Goal: Task Accomplishment & Management: Manage account settings

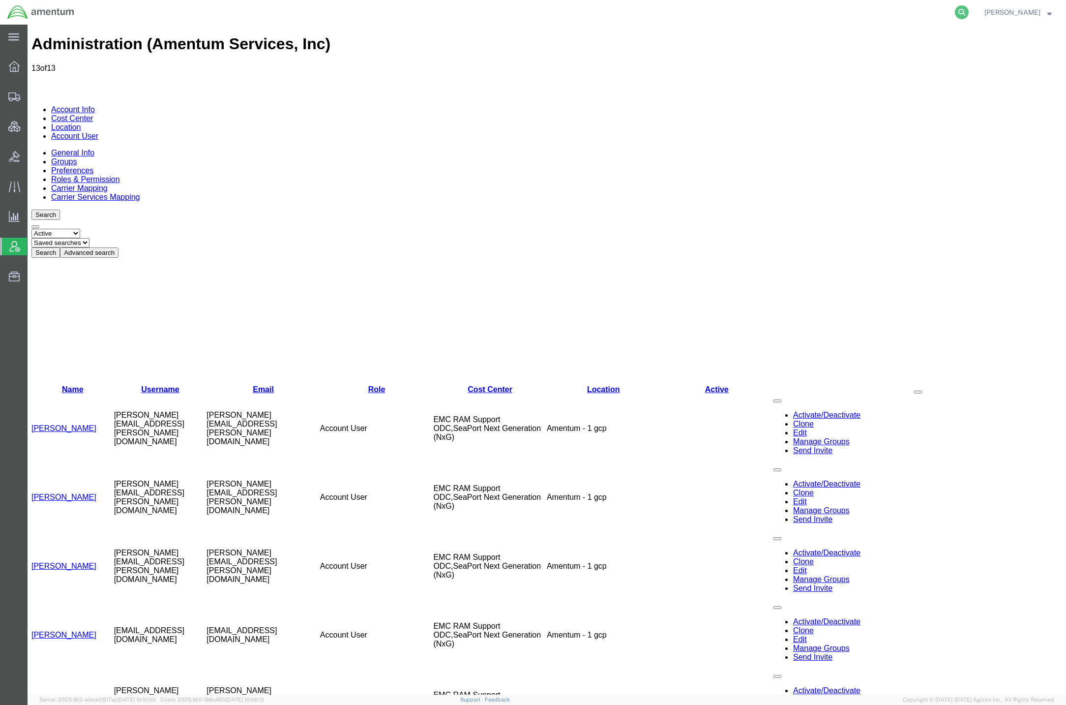
click at [958, 10] on icon at bounding box center [962, 12] width 14 height 14
paste input "56691893"
type input "56691893"
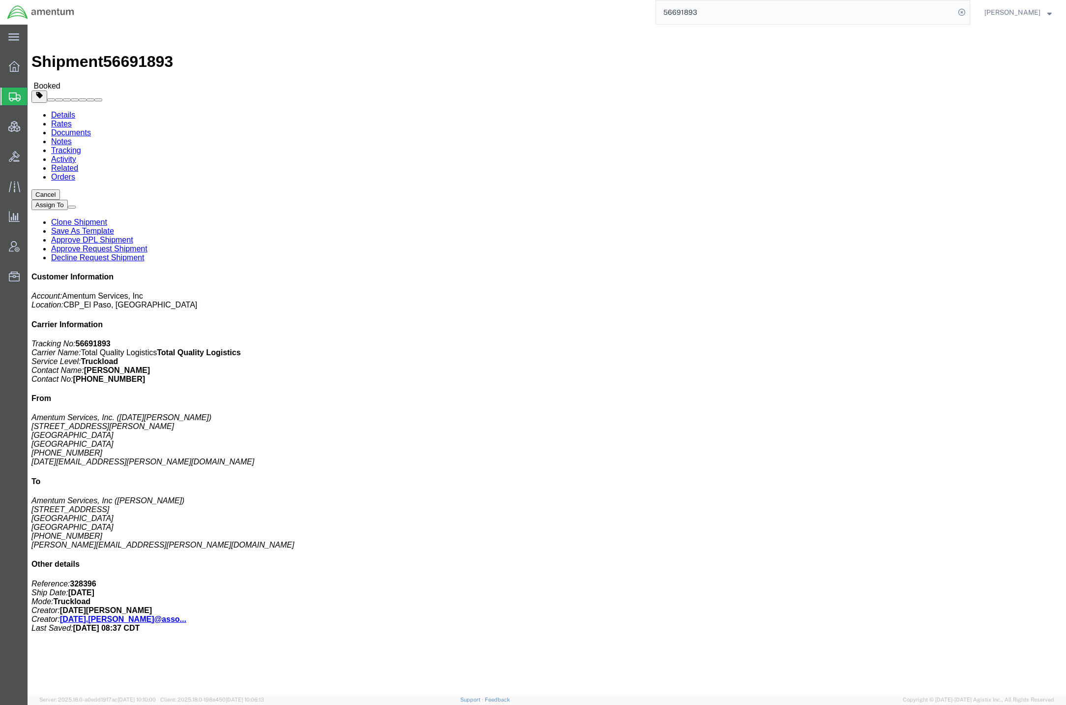
click link "Documents"
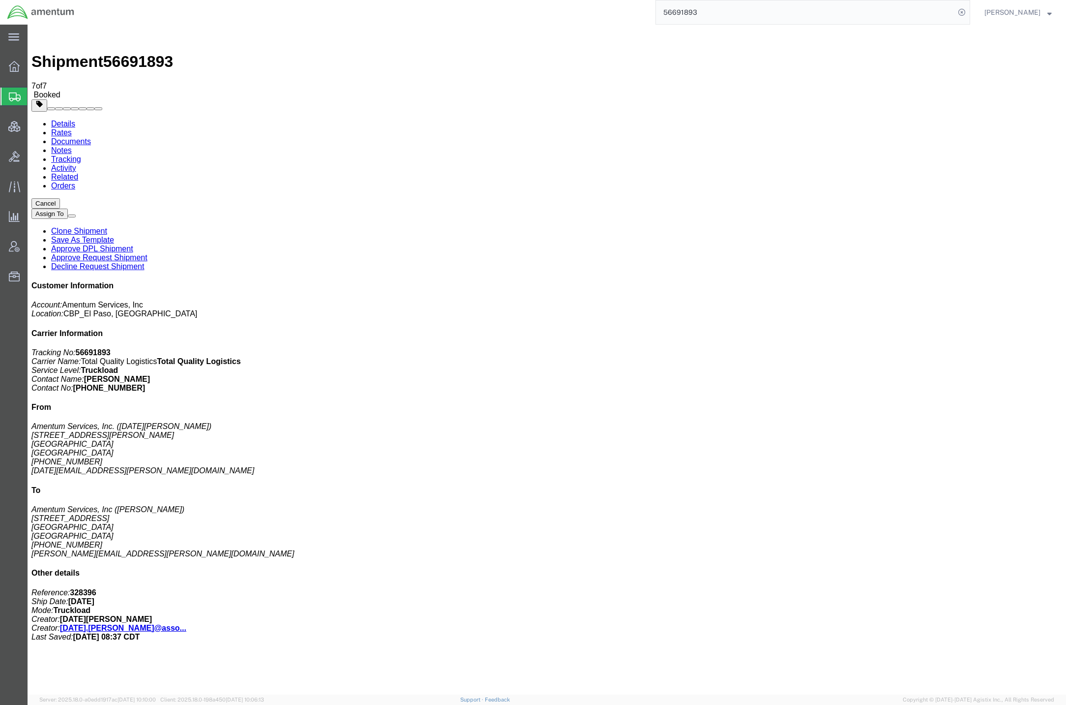
click at [35, 94] on span "Shipments" at bounding box center [31, 97] width 8 height 20
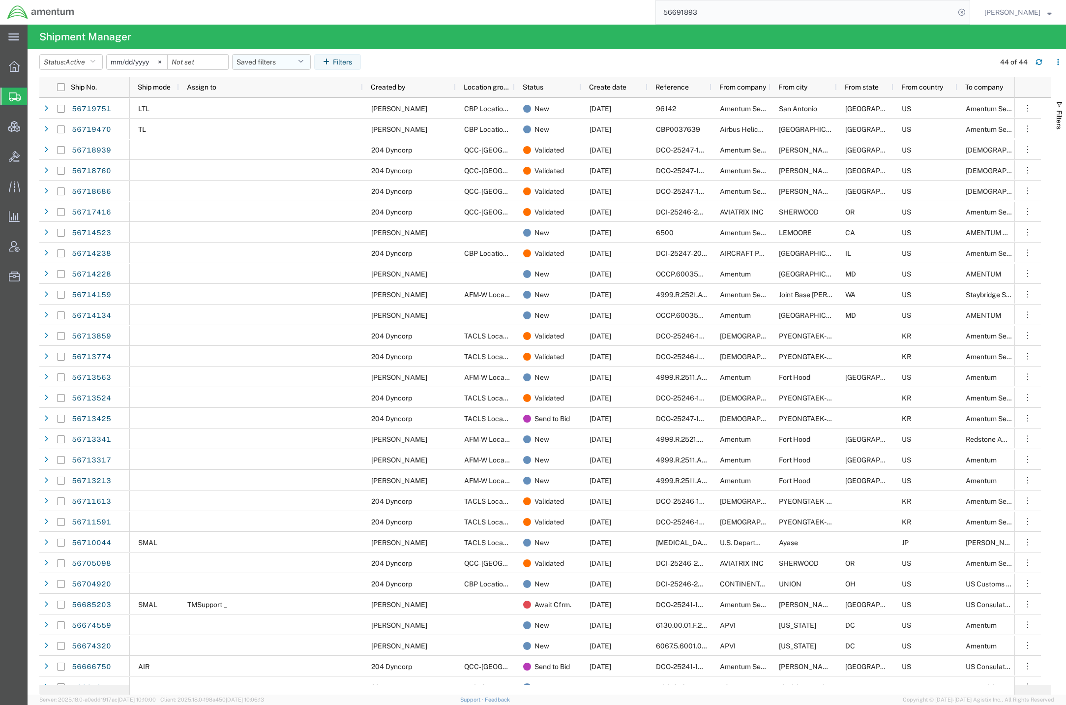
click at [255, 61] on button "Saved filters" at bounding box center [271, 62] width 79 height 16
click at [305, 124] on span "Active DCI shipments" at bounding box center [298, 123] width 129 height 18
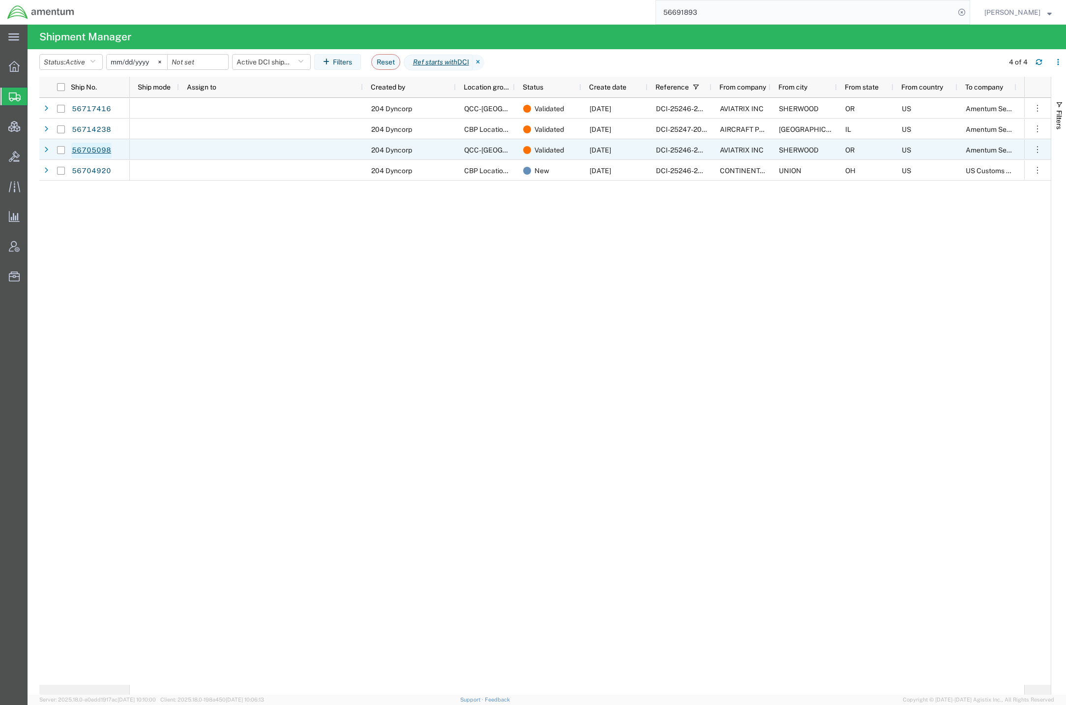
click at [98, 153] on link "56705098" at bounding box center [91, 151] width 40 height 16
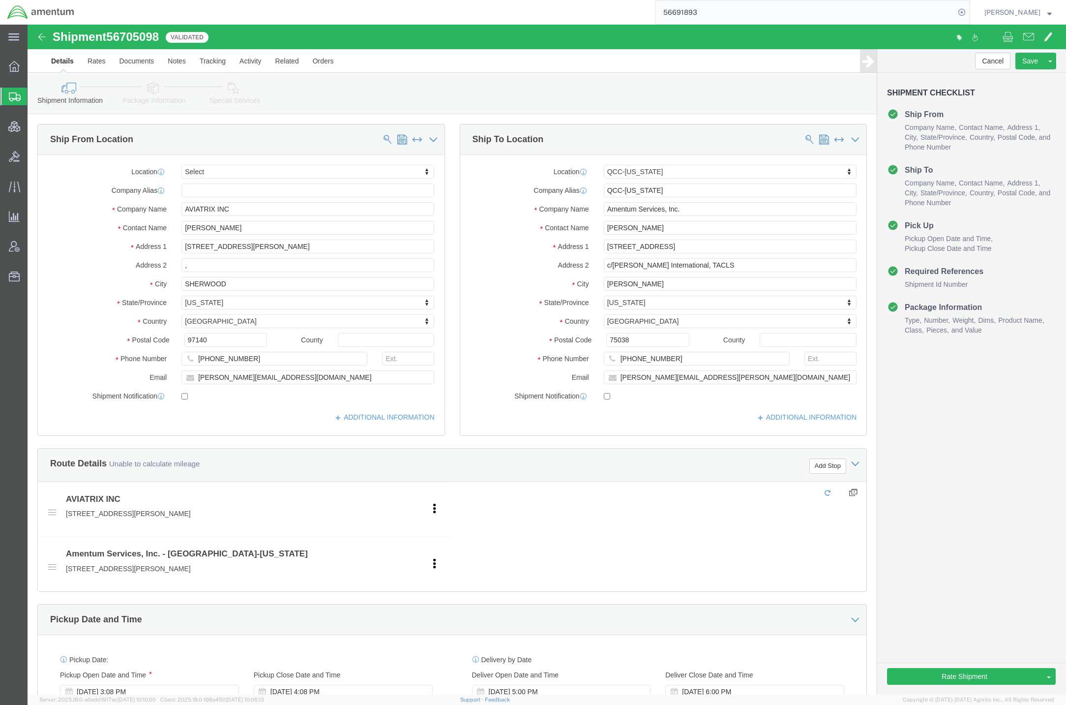
select select
select select "42668"
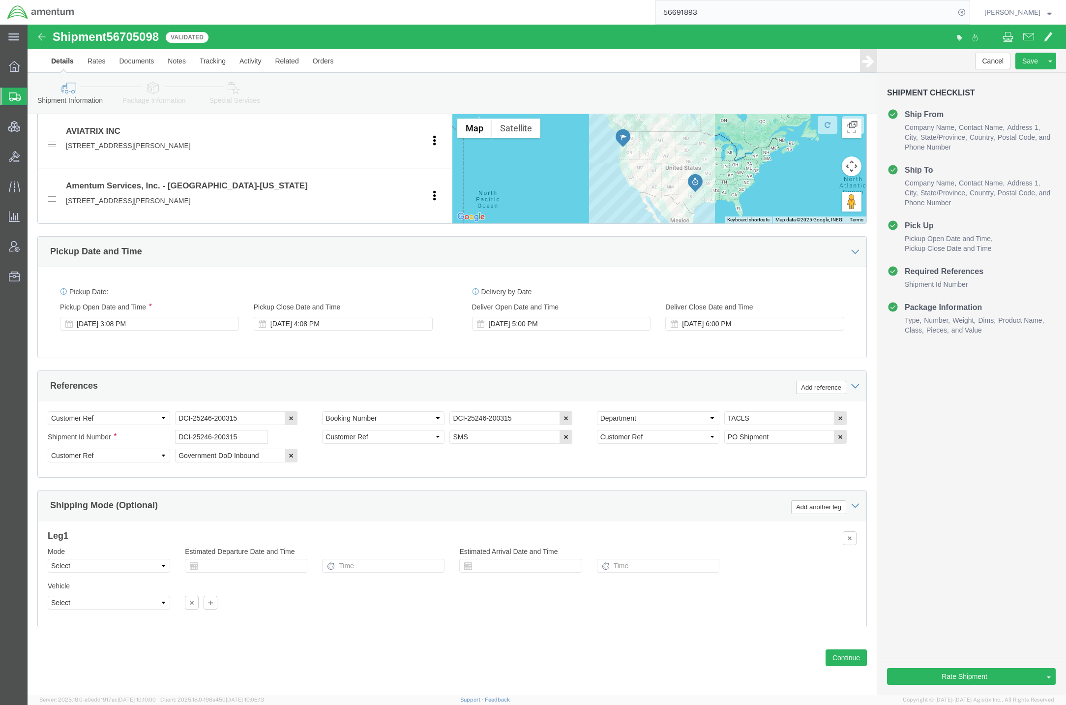
scroll to position [382, 0]
click button
click icon
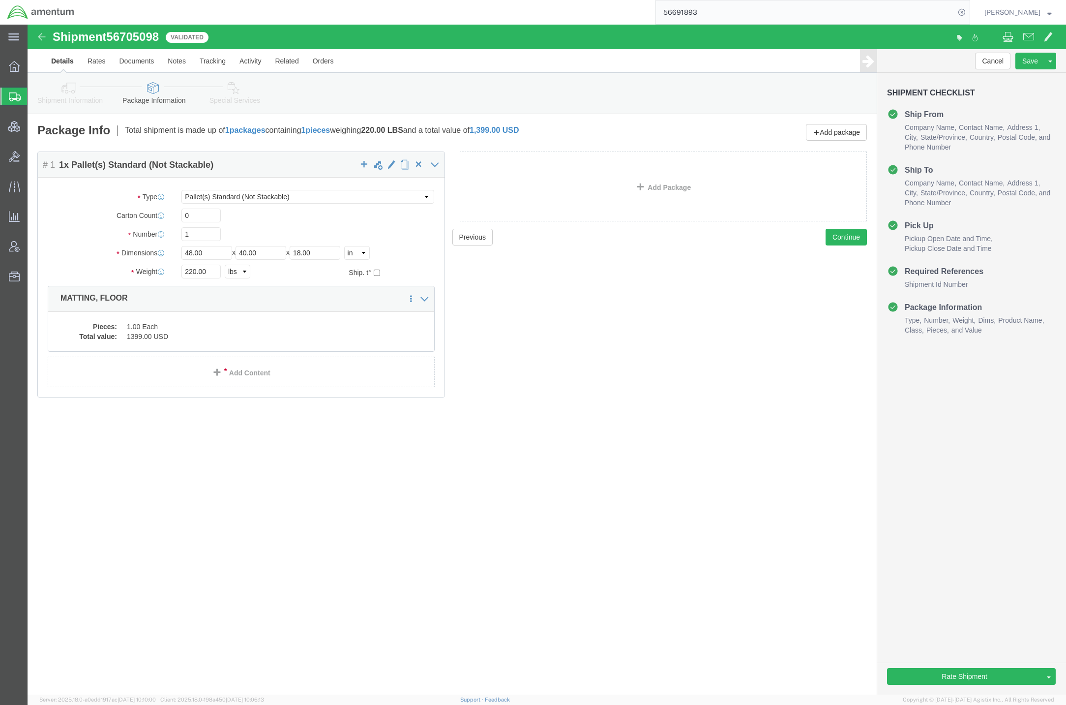
click icon
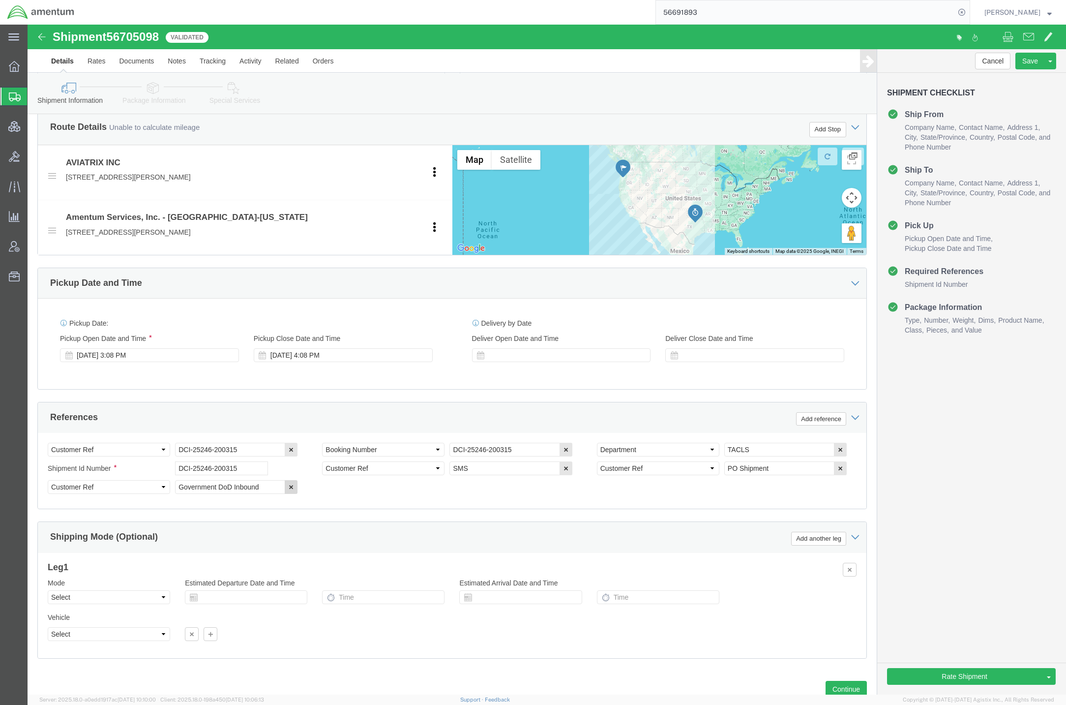
scroll to position [382, 0]
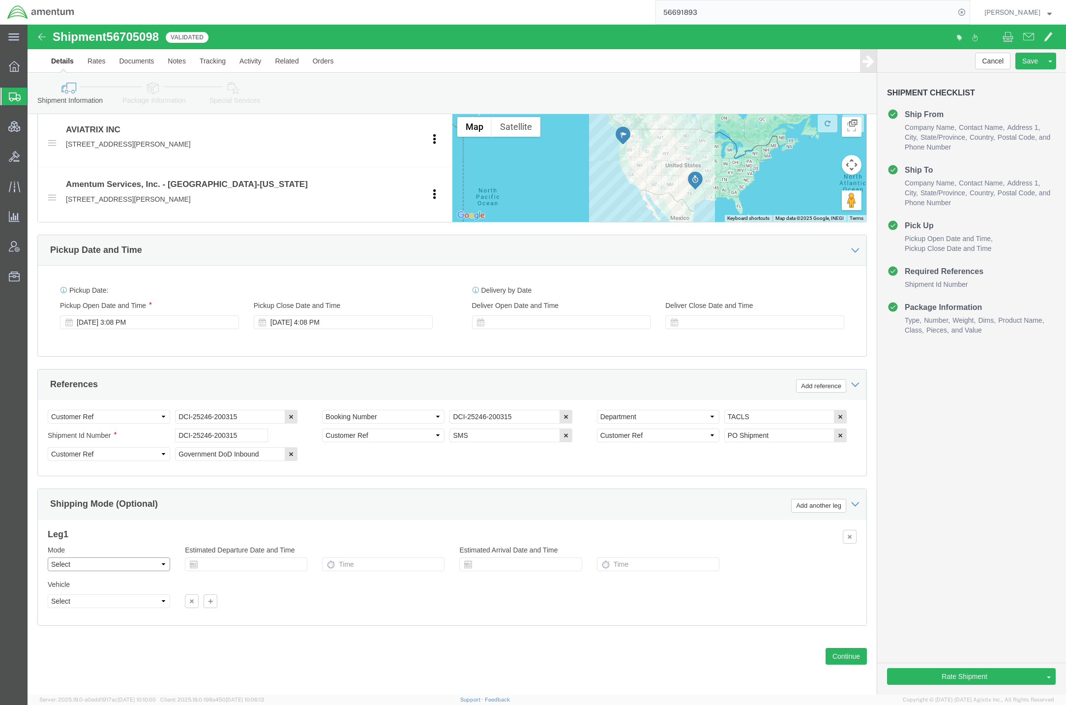
click select "Select Air Less than Truckload Multi-Leg Ocean Freight Rail Small Parcel Truckl…"
select select "LTL"
click select "Select Air Less than Truckload Multi-Leg Ocean Freight Rail Small Parcel Truckl…"
click icon
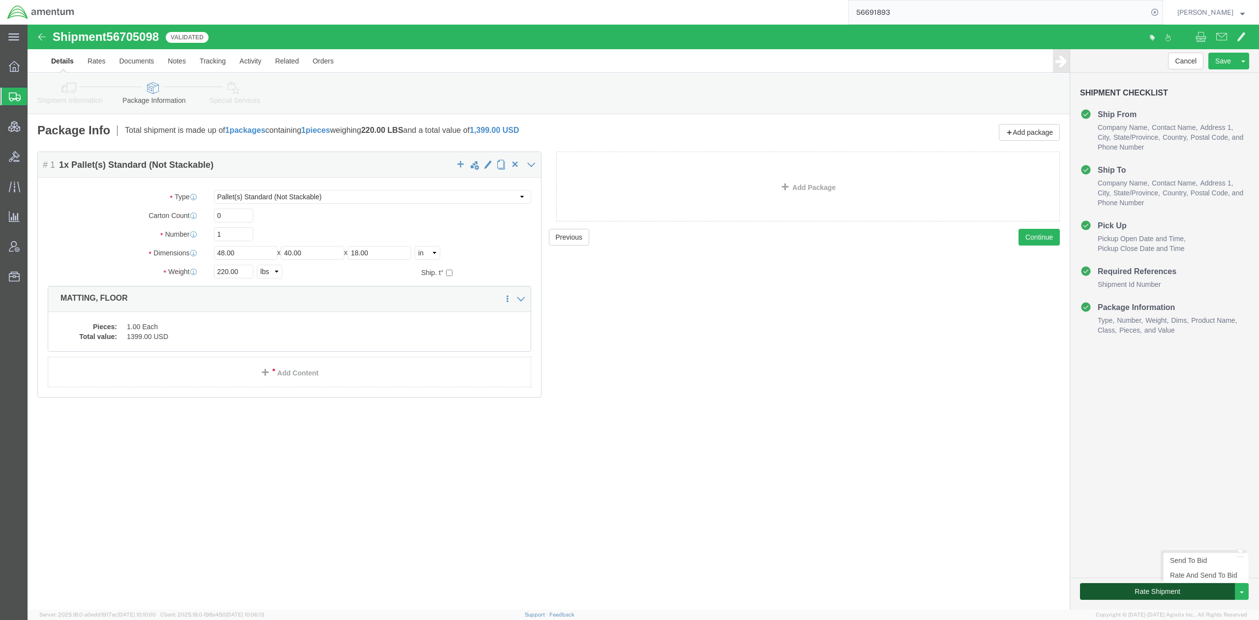
click button "Rate Shipment"
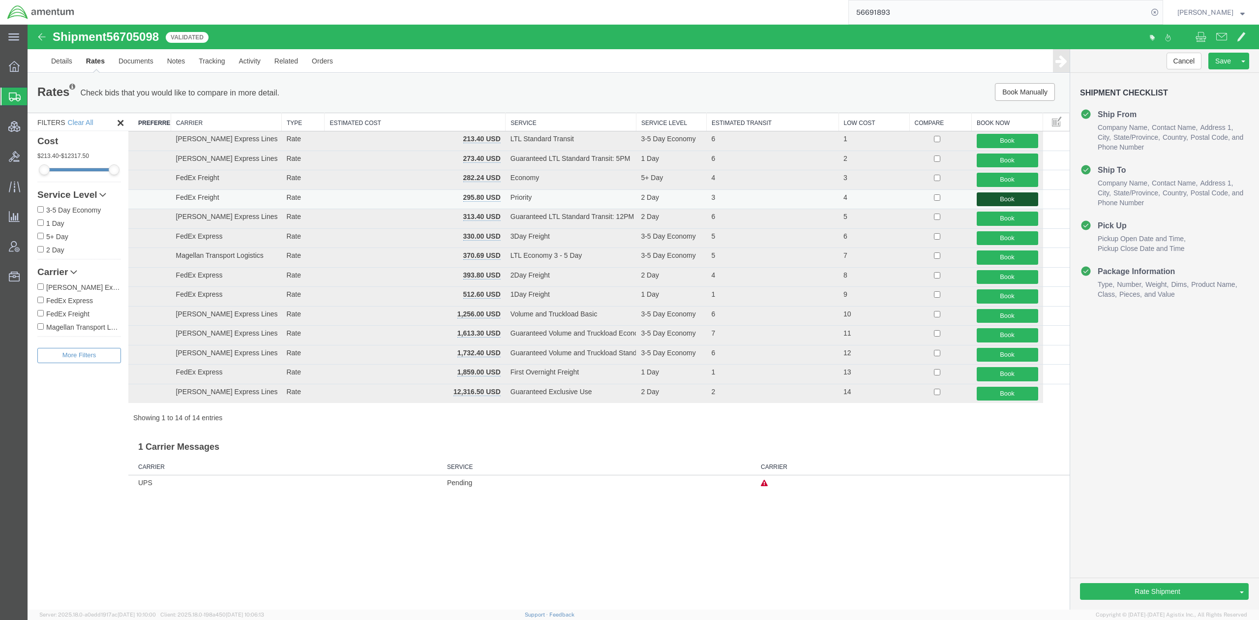
click at [1019, 202] on button "Book" at bounding box center [1007, 199] width 61 height 14
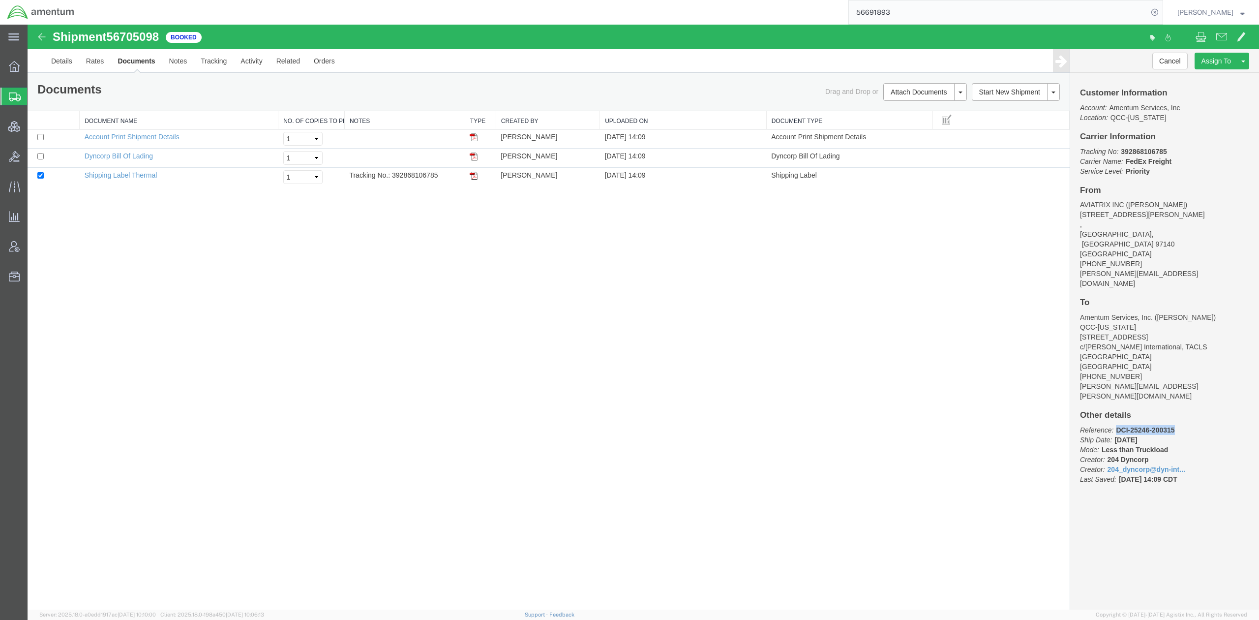
drag, startPoint x: 1180, startPoint y: 398, endPoint x: 1119, endPoint y: 400, distance: 61.0
click at [1066, 425] on p "Reference: DCI-25246-200315 Ship Date: 09/04/2025 Mode: Less than Truckload Cre…" at bounding box center [1164, 454] width 169 height 59
copy b "DCI-25246-200315"
drag, startPoint x: 24, startPoint y: 97, endPoint x: 61, endPoint y: 100, distance: 37.0
click at [24, 97] on div at bounding box center [14, 97] width 28 height 18
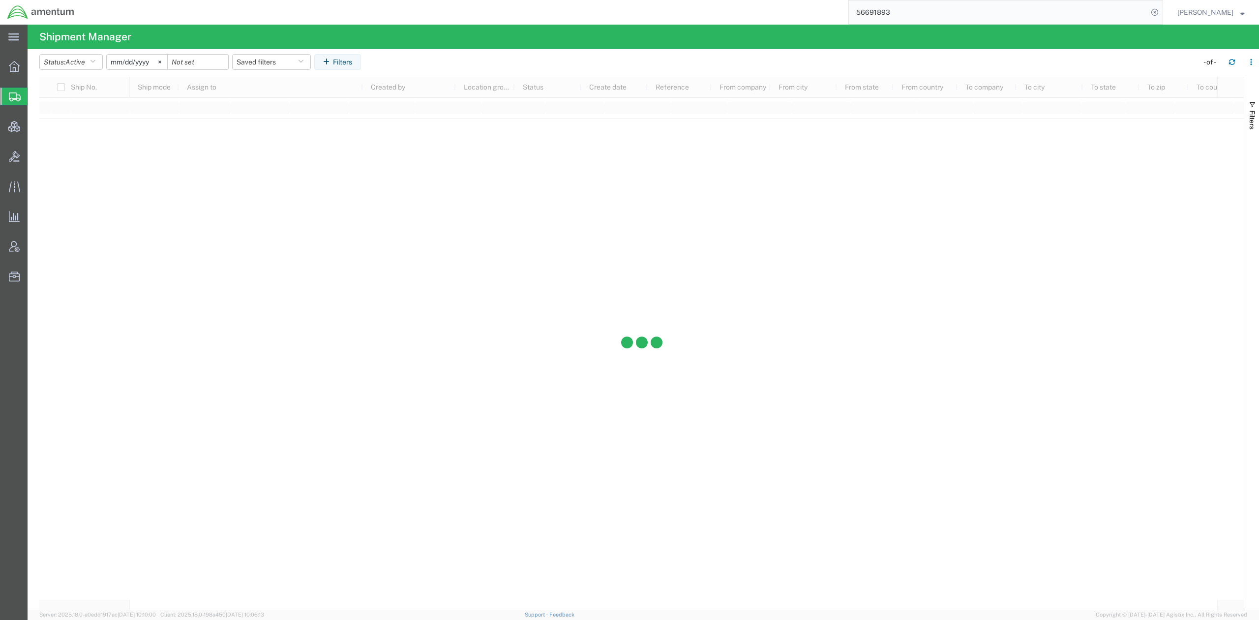
click at [35, 100] on span "Shipments" at bounding box center [31, 97] width 8 height 20
click at [259, 58] on button "Saved filters" at bounding box center [271, 62] width 79 height 16
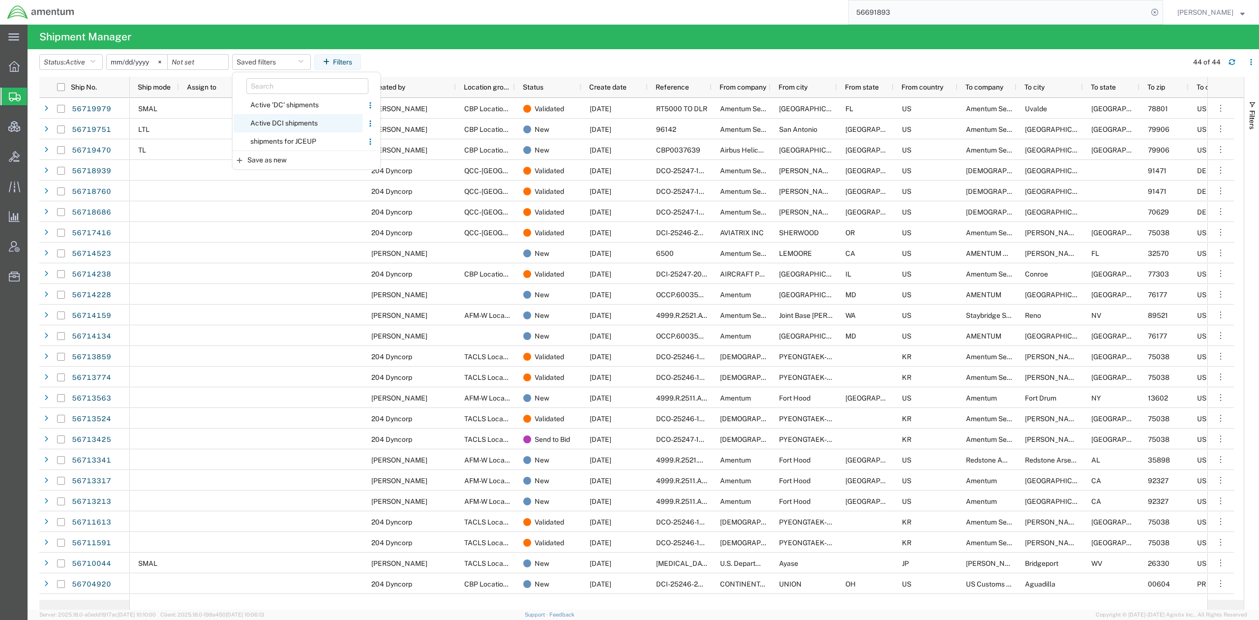
click at [277, 127] on span "Active DCI shipments" at bounding box center [298, 123] width 129 height 18
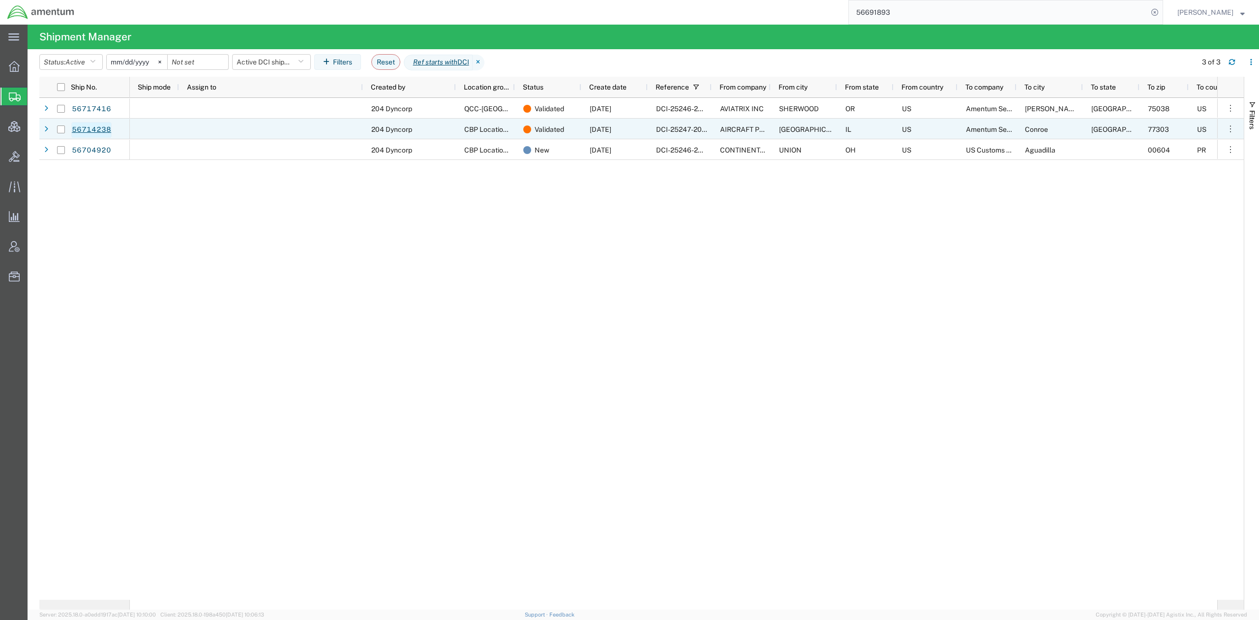
click at [101, 126] on link "56714238" at bounding box center [91, 130] width 40 height 16
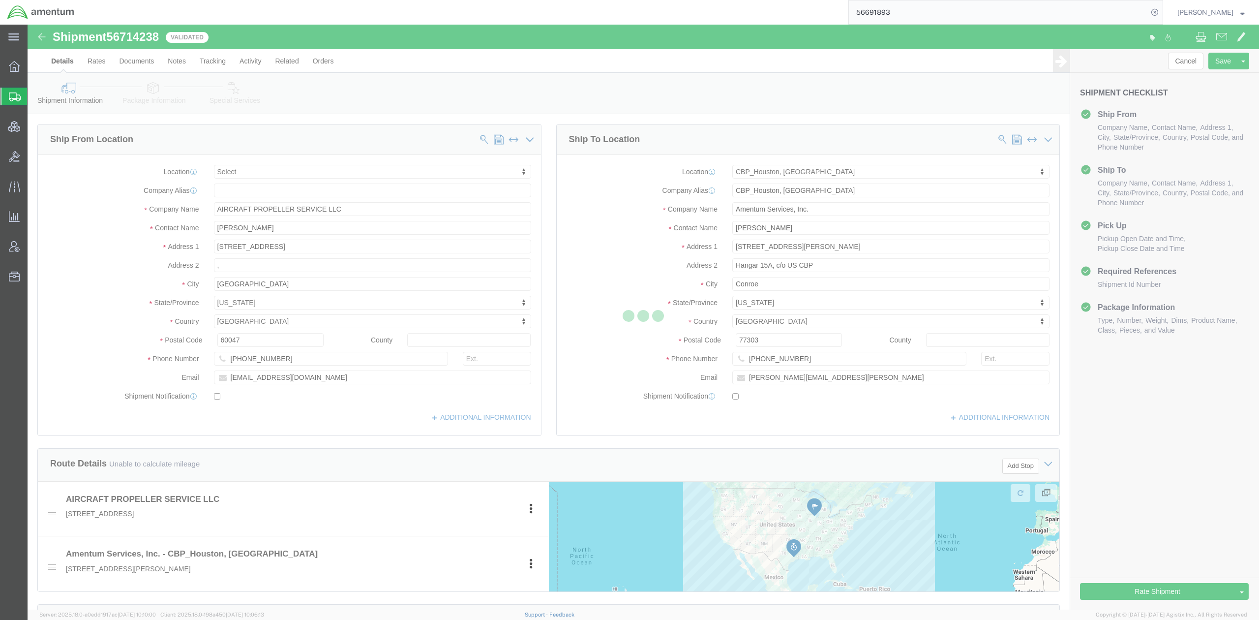
select select
select select "49929"
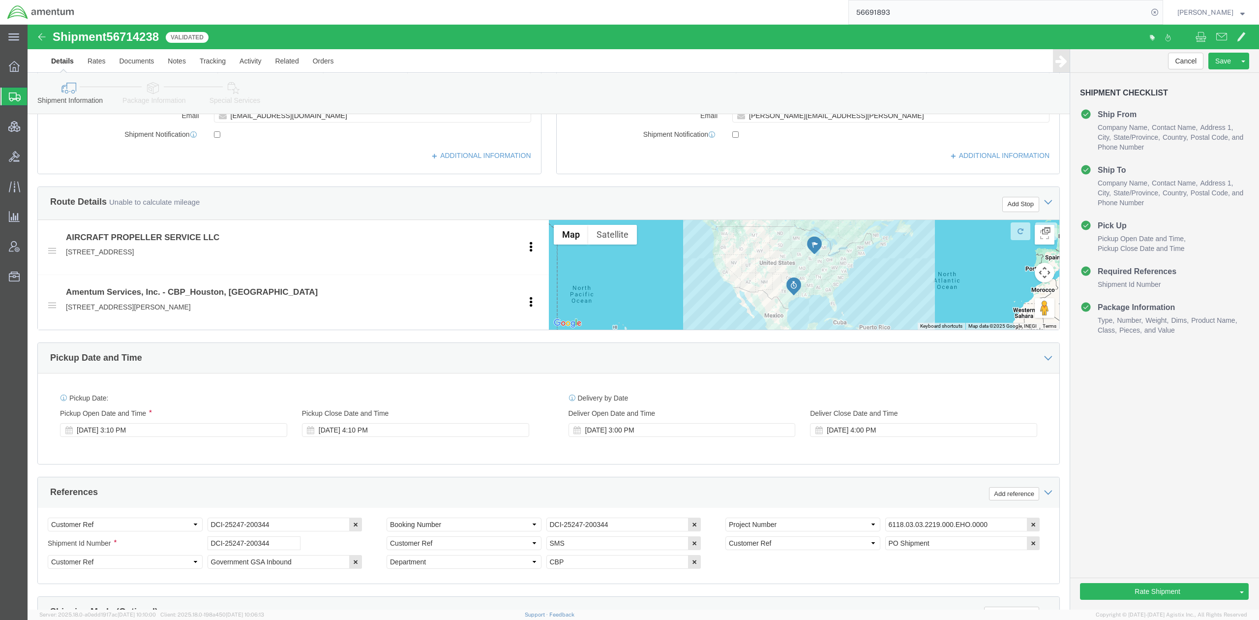
scroll to position [262, 0]
drag, startPoint x: 269, startPoint y: 502, endPoint x: 144, endPoint y: 499, distance: 125.0
click div "Select Account Type Activity ID Airline Appointment Number ASN Batch Request # …"
click link "Package Information"
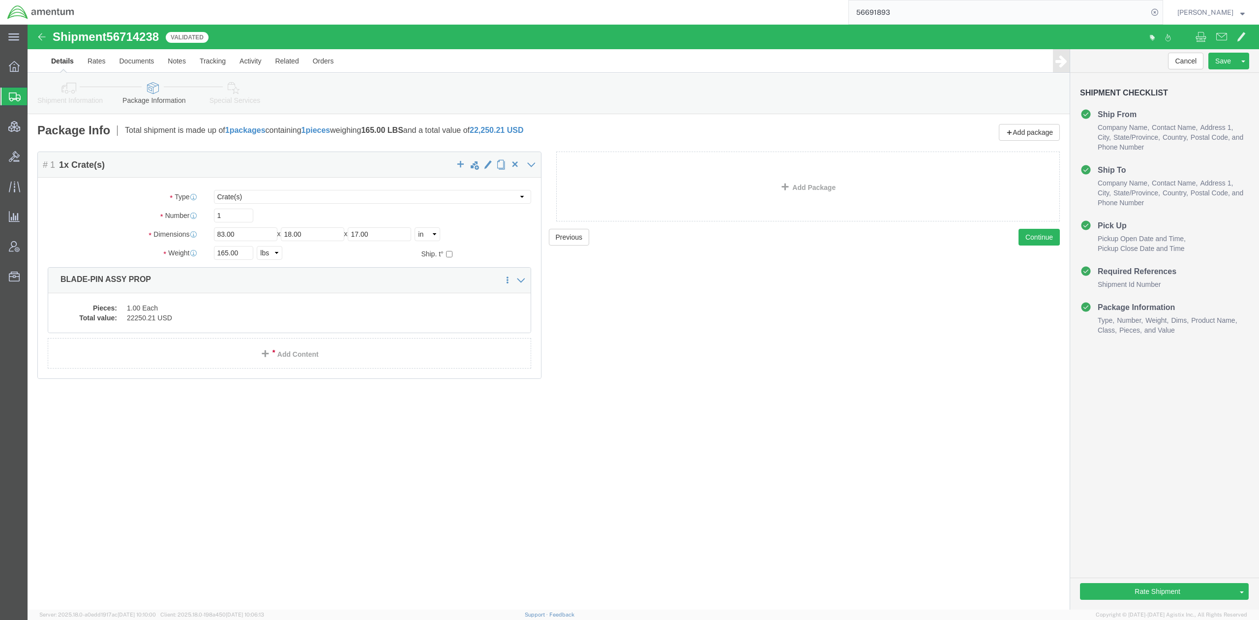
click icon
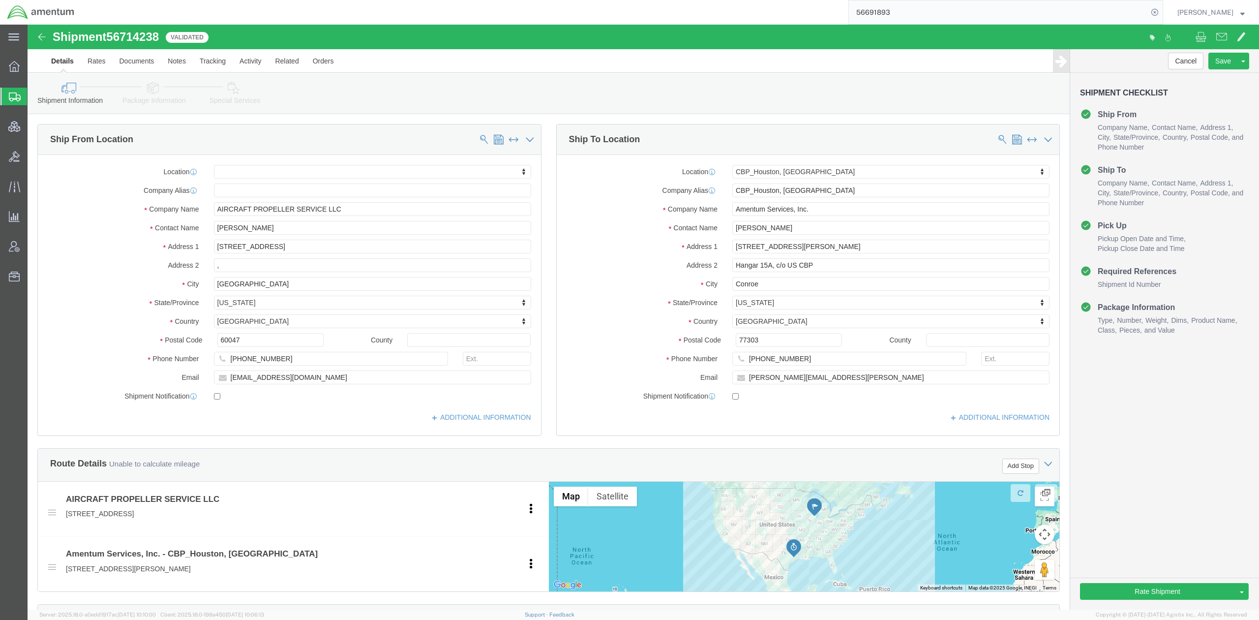
scroll to position [457, 0]
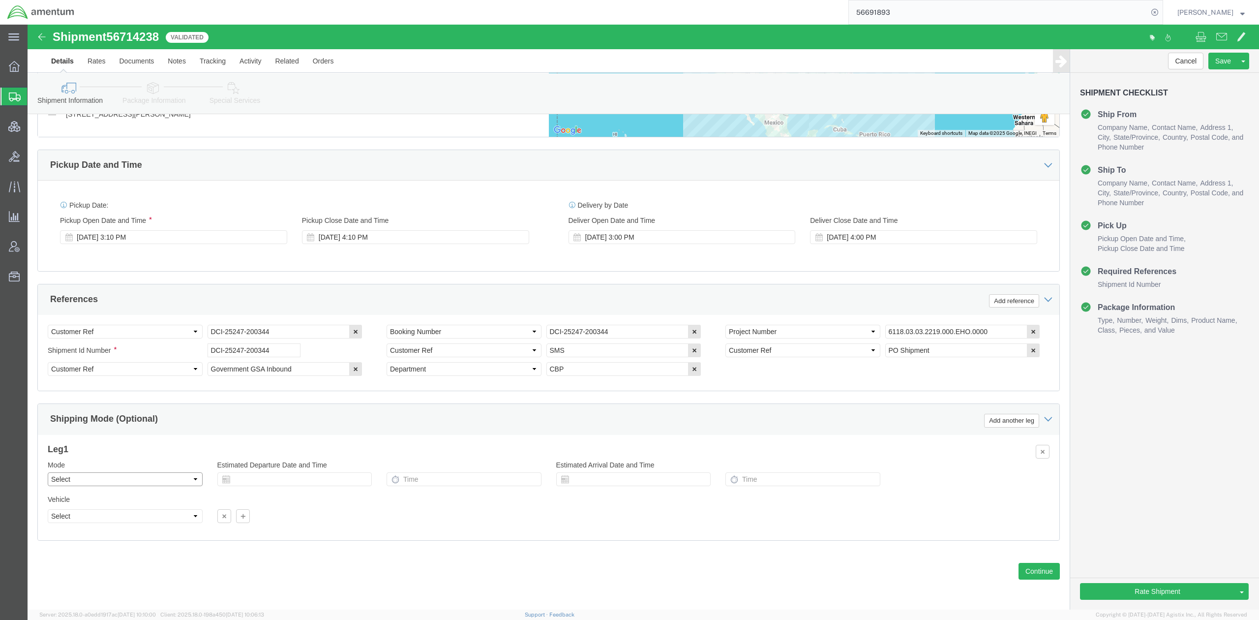
click select "Select Air Less than Truckload Multi-Leg Ocean Freight Rail Small Parcel Truckl…"
drag, startPoint x: 132, startPoint y: 455, endPoint x: 130, endPoint y: 460, distance: 6.1
click select "Select Air Less than Truckload Multi-Leg Ocean Freight Rail Small Parcel Truckl…"
select select "LTL"
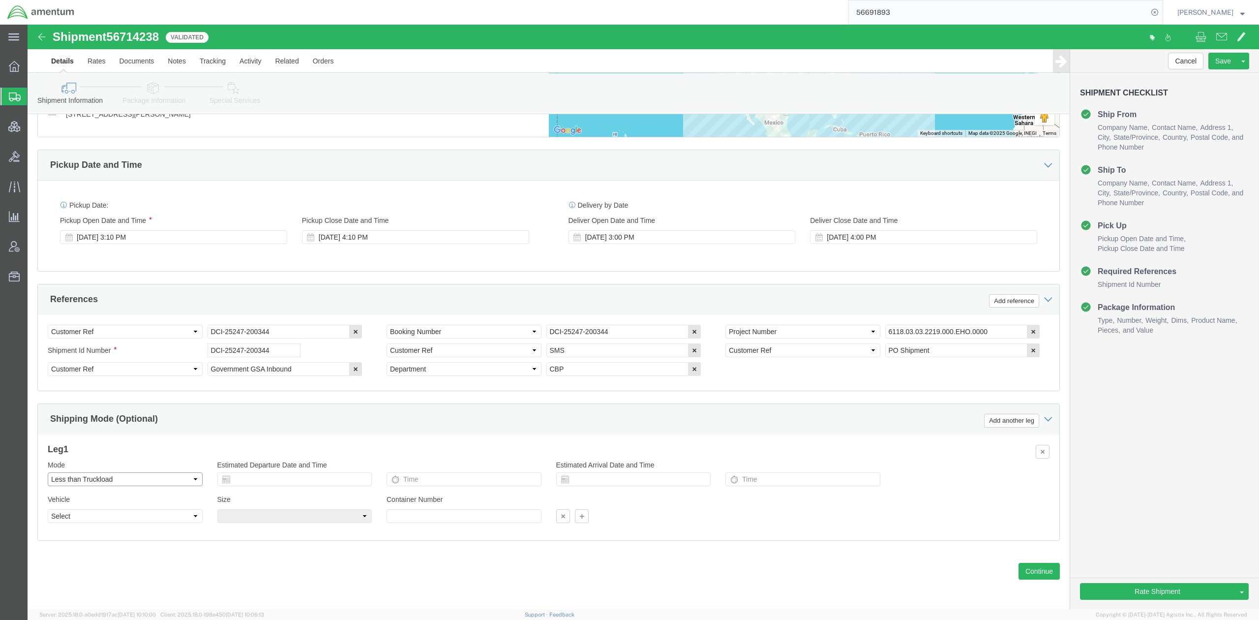
click select "Select Air Less than Truckload Multi-Leg Ocean Freight Rail Small Parcel Truckl…"
click button "Rate Shipment"
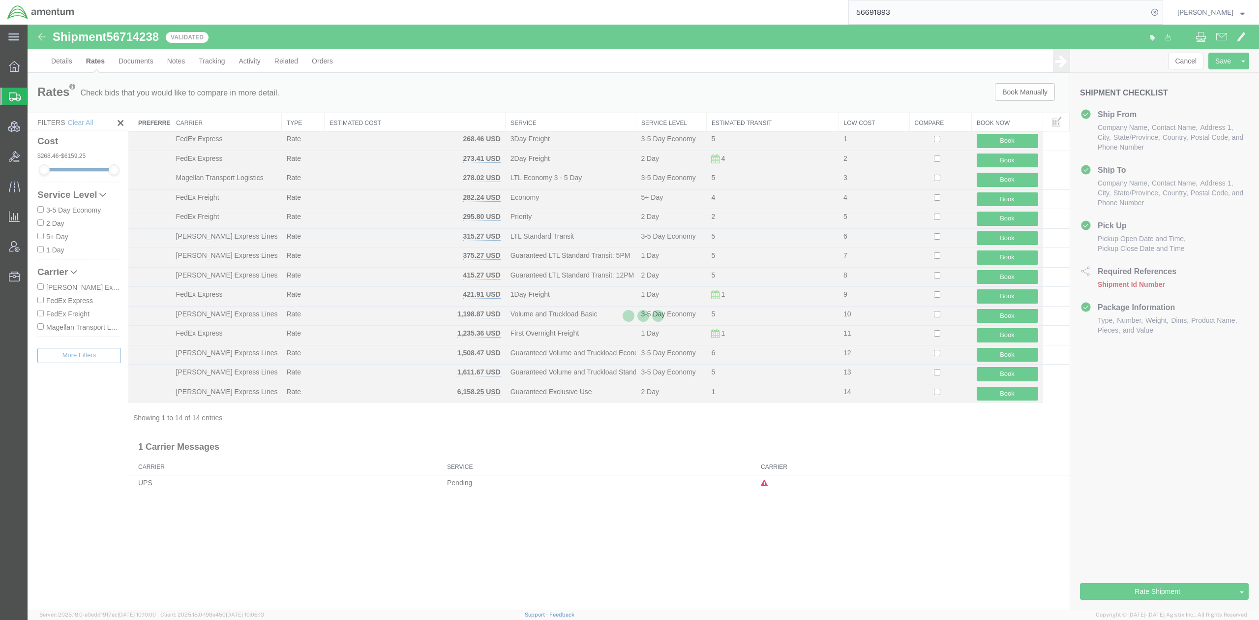
scroll to position [0, 0]
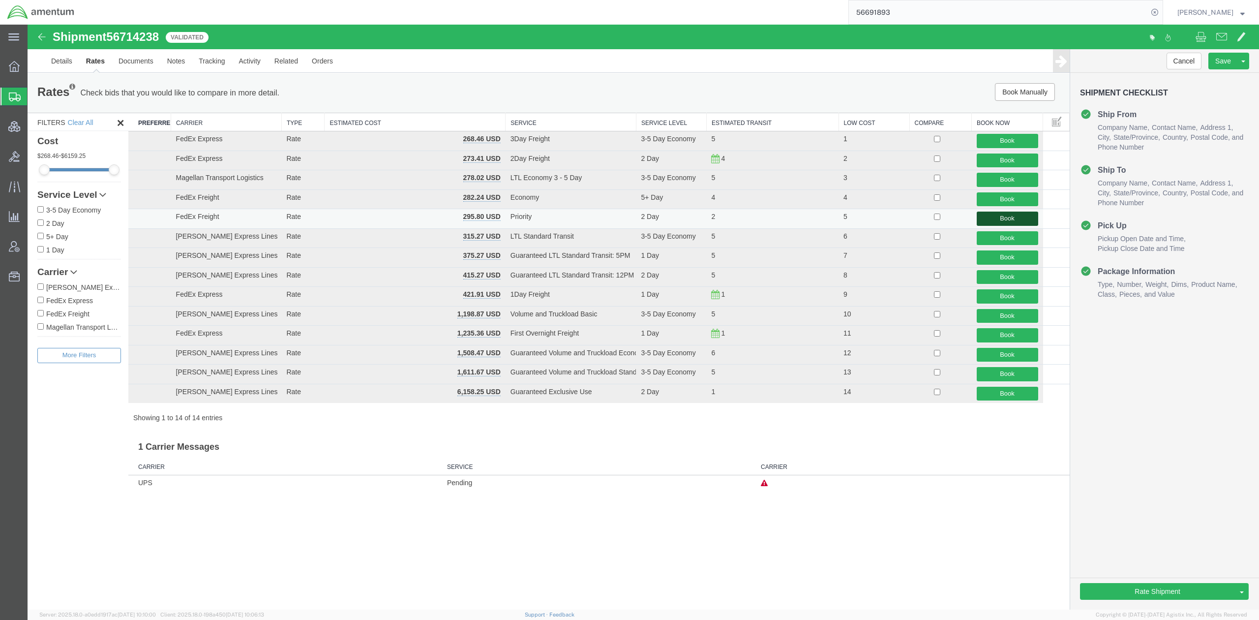
click at [998, 215] on button "Book" at bounding box center [1007, 219] width 61 height 14
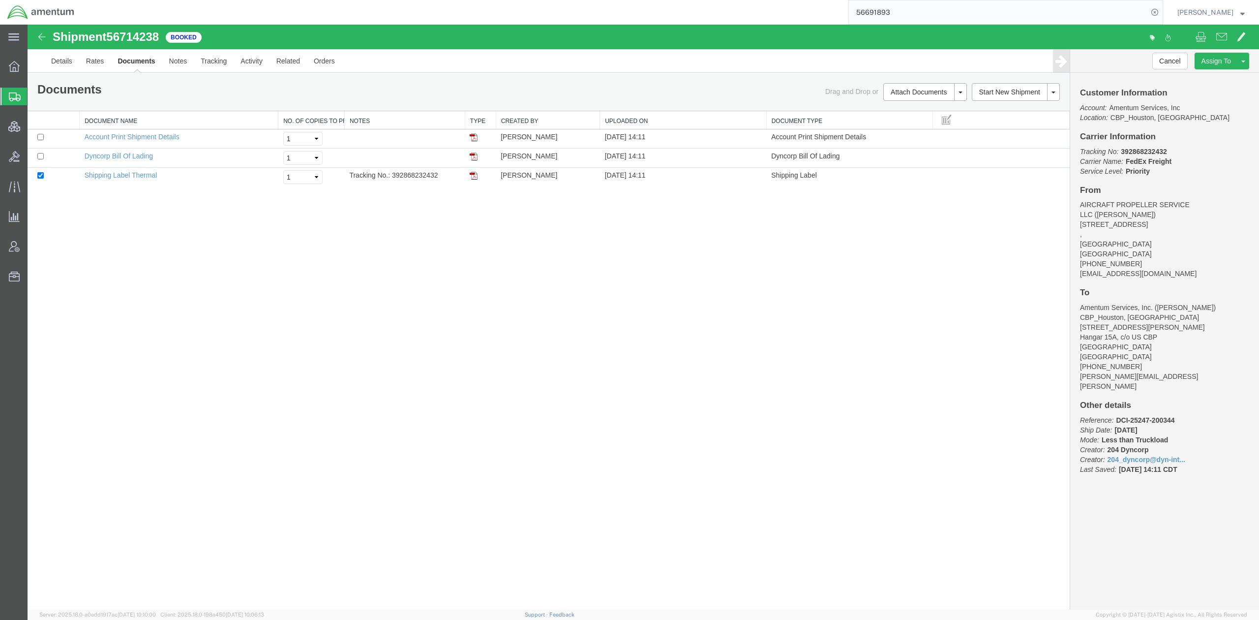
click at [35, 95] on span "Shipments" at bounding box center [31, 97] width 8 height 20
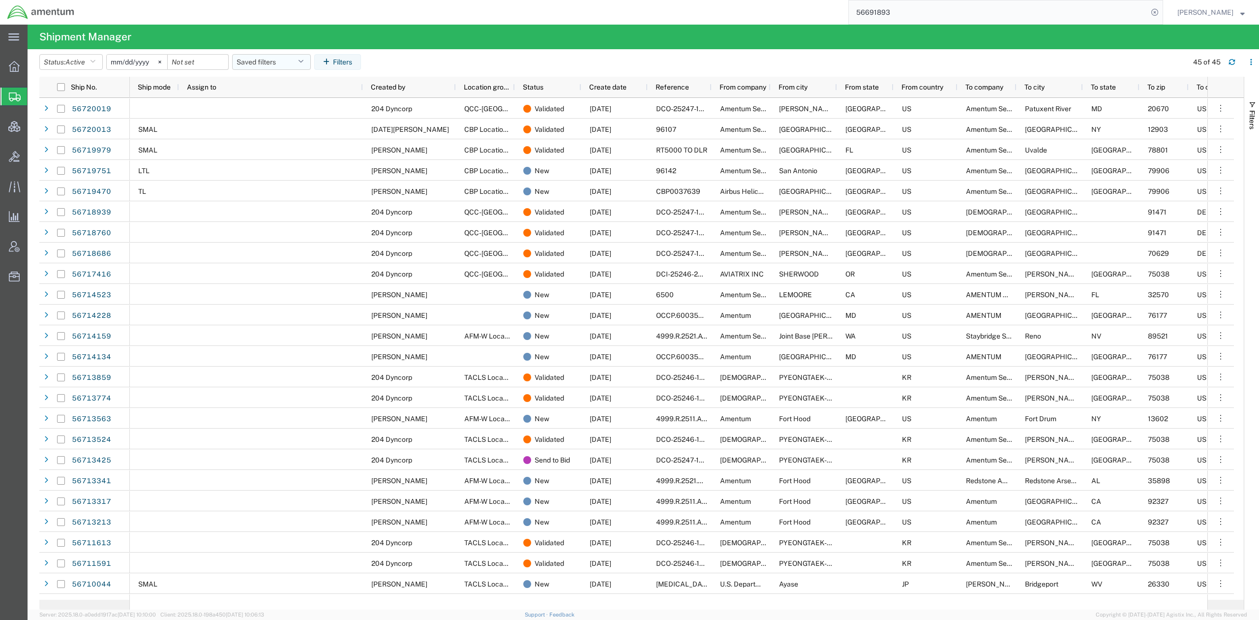
click at [255, 63] on button "Saved filters" at bounding box center [271, 62] width 79 height 16
click at [277, 124] on span "Active DCI shipments" at bounding box center [298, 123] width 129 height 18
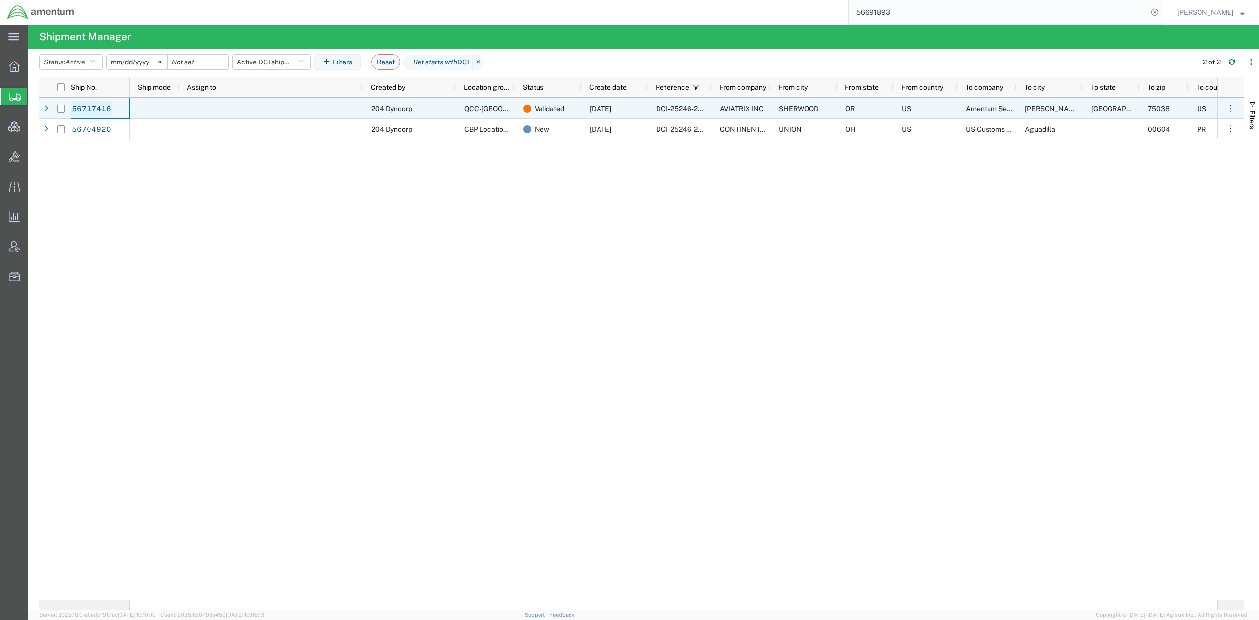
click at [93, 105] on link "56717416" at bounding box center [91, 109] width 40 height 16
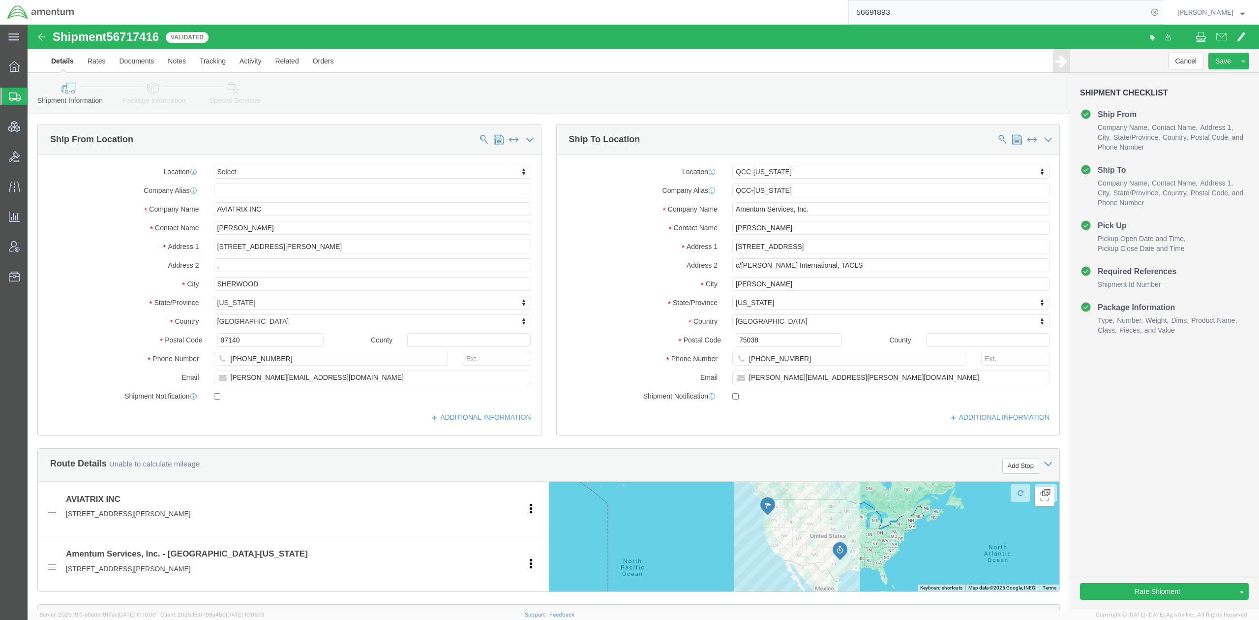
select select
select select "42668"
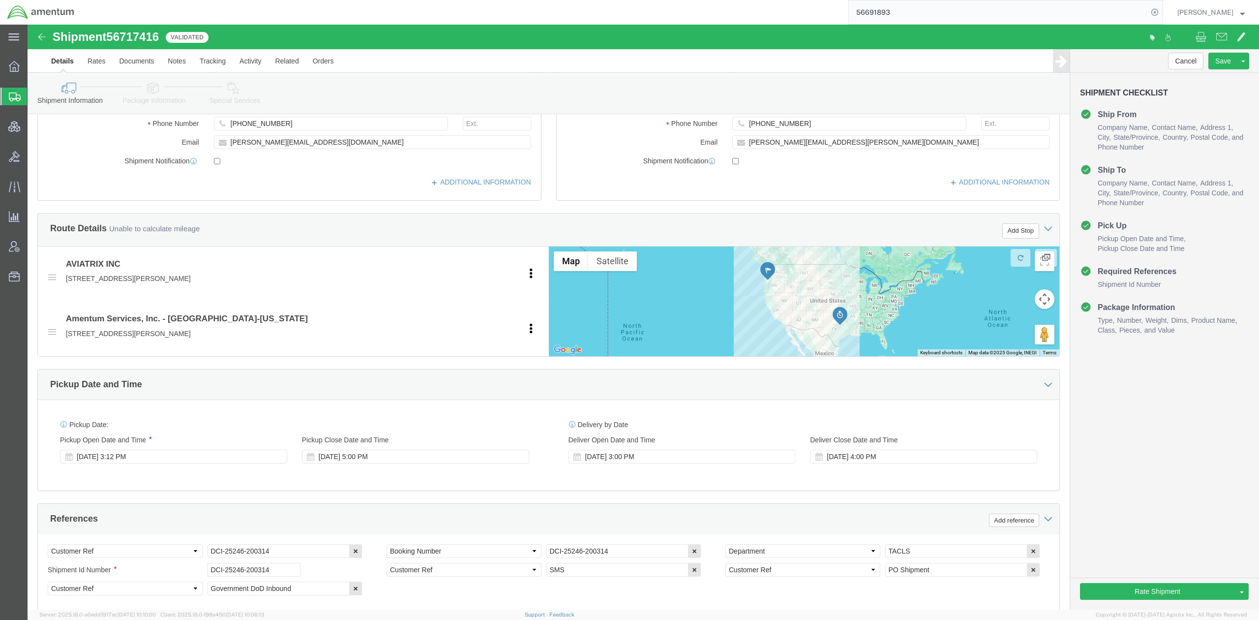
scroll to position [437, 0]
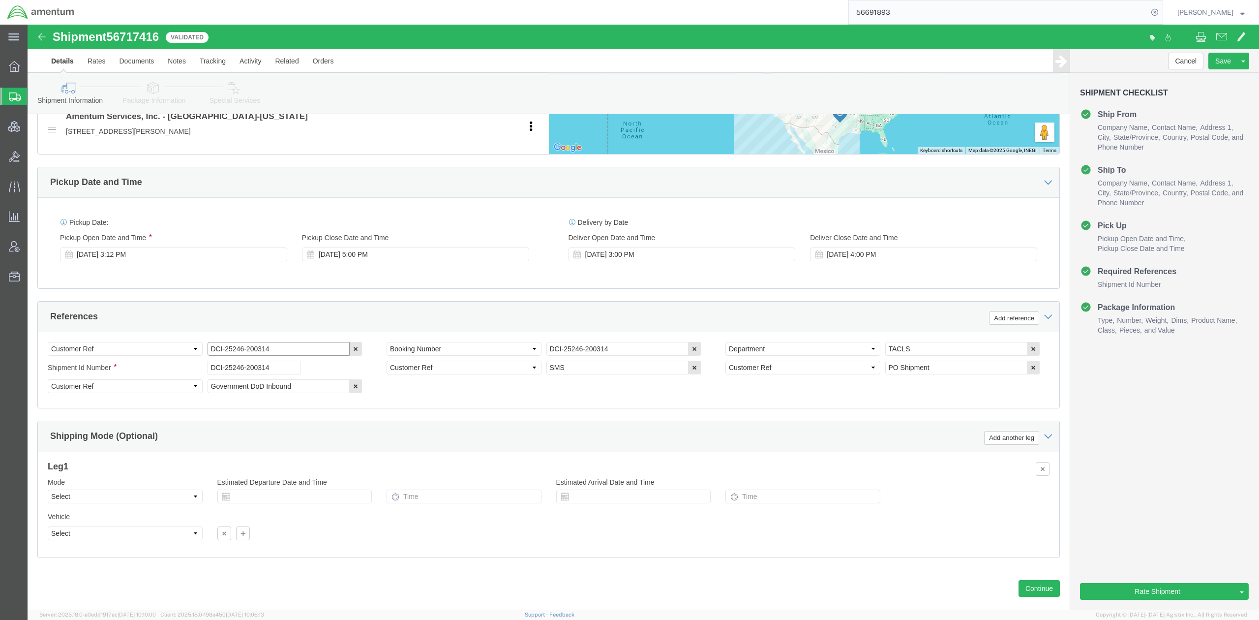
drag, startPoint x: 278, startPoint y: 328, endPoint x: 27, endPoint y: 331, distance: 251.9
click html "Shipment 56717416 Validated Details Rates Documents Notes Tracking Activity Rel…"
click div "Mode Select Air Less than Truckload Multi-Leg Ocean Freight Rail Small Parcel T…"
click select "Select Air Less than Truckload Multi-Leg Ocean Freight Rail Small Parcel Truckl…"
select select "LTL"
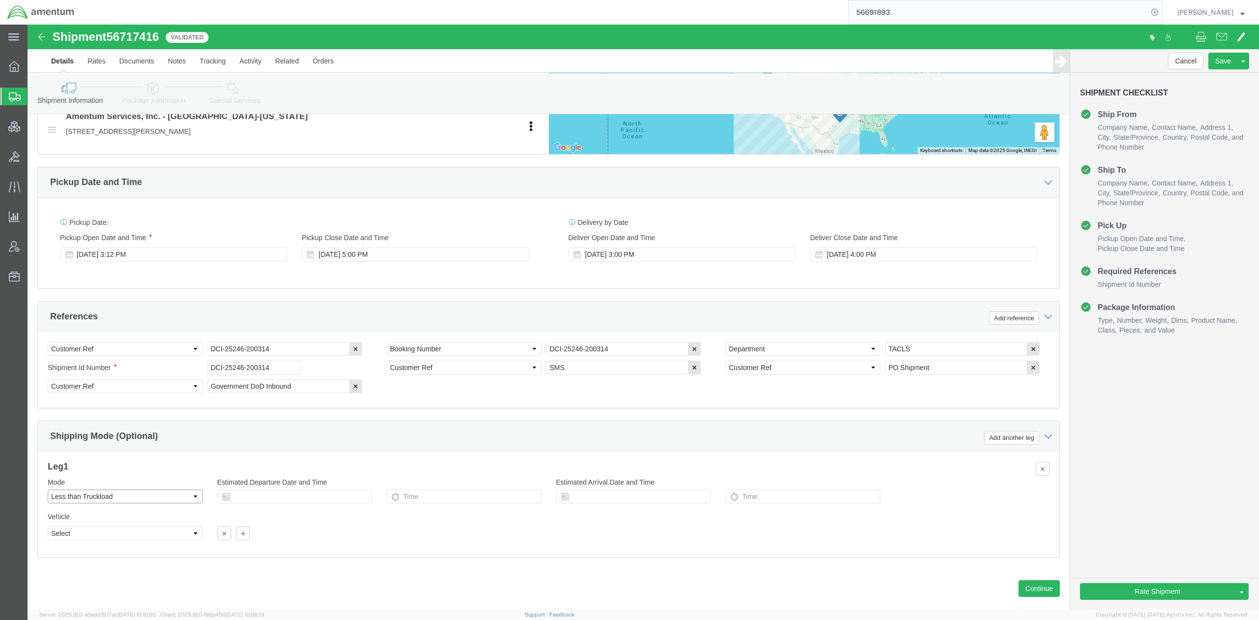
click select "Select Air Less than Truckload Multi-Leg Ocean Freight Rail Small Parcel Truckl…"
click button "Rate Shipment"
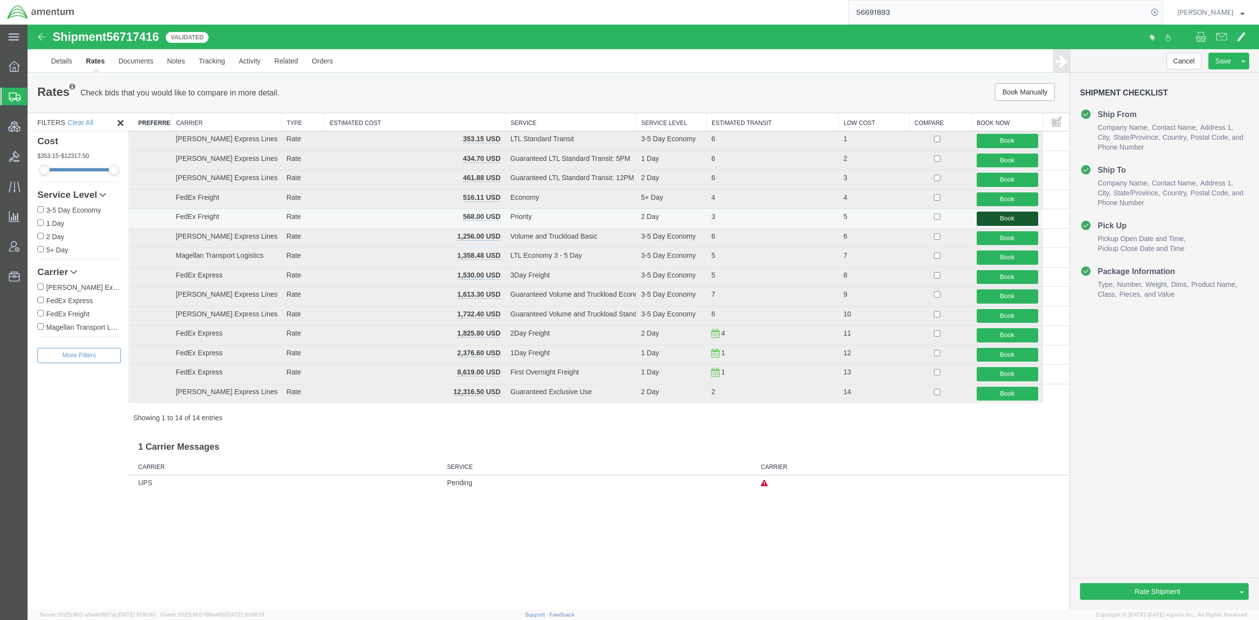
click at [1021, 219] on button "Book" at bounding box center [1007, 219] width 61 height 14
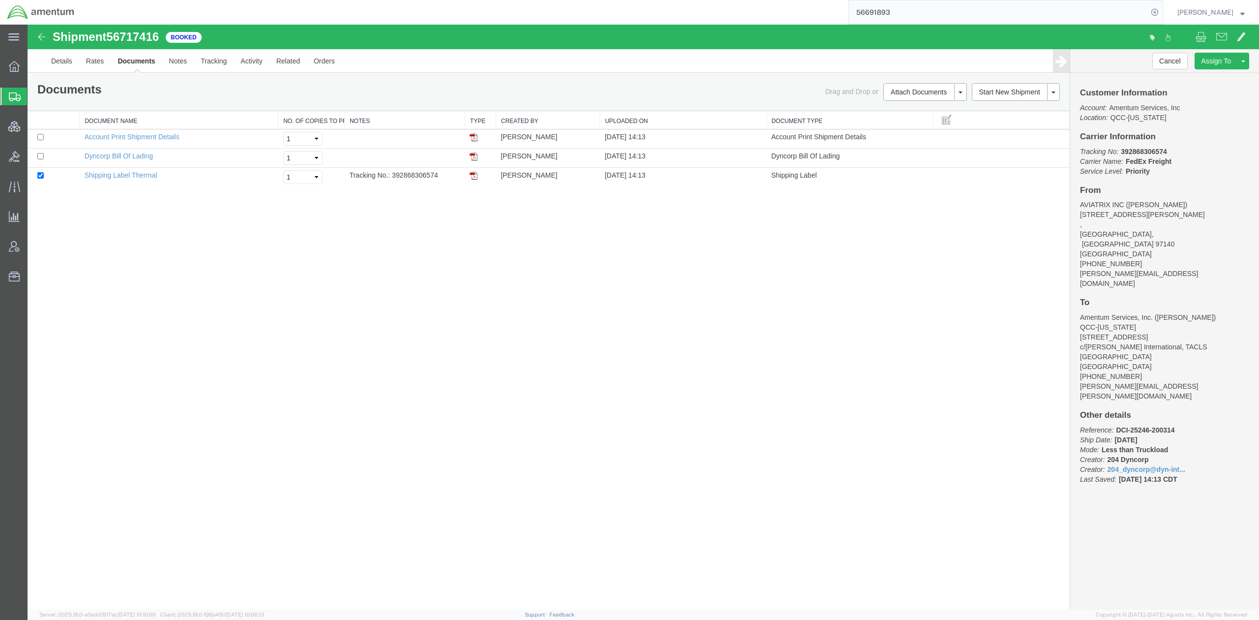
click at [35, 91] on span "Shipments" at bounding box center [31, 97] width 8 height 20
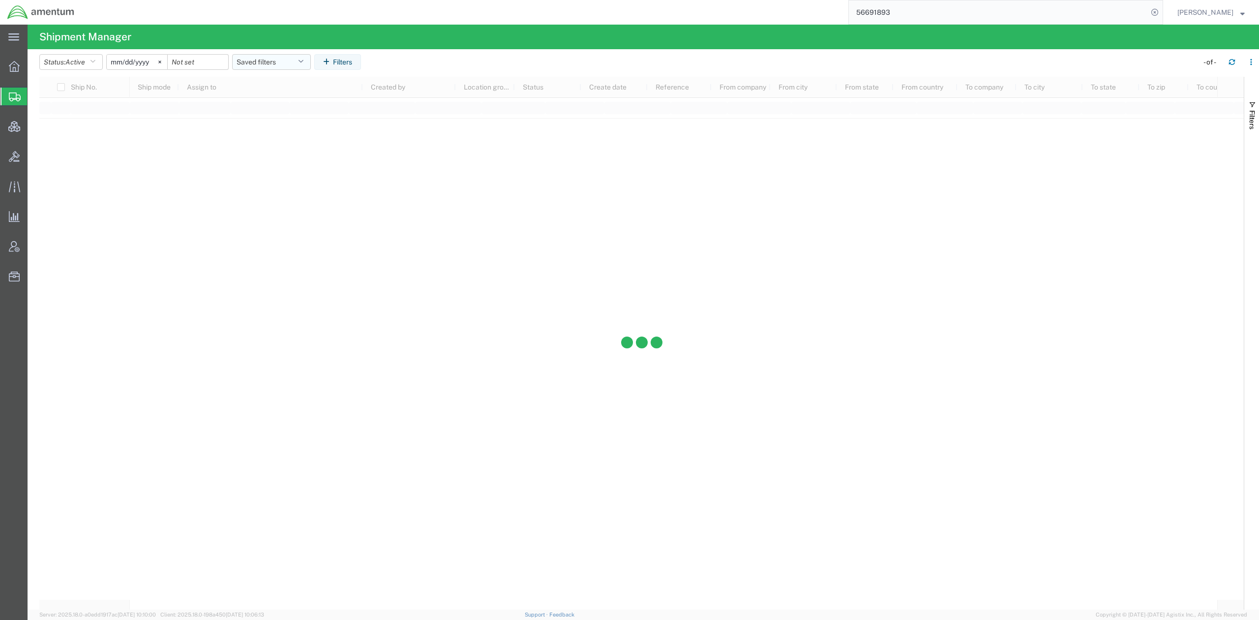
click at [279, 59] on button "Saved filters" at bounding box center [271, 62] width 79 height 16
click at [284, 119] on span "Active DCI shipments" at bounding box center [298, 123] width 129 height 18
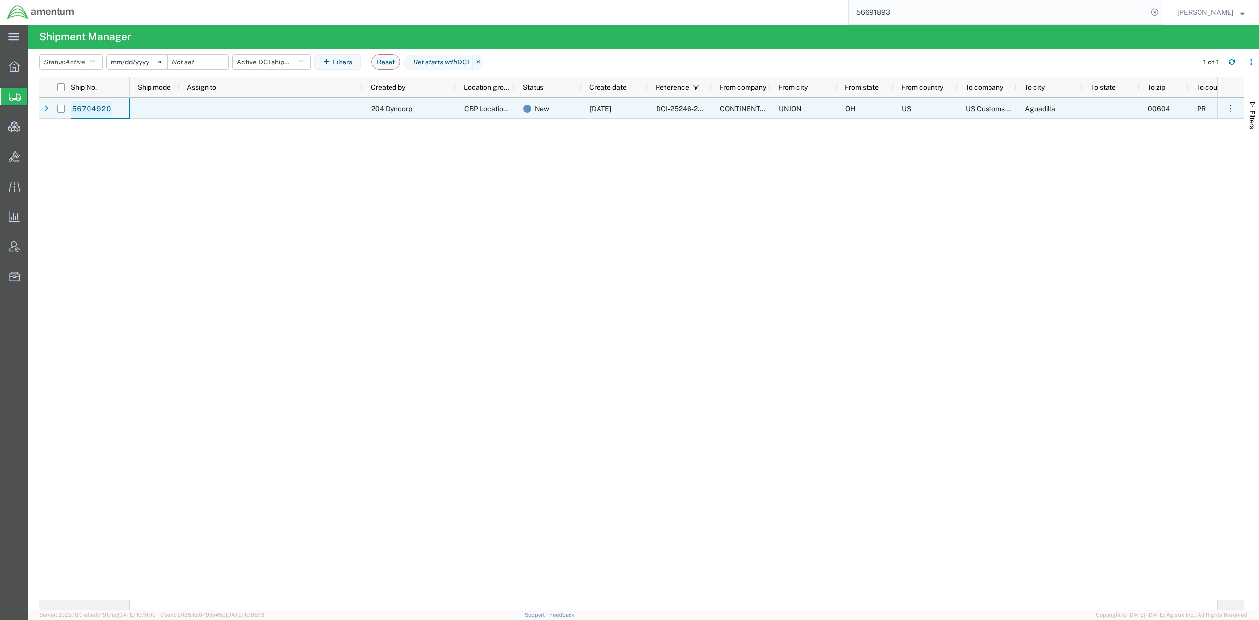
click at [73, 105] on link "56704920" at bounding box center [91, 109] width 40 height 16
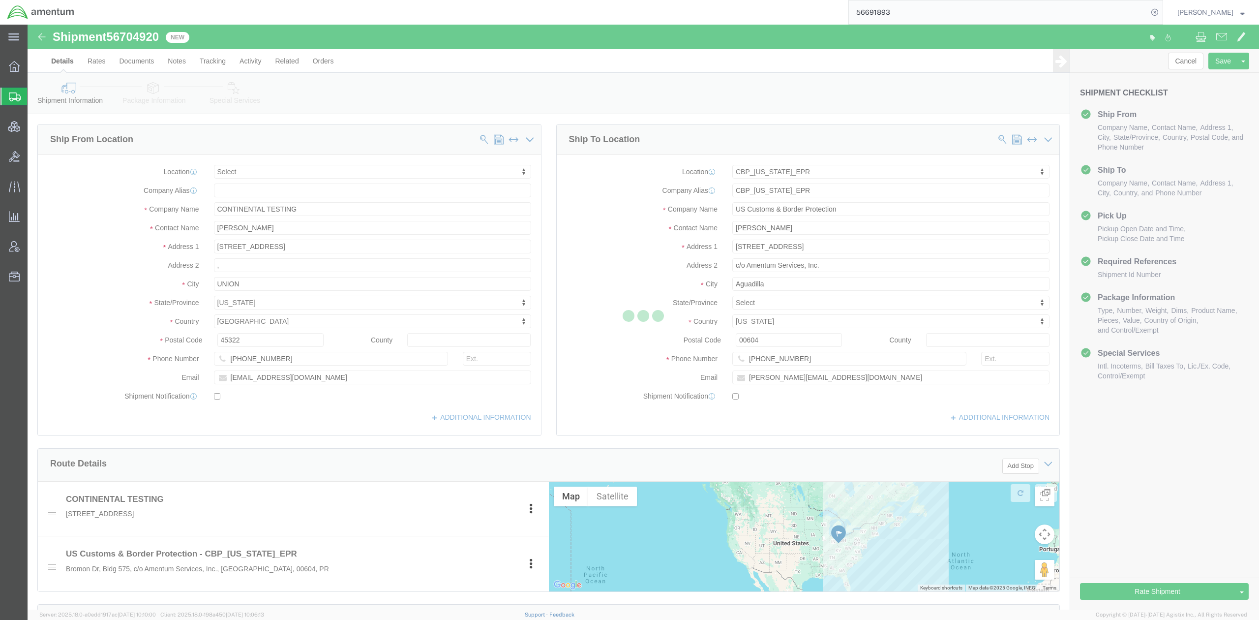
select select
select select "49933"
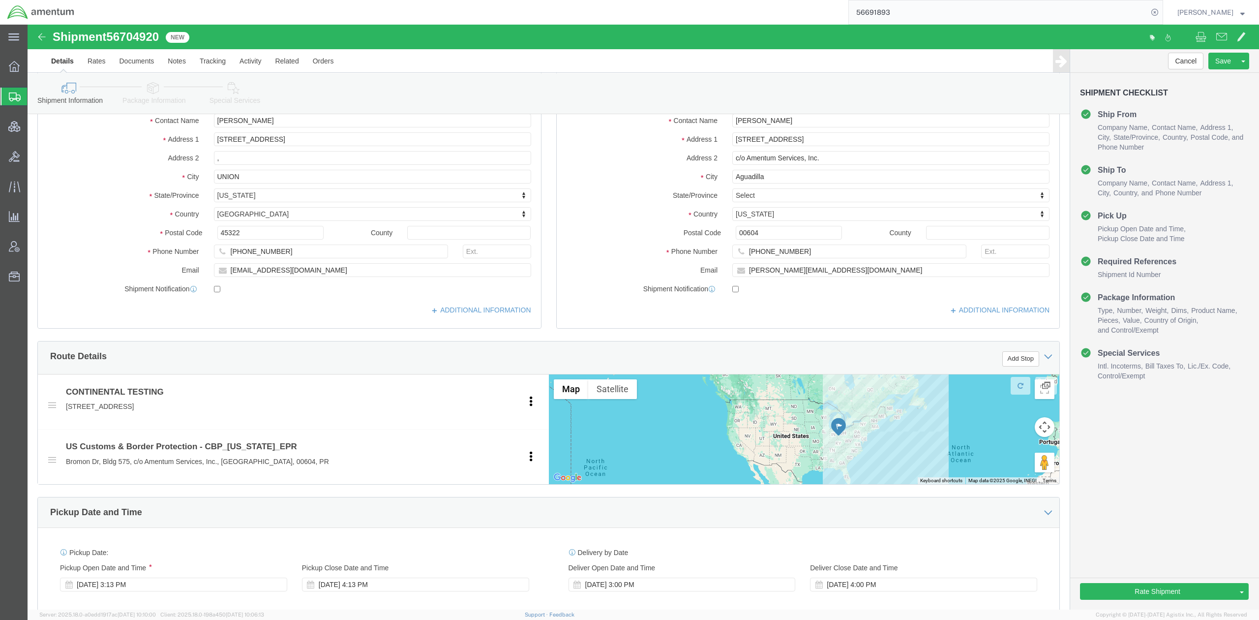
scroll to position [349, 0]
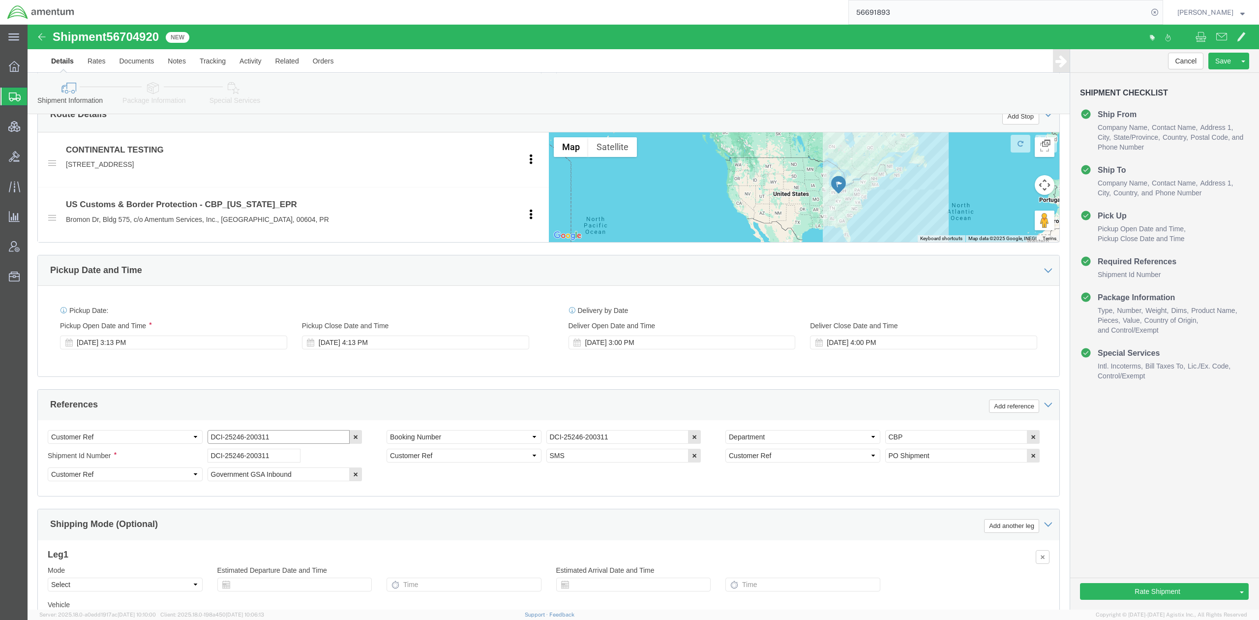
drag, startPoint x: 258, startPoint y: 417, endPoint x: 61, endPoint y: 394, distance: 197.6
click div "References Add reference Select Account Type Activity ID Airline Appointment Nu…"
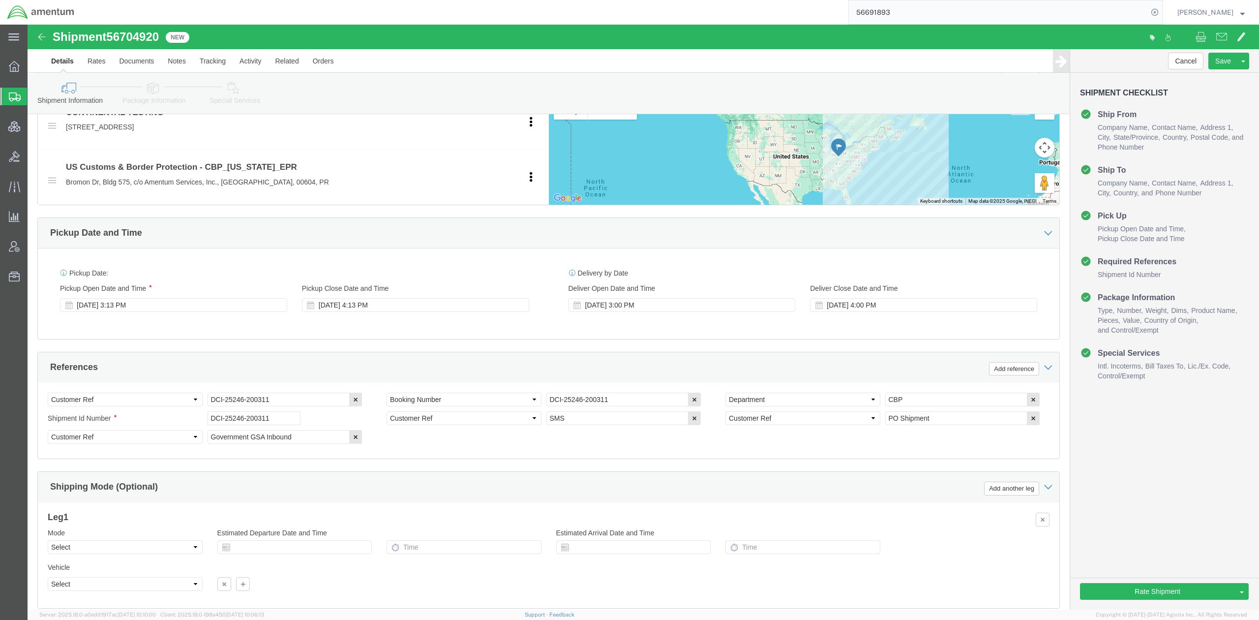
scroll to position [457, 0]
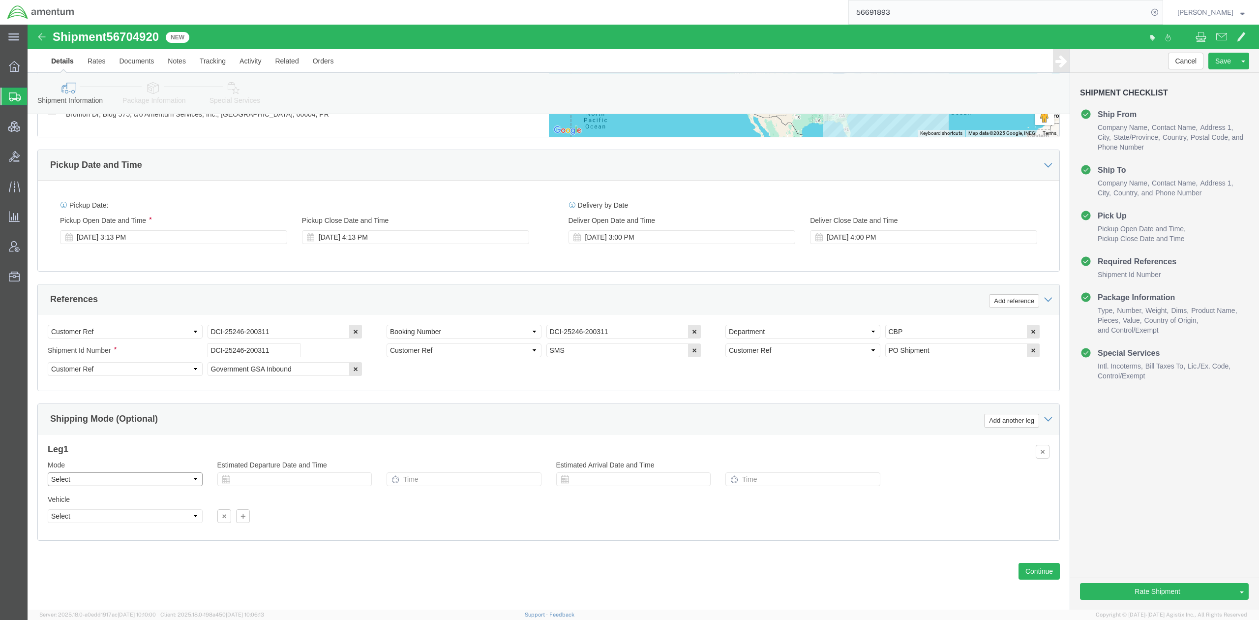
click select "Select Air Less than Truckload Multi-Leg Ocean Freight Rail Small Parcel Truckl…"
select select "SMAL"
click select "Select Air Less than Truckload Multi-Leg Ocean Freight Rail Small Parcel Truckl…"
click icon
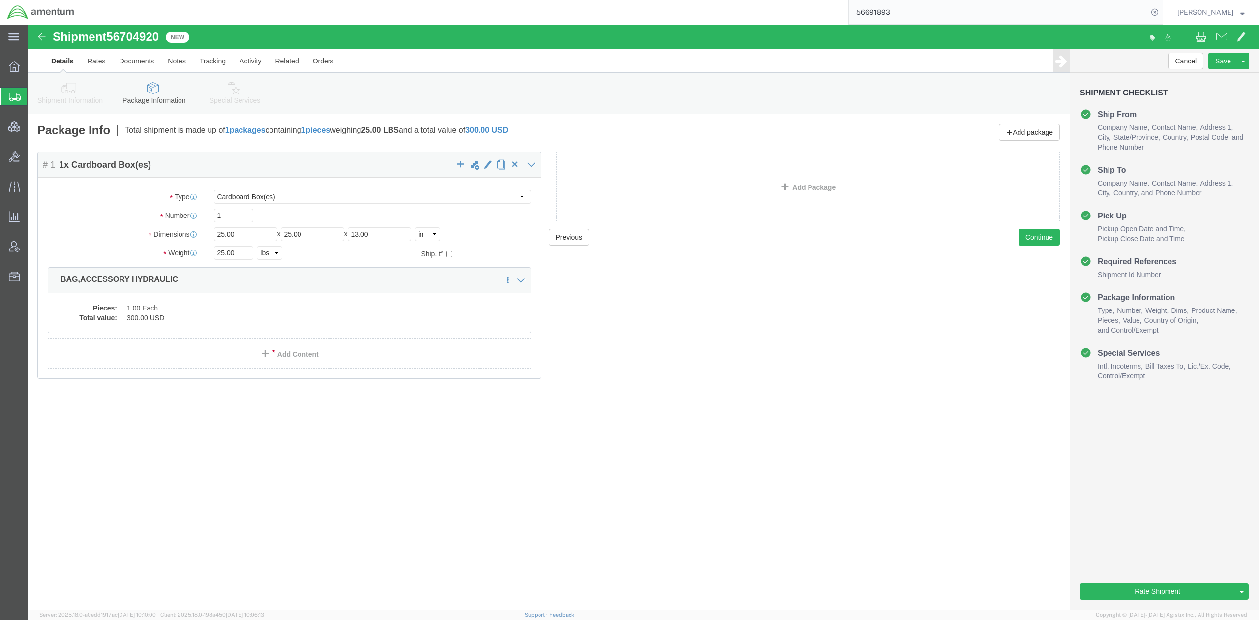
drag, startPoint x: 213, startPoint y: 70, endPoint x: 392, endPoint y: 141, distance: 192.6
click link "Special Services"
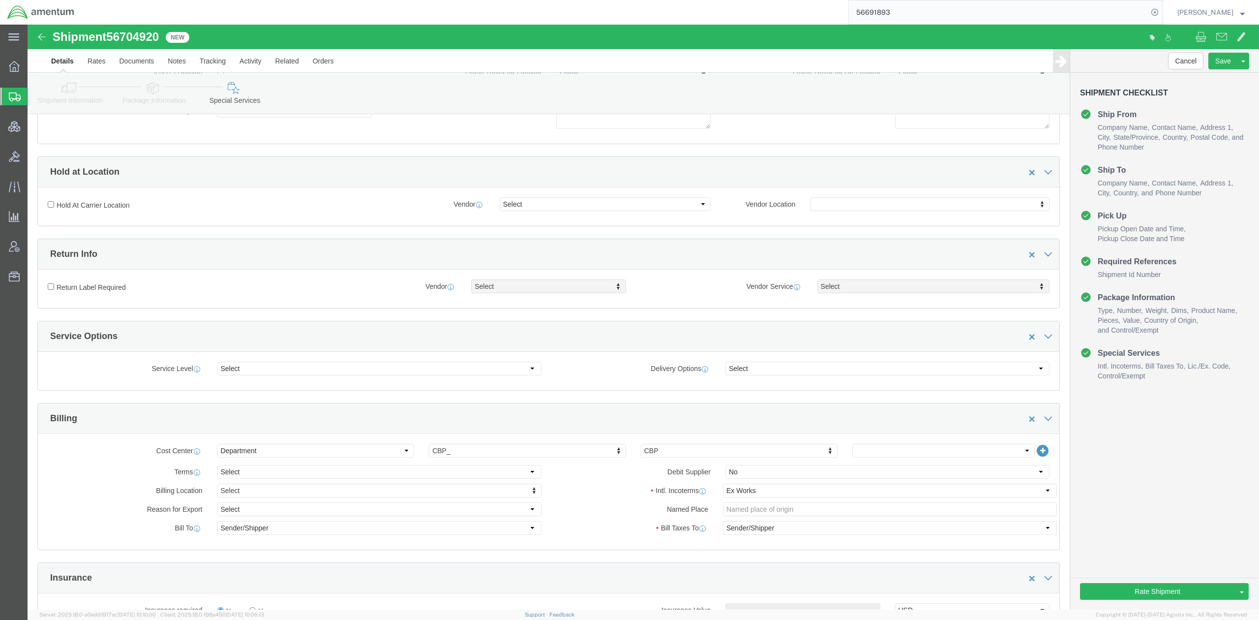
scroll to position [262, 0]
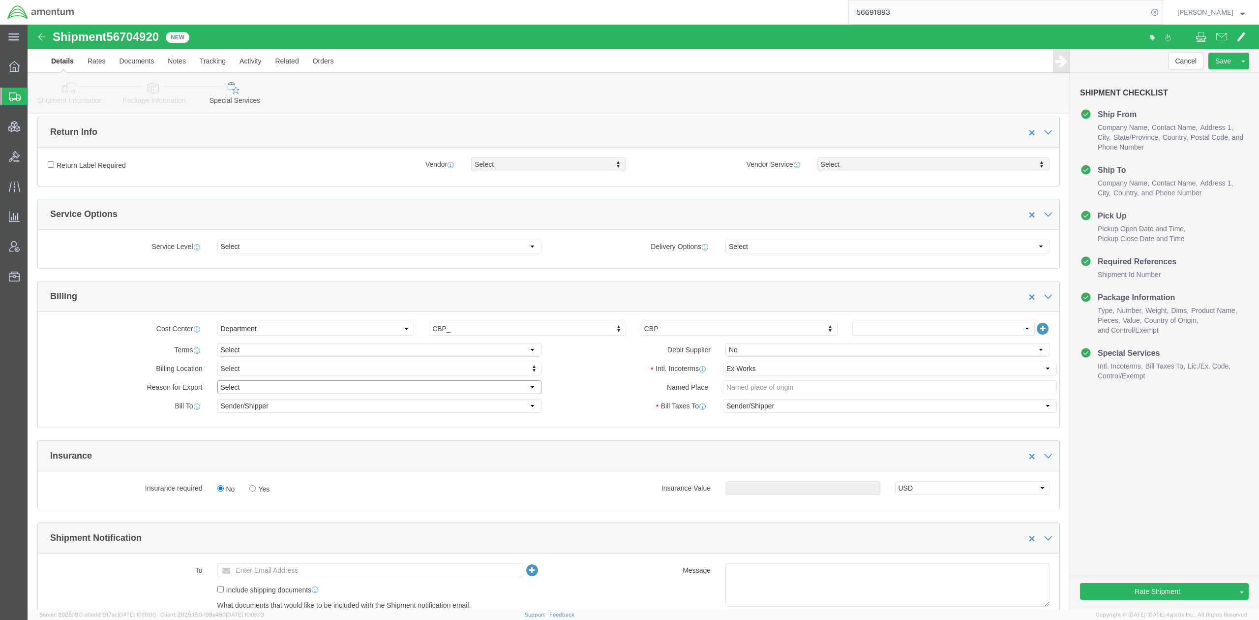
click select "Select Gift Personal Effects Repair/Warranty Return Sample Sold Temporary/Not S…"
select select "SOLD"
click select "Select Gift Personal Effects Repair/Warranty Return Sample Sold Temporary/Not S…"
click select "Select Carriage Insurance Paid Carriage Paid To Cost and Freight Cost Insurance…"
select select "DDP"
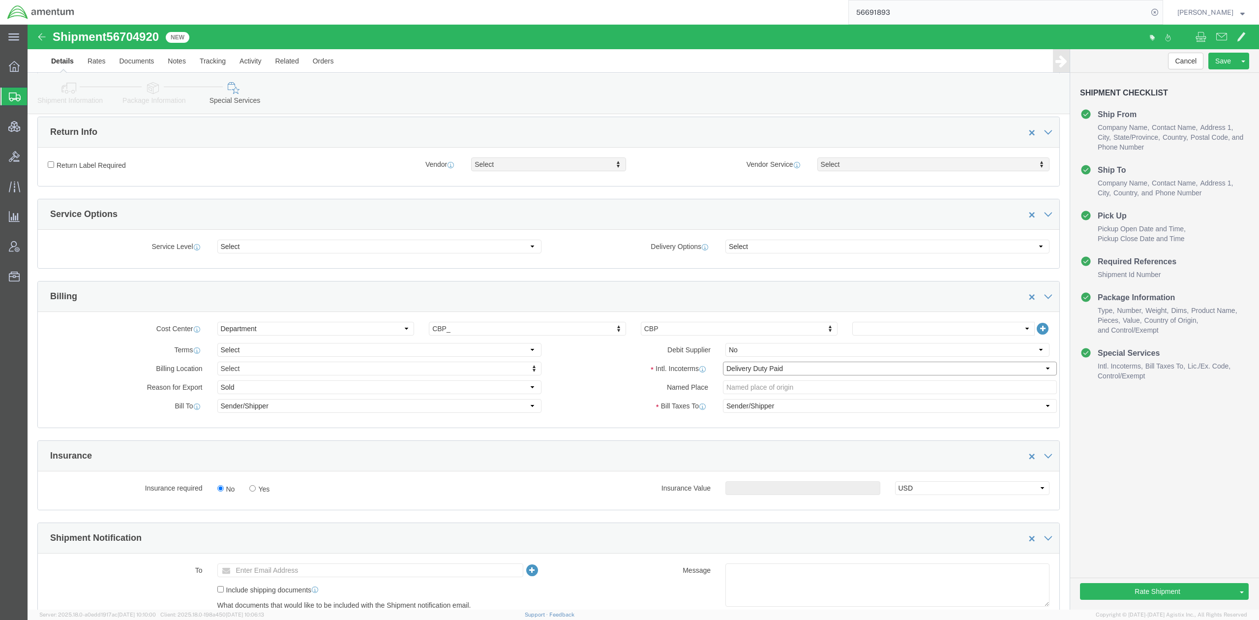
click select "Select Carriage Insurance Paid Carriage Paid To Cost and Freight Cost Insurance…"
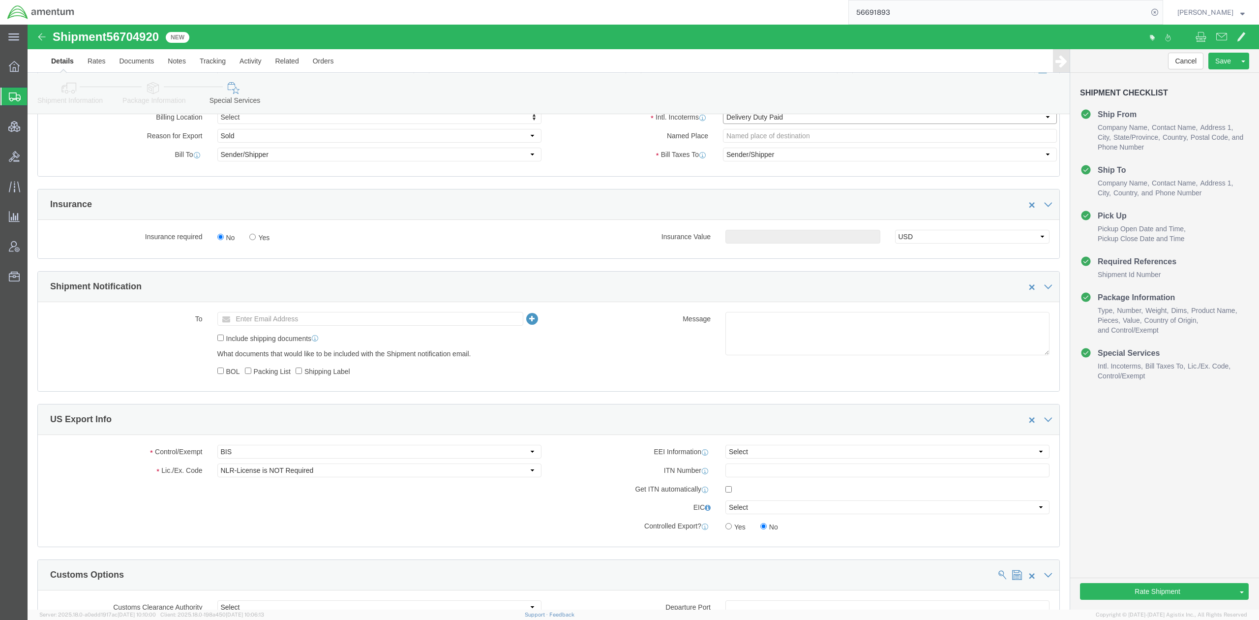
scroll to position [524, 0]
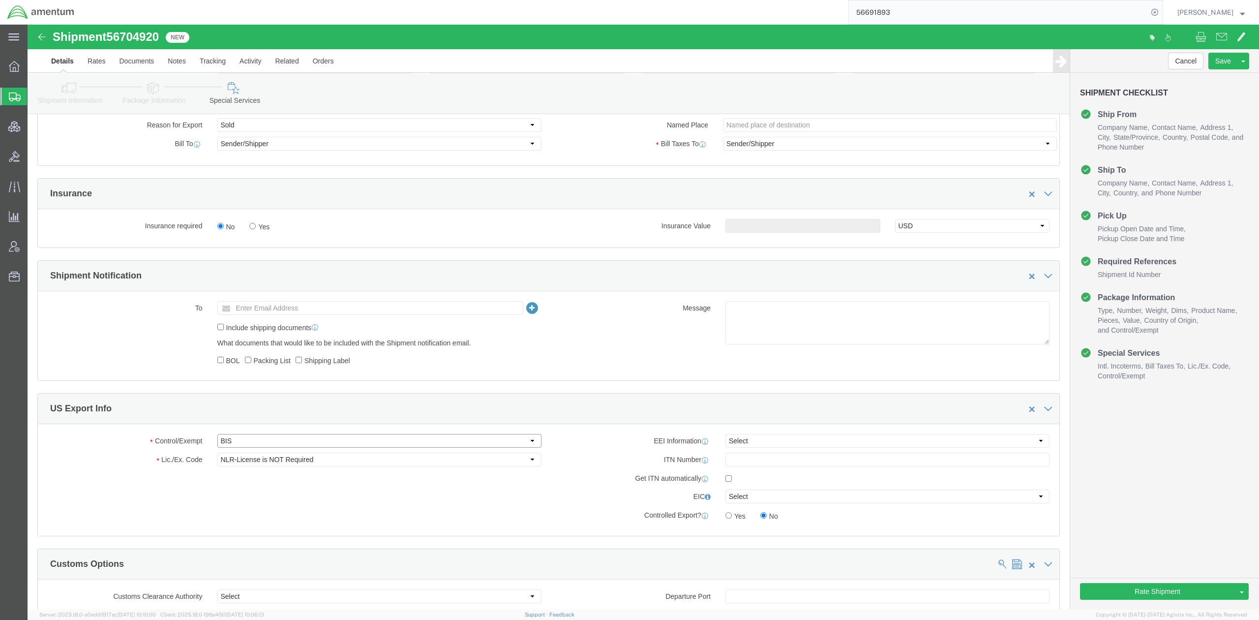
click select "Select ATF BIS DEA EPA FDA FTR ITAR OFAC Other (OPA)"
select select "FTR"
click select "Select ATF BIS DEA EPA FDA FTR ITAR OFAC Other (OPA)"
click select "Select 30.2(d)(2) 30.36 30.37(a) 30.37(f) 30.37(g) 30.37(h) 30.37(i) 30.37(j) 3…"
select select "30.37(a)"
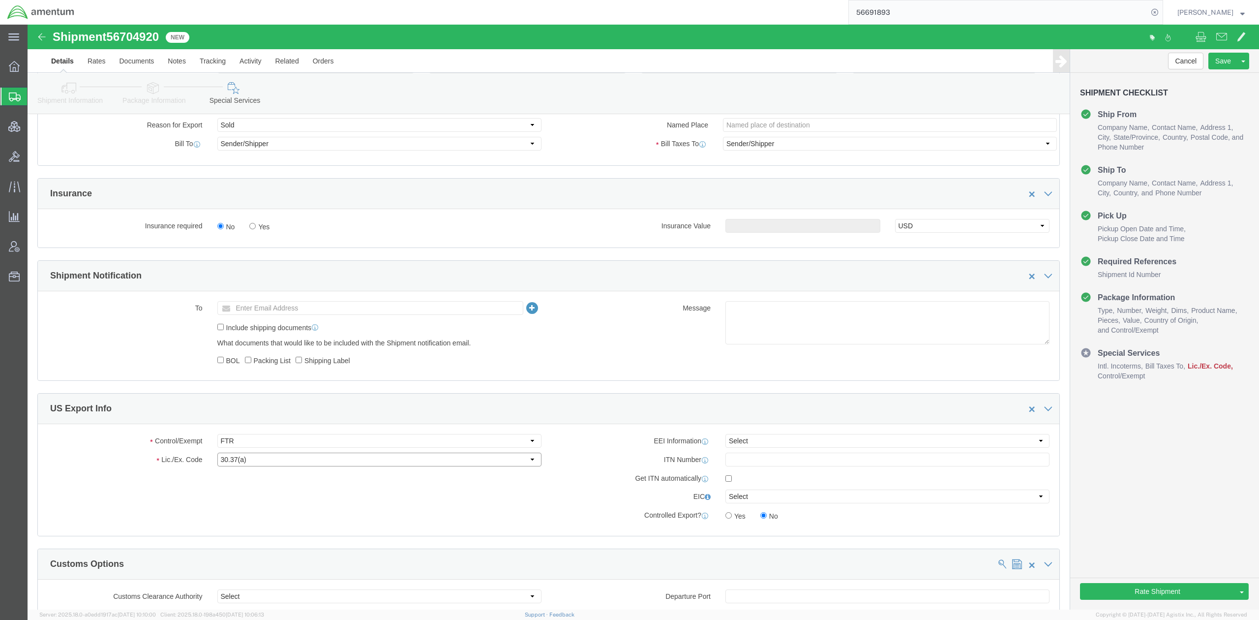
click select "Select 30.2(d)(2) 30.36 30.37(a) 30.37(f) 30.37(g) 30.37(h) 30.37(i) 30.37(j) 3…"
click div "Control/Exempt Select ATF BIS DEA EPA FDA FTR ITAR OFAC Other (OPA) Lic./Ex. Co…"
click select "Select AES-Direct EEI Carrier File EEI EEI Exempt"
select select "EXEM"
click select "Select AES-Direct EEI Carrier File EEI EEI Exempt"
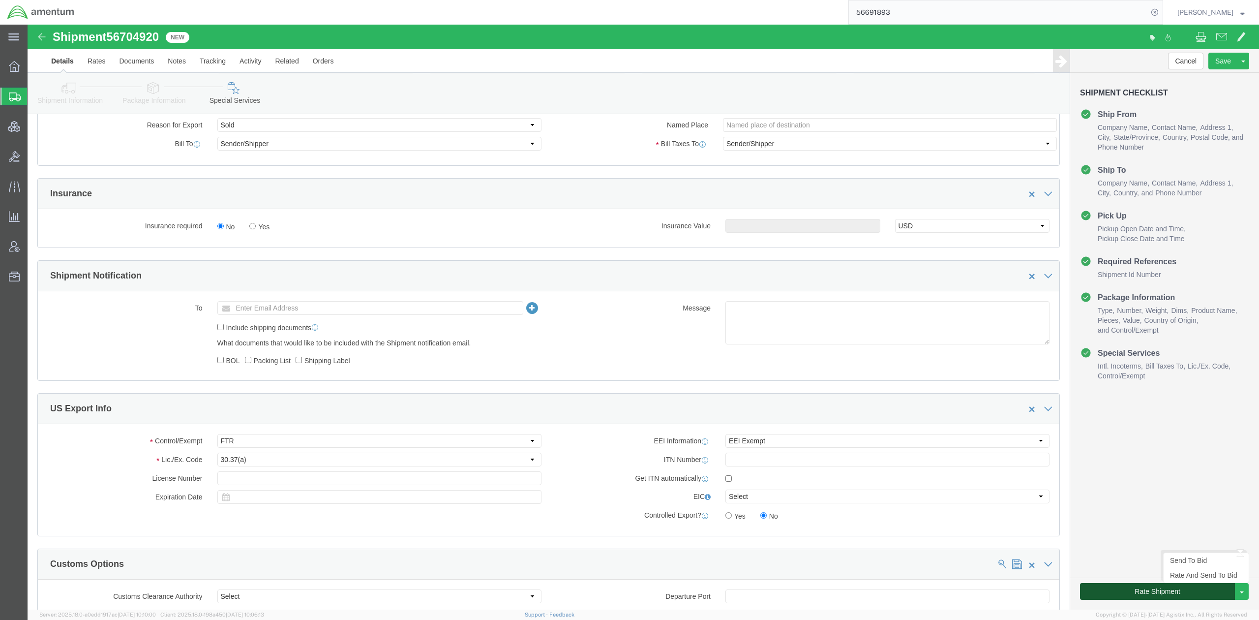
click button "Rate Shipment"
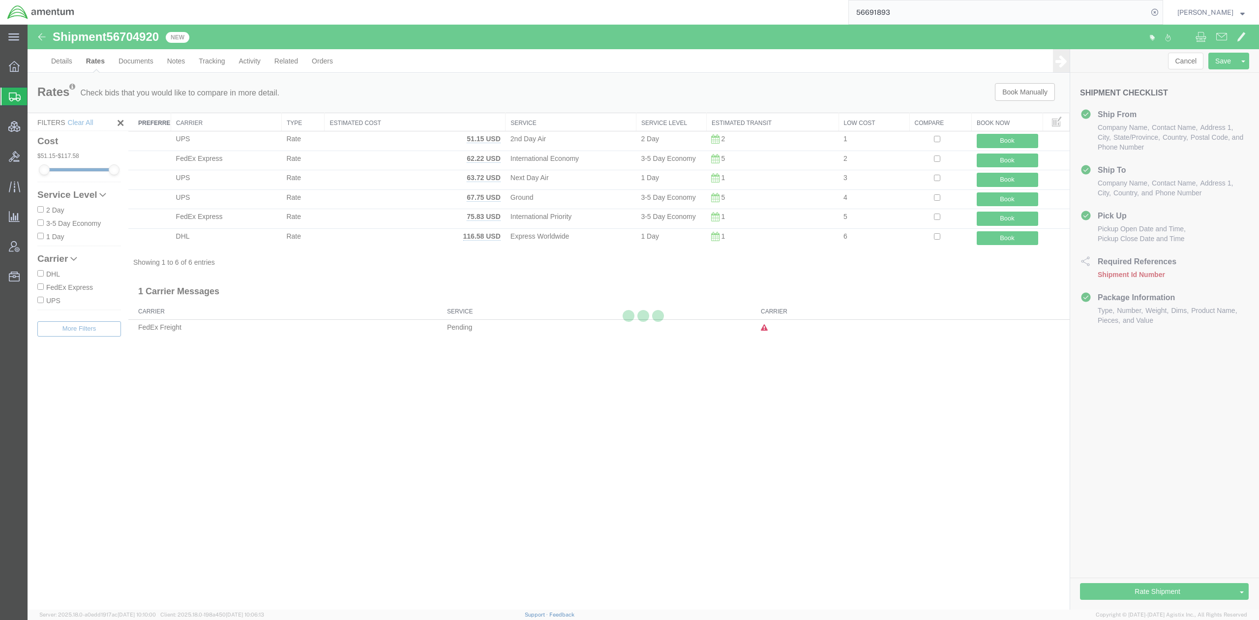
scroll to position [0, 0]
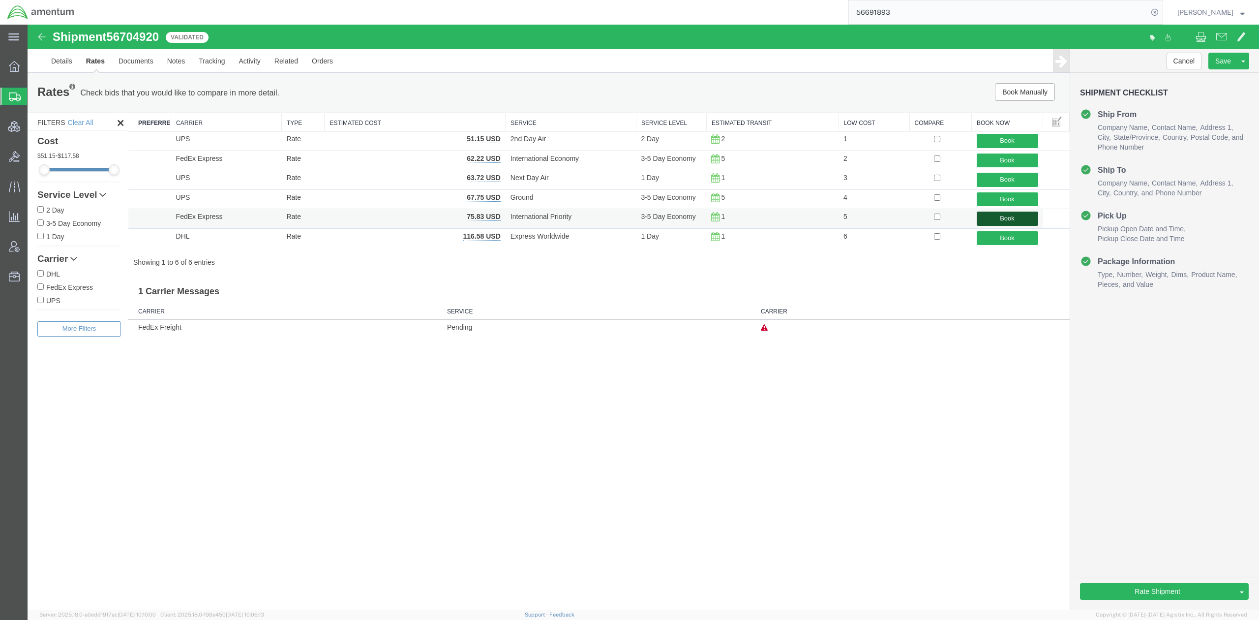
click at [1005, 220] on button "Book" at bounding box center [1007, 219] width 61 height 14
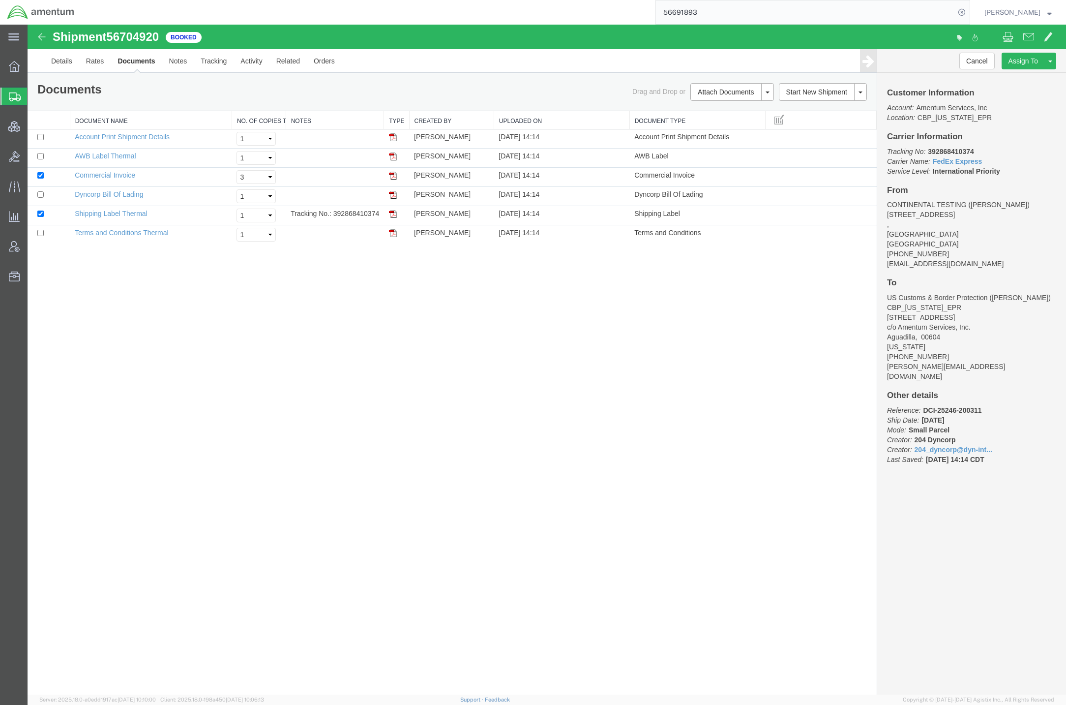
click at [43, 157] on div at bounding box center [547, 360] width 1039 height 670
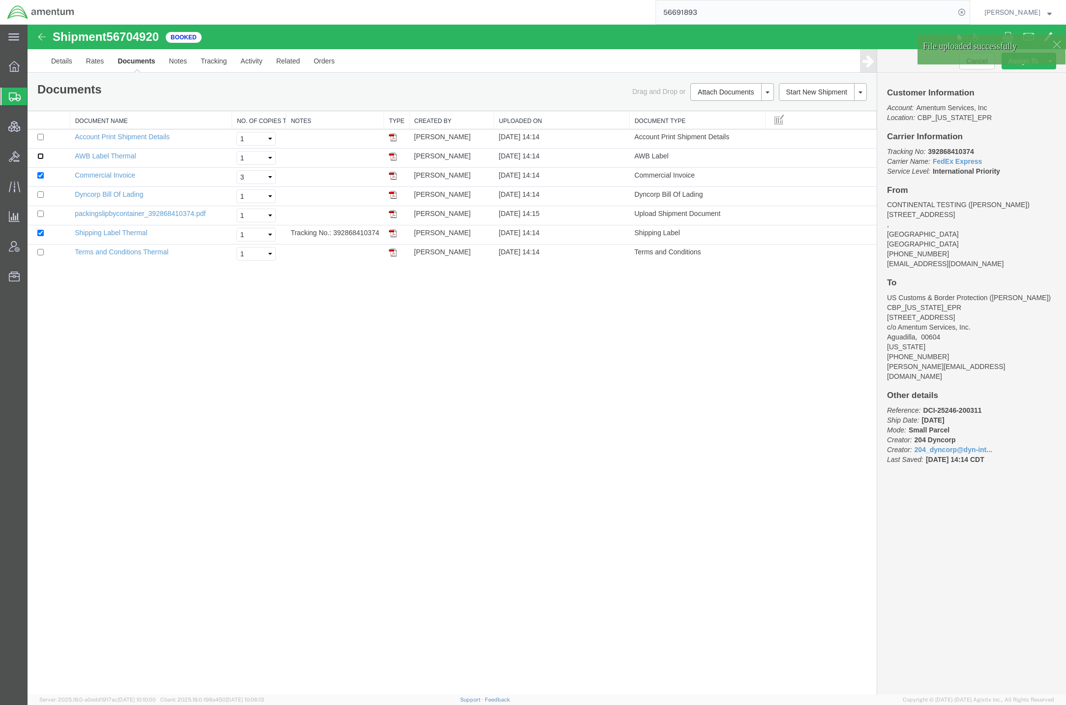
click at [39, 159] on input "checkbox" at bounding box center [40, 156] width 6 height 6
checkbox input "true"
click at [38, 215] on input "checkbox" at bounding box center [40, 214] width 6 height 6
checkbox input "true"
click at [713, 122] on link "Email Documents" at bounding box center [731, 123] width 86 height 15
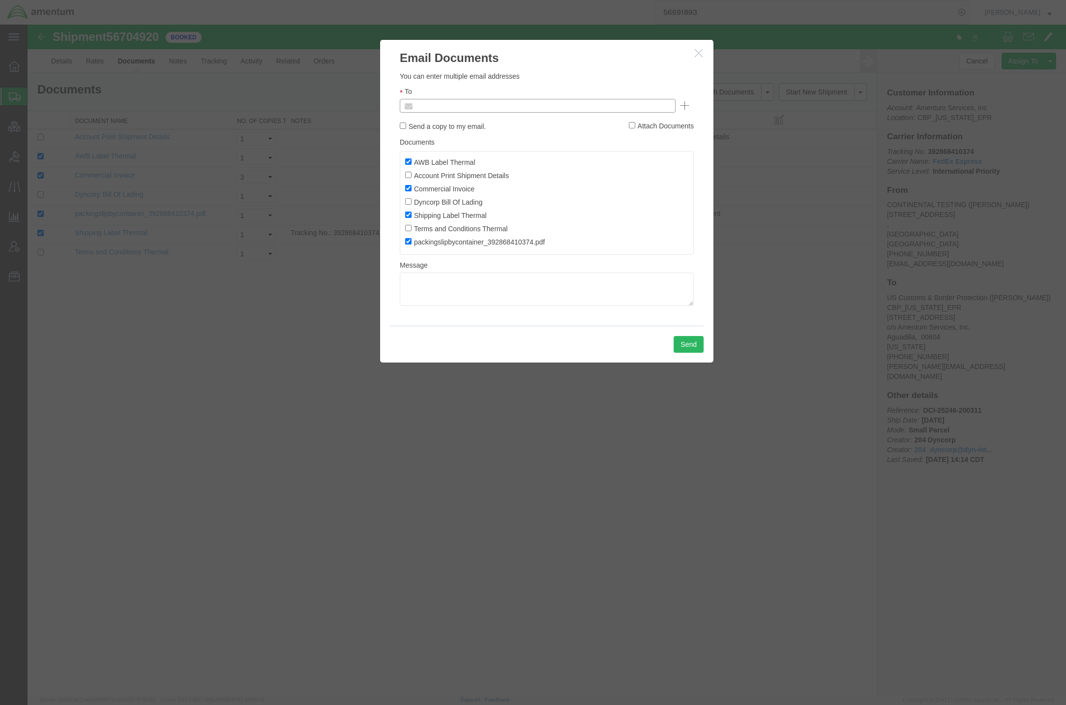
click at [485, 107] on input "text" at bounding box center [471, 105] width 115 height 13
paste input "gpeiffer@continentaltesting.com"
type input "gpeiffer@continentaltesting.com"
click at [405, 128] on input "Send a copy to my email." at bounding box center [403, 125] width 6 height 6
checkbox input "true"
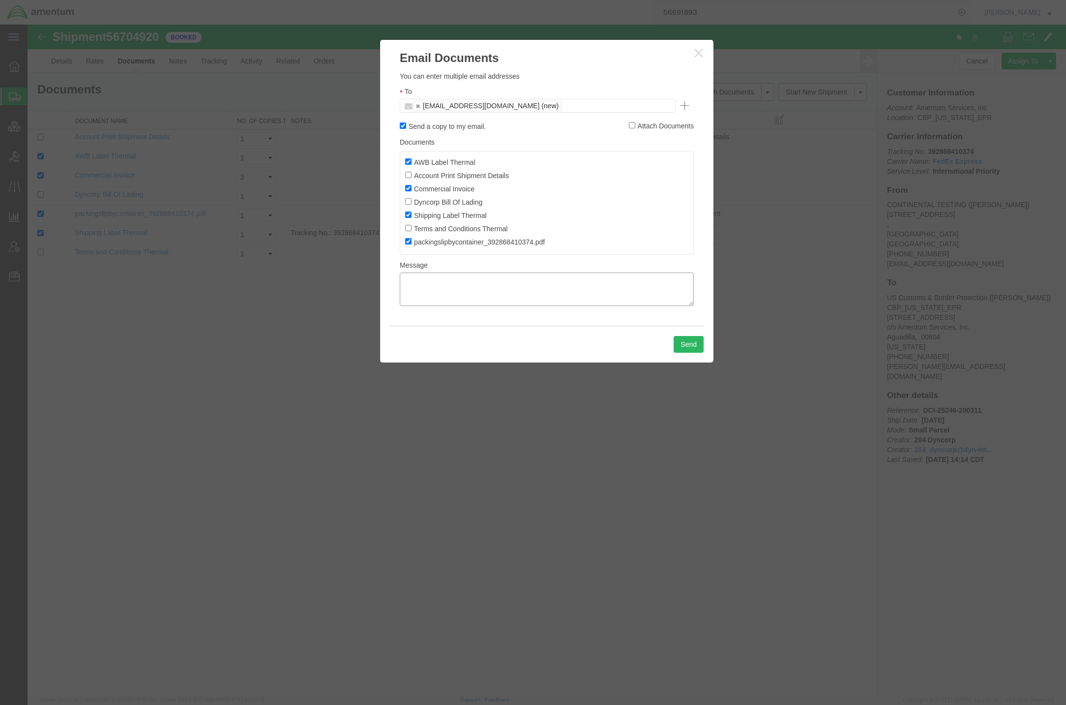
click at [479, 291] on textarea at bounding box center [547, 289] width 294 height 33
click at [441, 280] on textarea at bounding box center [547, 289] width 294 height 33
paste textarea "Shipping Number DCI-25246-200311"
type textarea "Shipping Number DCI-25246-200311"
click at [694, 345] on button "Send" at bounding box center [689, 344] width 30 height 17
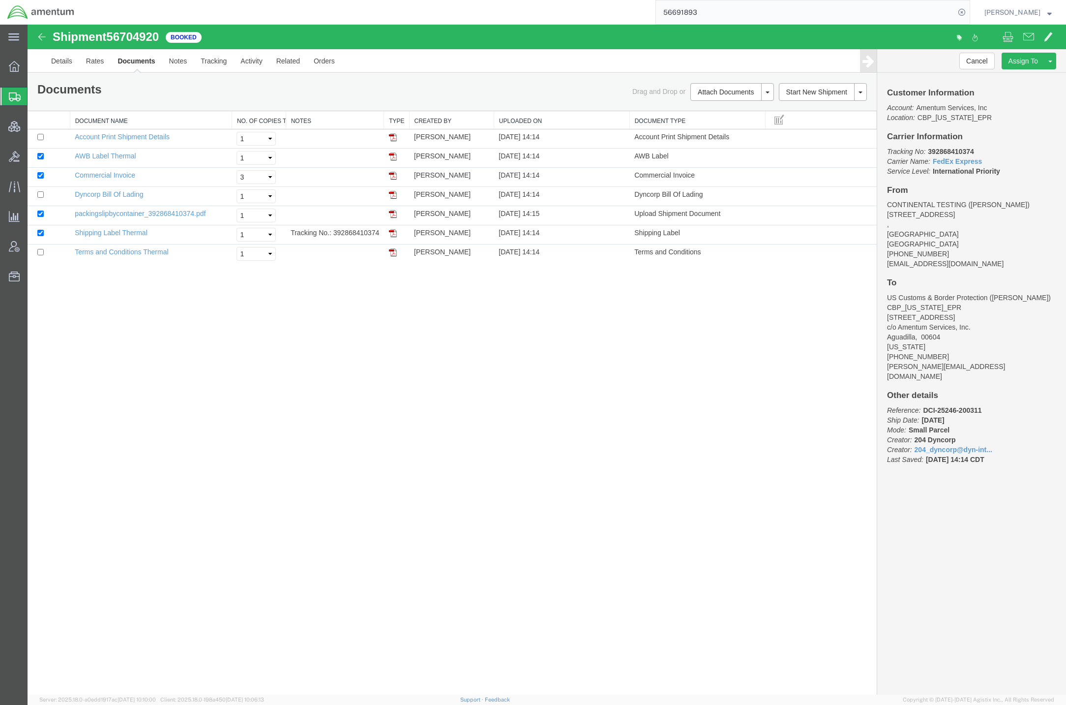
click at [35, 96] on span "Shipments" at bounding box center [31, 97] width 8 height 20
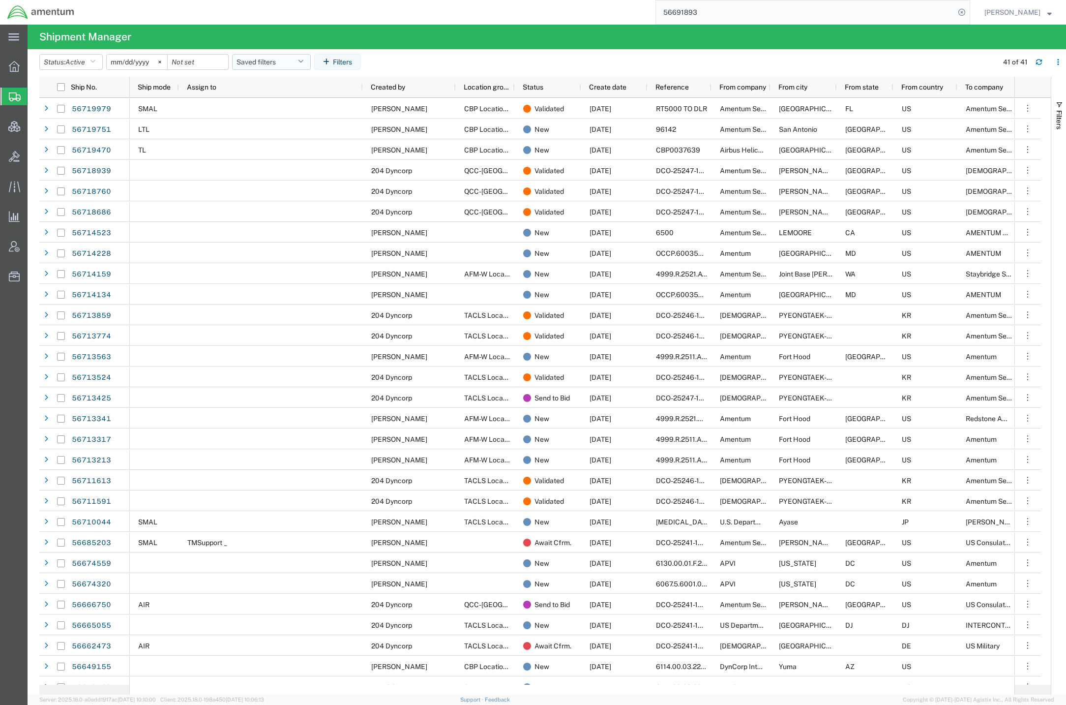
click at [298, 58] on button "Saved filters" at bounding box center [271, 62] width 79 height 16
click at [297, 128] on span "Active DCI shipments" at bounding box center [298, 123] width 129 height 18
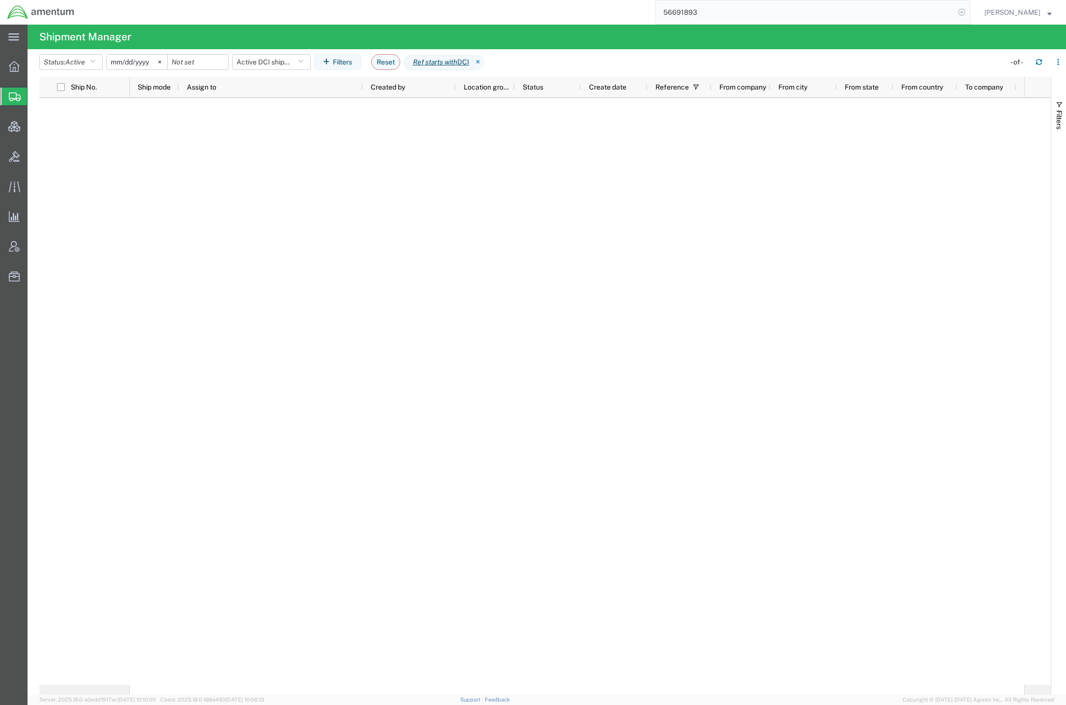
click at [959, 14] on icon at bounding box center [962, 12] width 14 height 14
click at [485, 63] on icon at bounding box center [479, 63] width 12 height 16
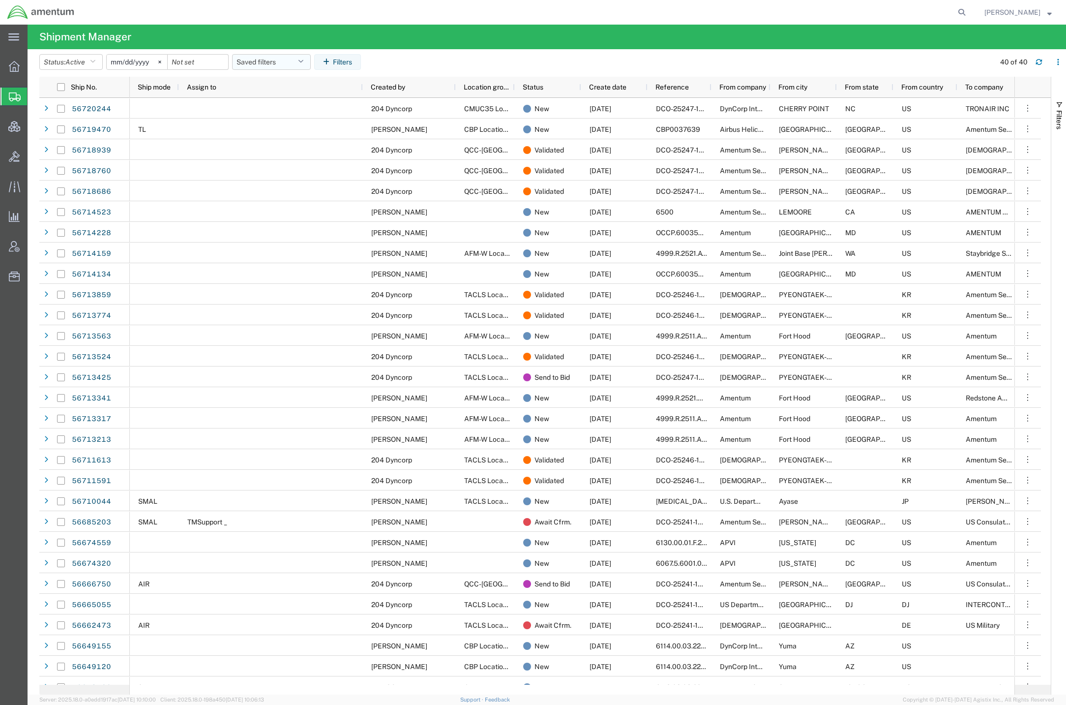
click at [260, 58] on button "Saved filters" at bounding box center [271, 62] width 79 height 16
click at [283, 126] on span "Active DCI shipments" at bounding box center [298, 123] width 129 height 18
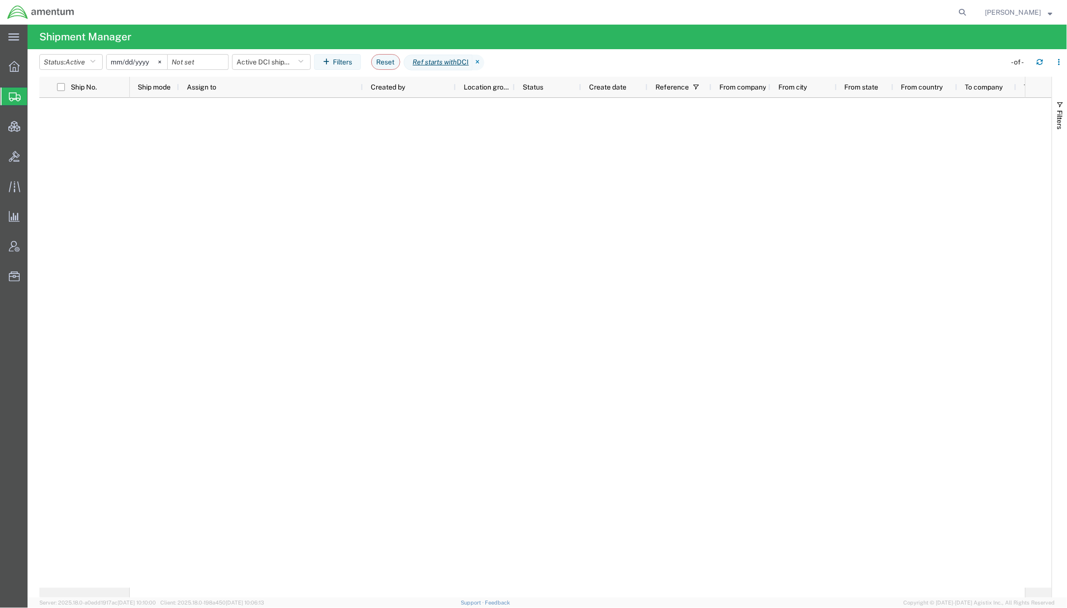
click at [951, 10] on agx-global-search at bounding box center [814, 12] width 315 height 25
click at [956, 10] on icon at bounding box center [963, 12] width 14 height 14
click at [908, 10] on input "search" at bounding box center [806, 12] width 299 height 24
click at [700, 12] on input "563" at bounding box center [806, 12] width 299 height 24
type input "56342686"
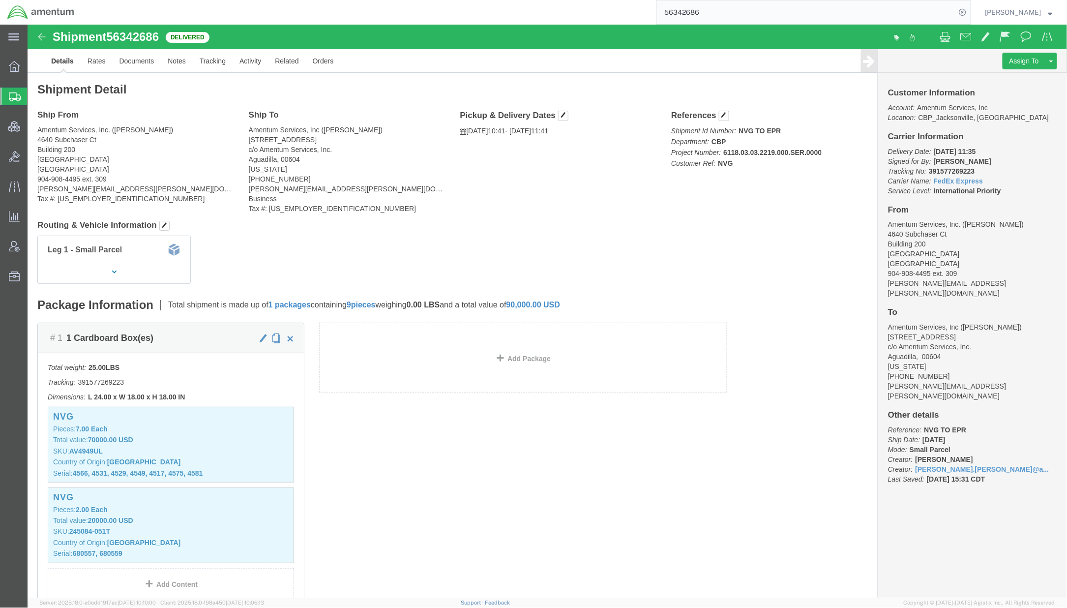
drag, startPoint x: 736, startPoint y: 15, endPoint x: 441, endPoint y: -19, distance: 297.0
click at [441, 0] on html "main_menu Created with Sketch. Collapse Menu Overview Shipments Shipment Manage…" at bounding box center [533, 304] width 1067 height 608
type input "tacls-25203-18870"
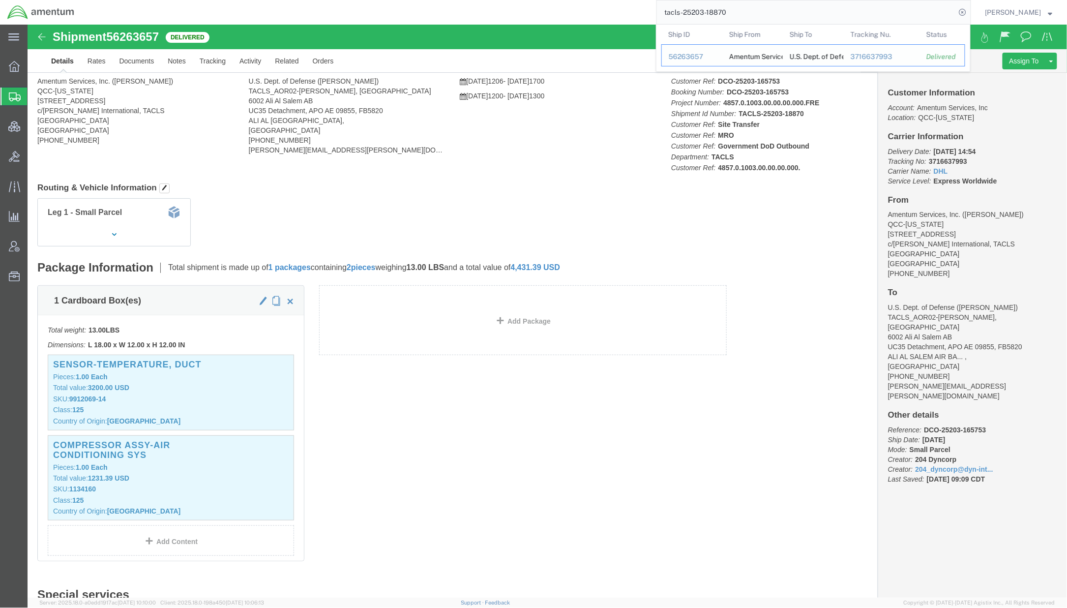
click at [682, 57] on div "56263657" at bounding box center [692, 57] width 47 height 10
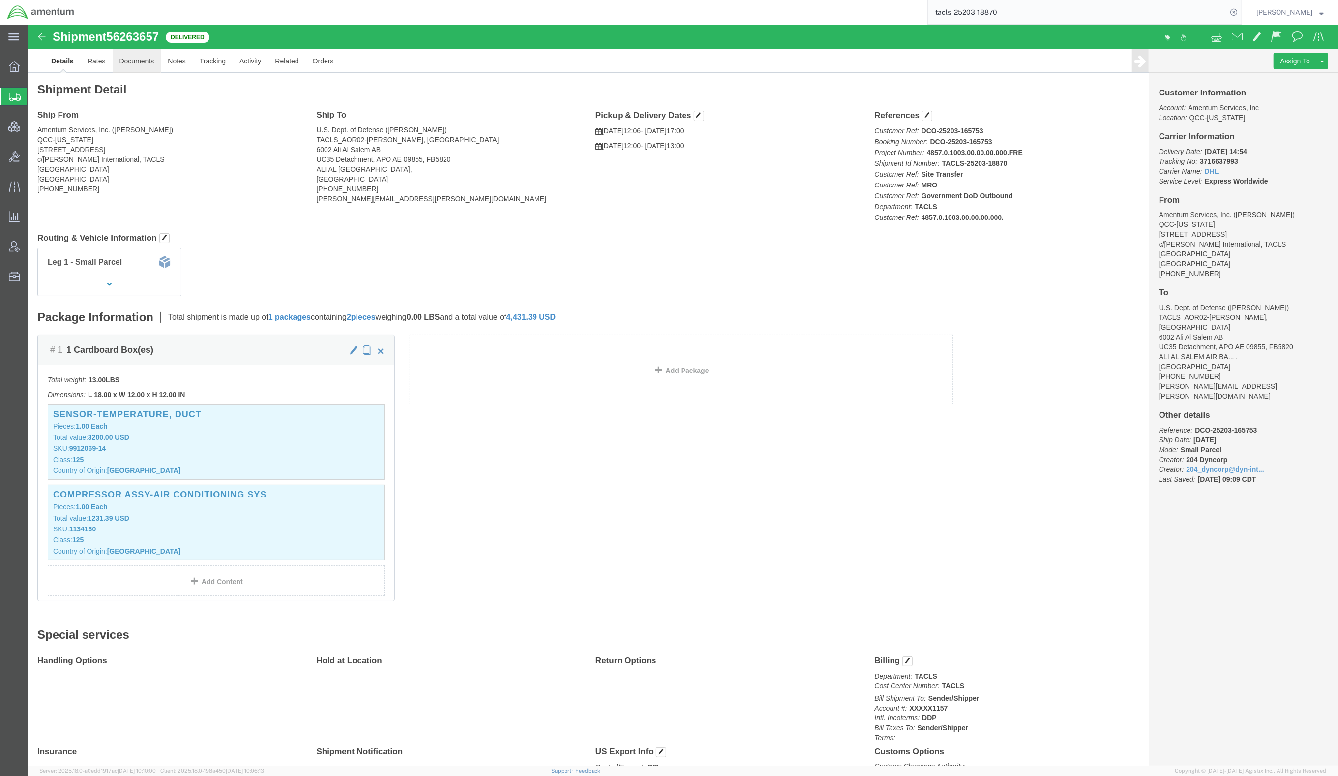
click link "Documents"
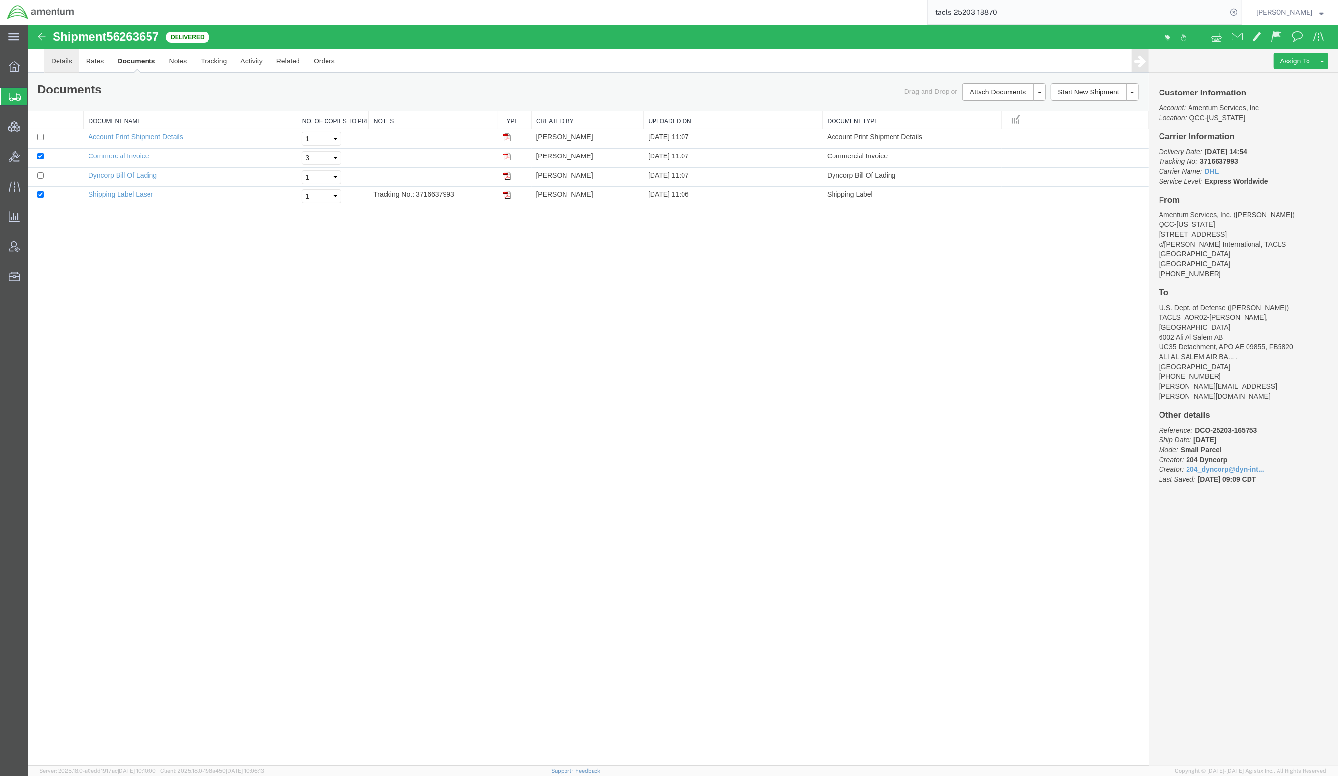
click at [71, 66] on link "Details" at bounding box center [61, 61] width 35 height 24
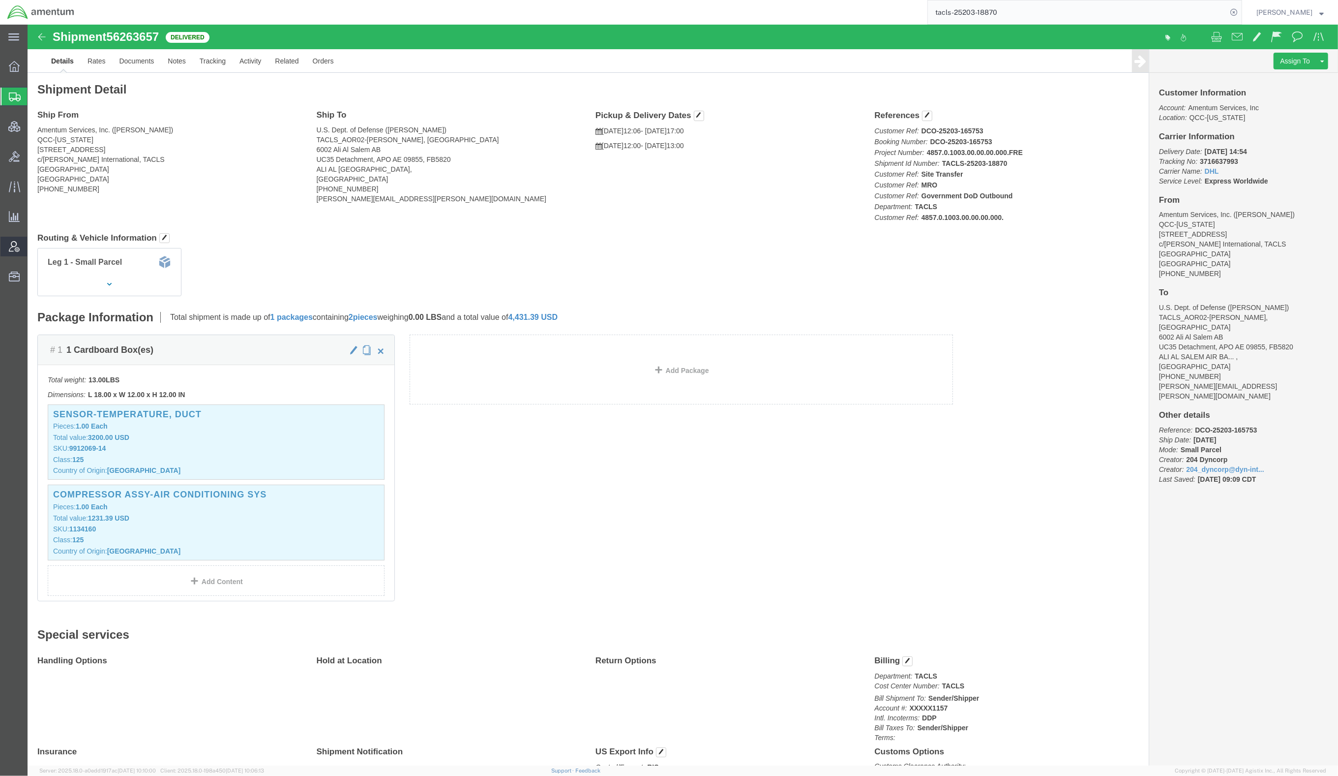
click at [34, 247] on span "Account Admin" at bounding box center [30, 247] width 7 height 20
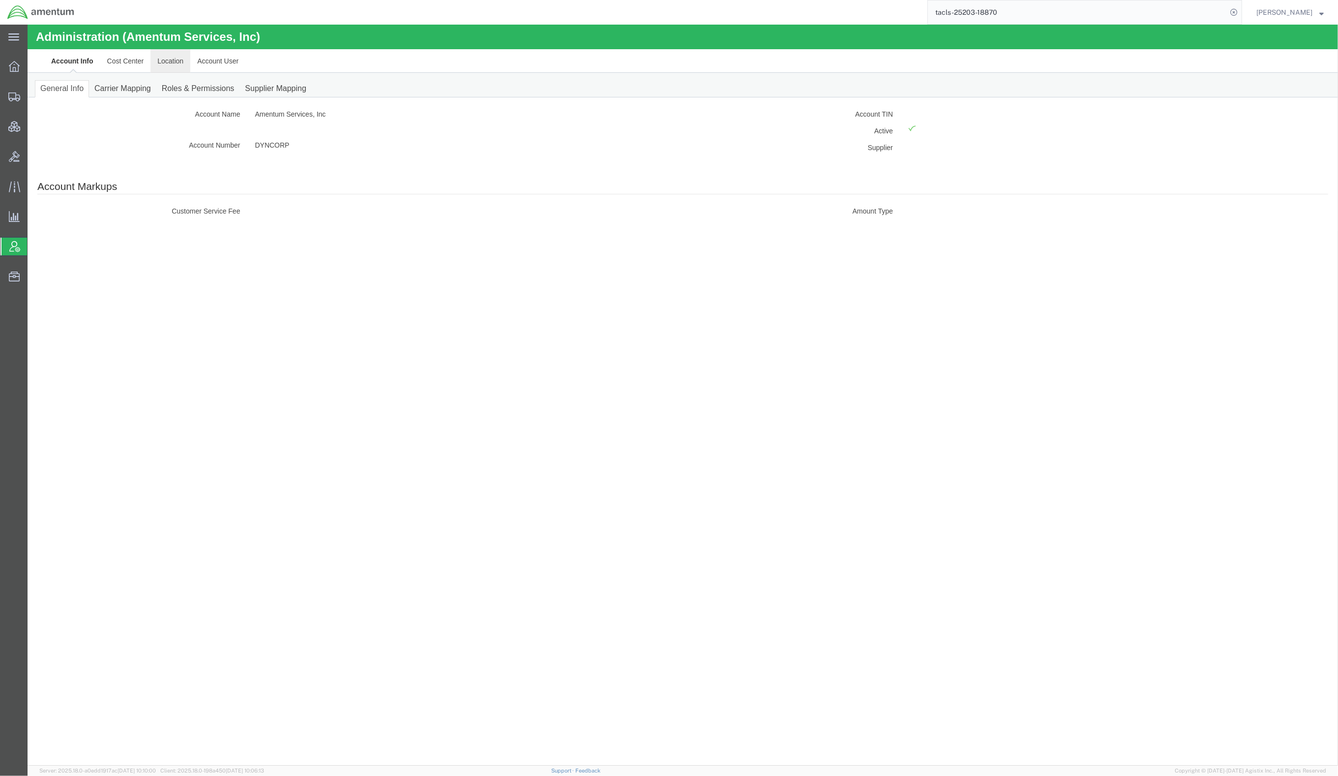
click at [166, 59] on link "Location" at bounding box center [171, 61] width 40 height 24
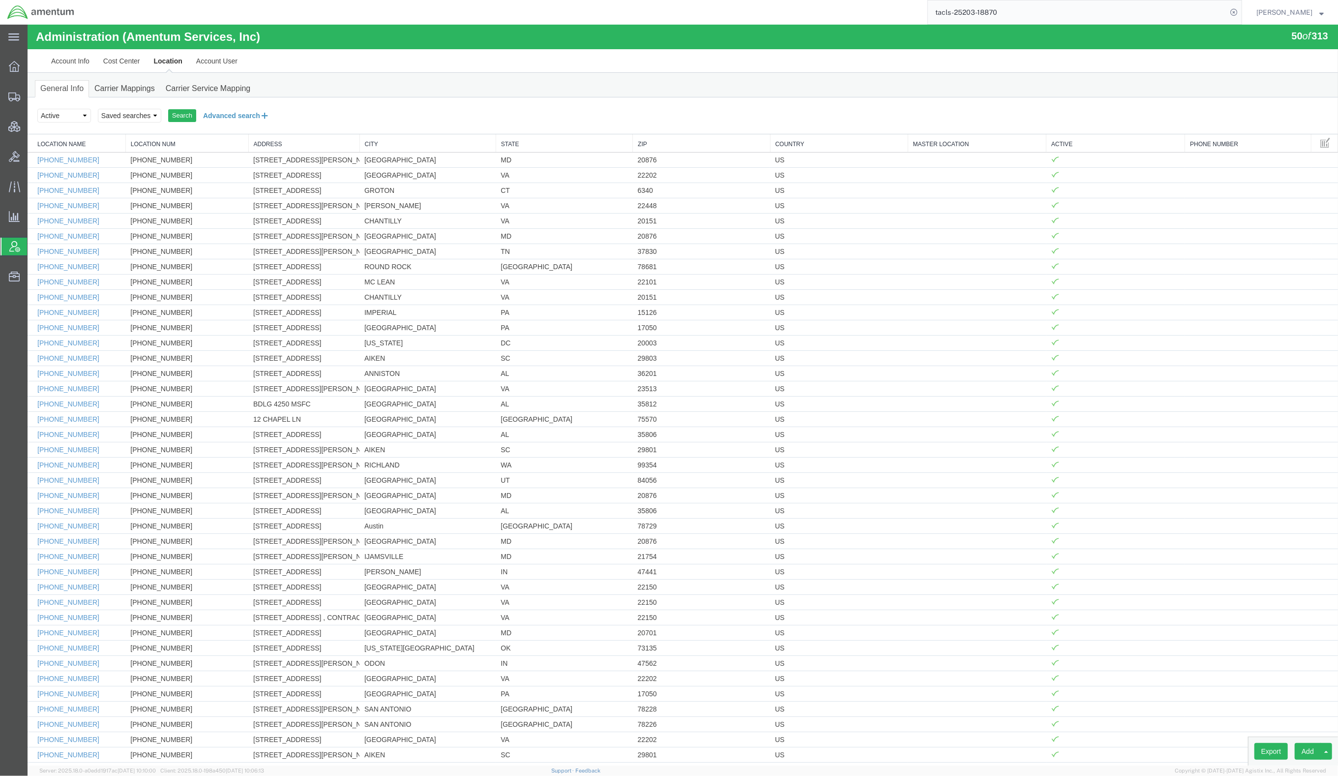
click at [220, 114] on button "Advanced search" at bounding box center [236, 115] width 80 height 17
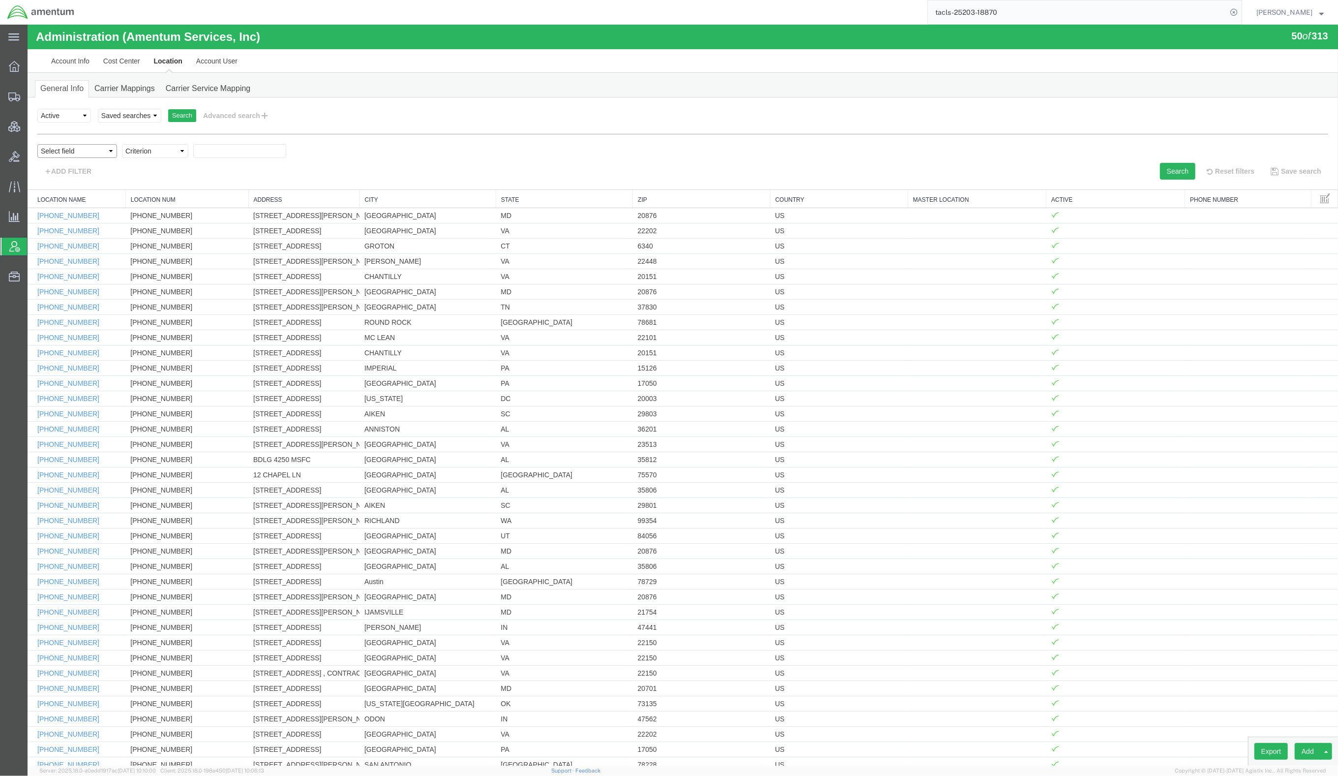
click at [97, 150] on select "Select field Address [GEOGRAPHIC_DATA] Location Name Location Num Master Locati…" at bounding box center [77, 151] width 80 height 14
select select "locationName"
click at [37, 144] on select "Select field Address [GEOGRAPHIC_DATA] Location Name Location Num Master Locati…" at bounding box center [77, 151] width 80 height 14
click at [156, 148] on select "Criterion contains does not contain is is blank is not blank starts with" at bounding box center [155, 151] width 66 height 14
select select "contains"
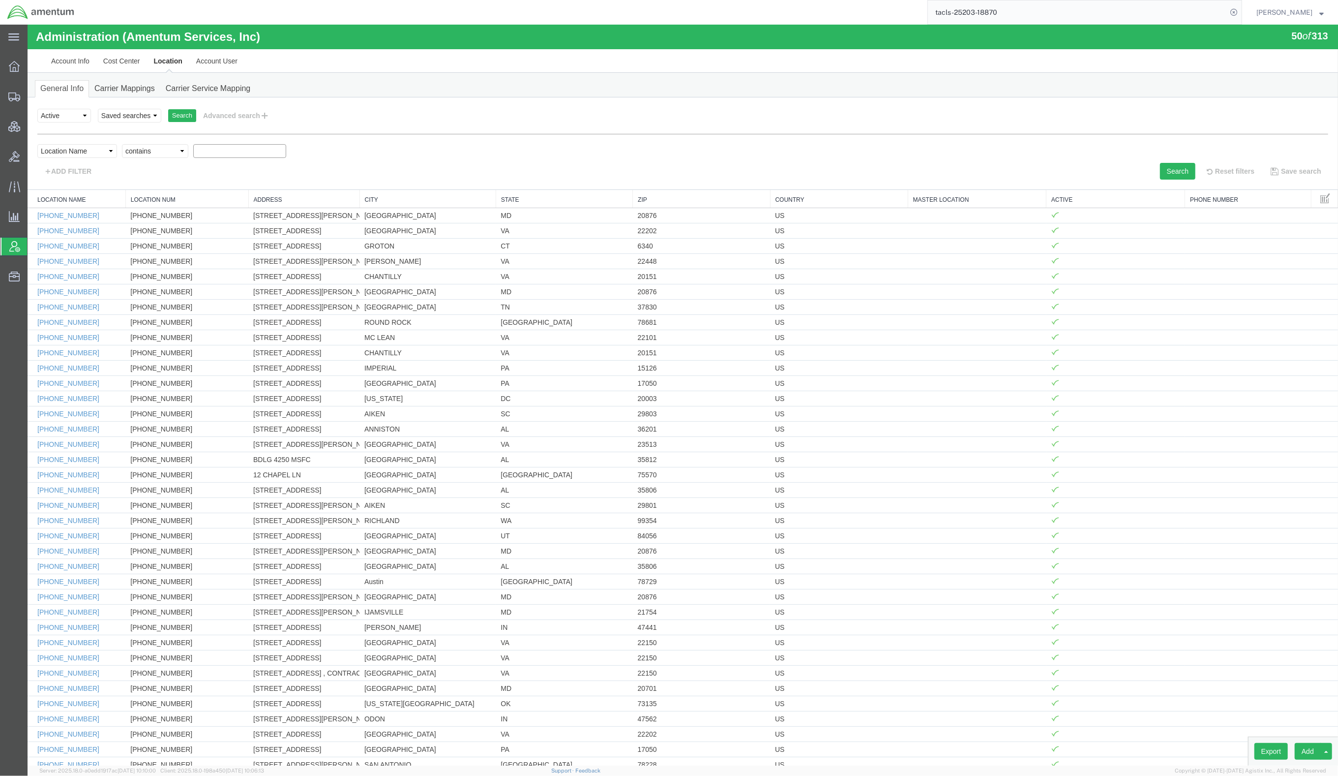
click at [122, 144] on select "Criterion contains does not contain is is blank is not blank starts with" at bounding box center [155, 151] width 66 height 14
click at [219, 154] on input "text" at bounding box center [239, 151] width 93 height 14
type input "v"
paste input "AOR02"
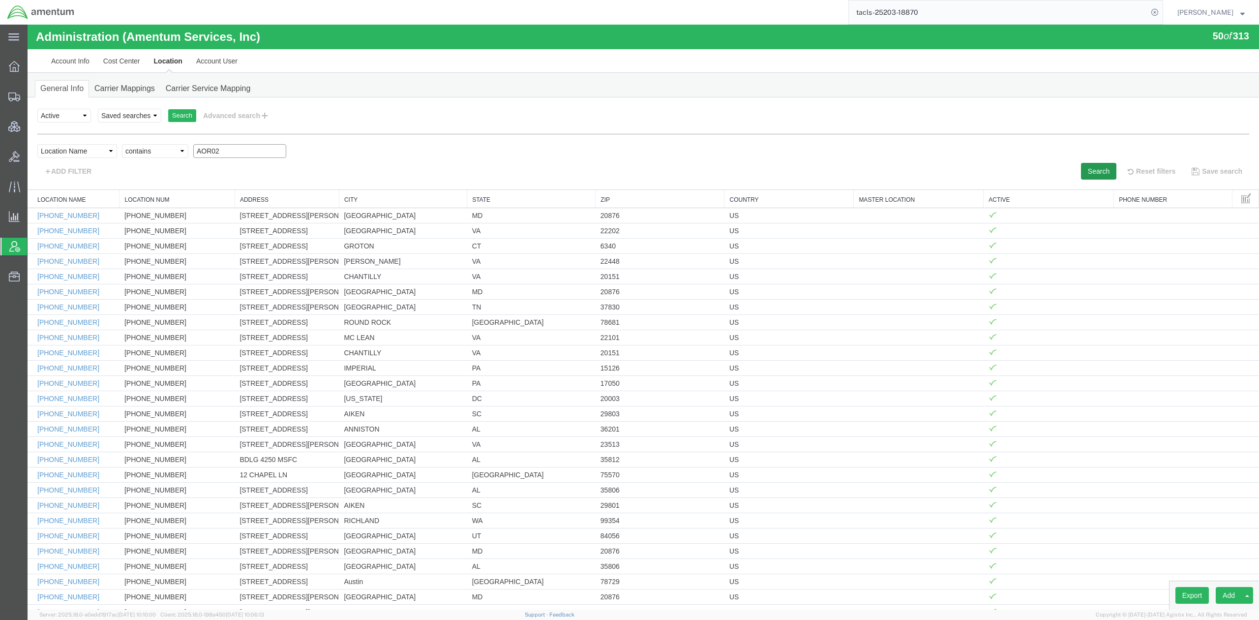
type input "AOR02"
click at [1084, 171] on button "Search" at bounding box center [1098, 171] width 35 height 17
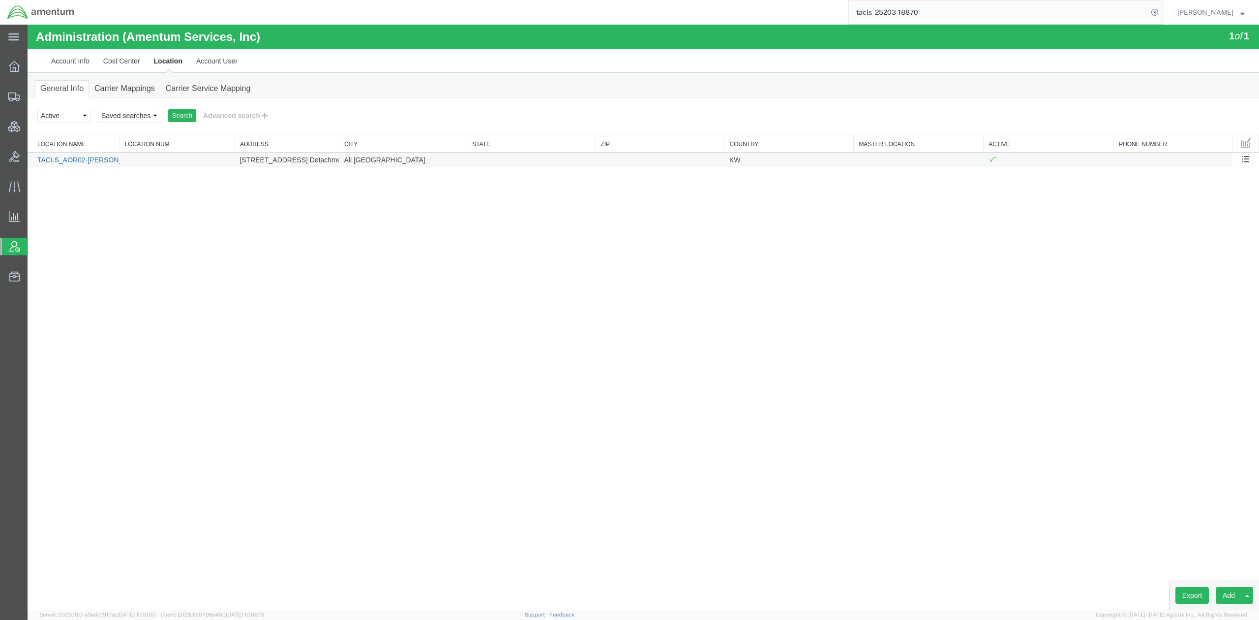
click at [86, 160] on link "TACLS_AOR02-[PERSON_NAME], [GEOGRAPHIC_DATA]" at bounding box center [128, 160] width 182 height 8
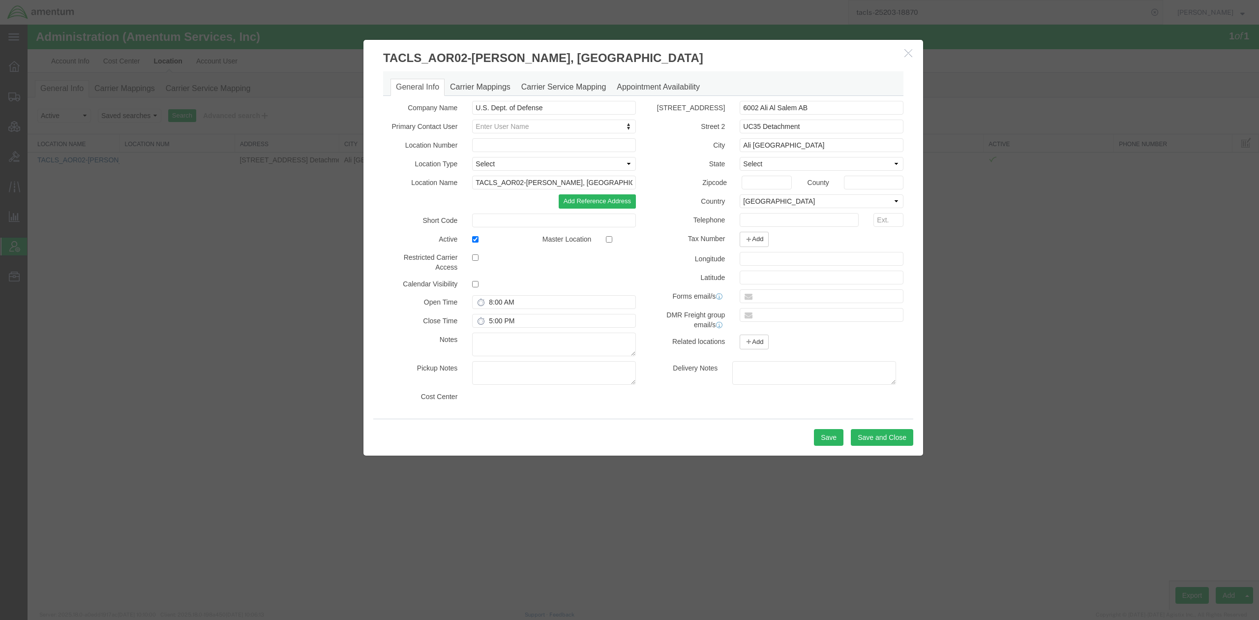
select select "DEPARTMENT"
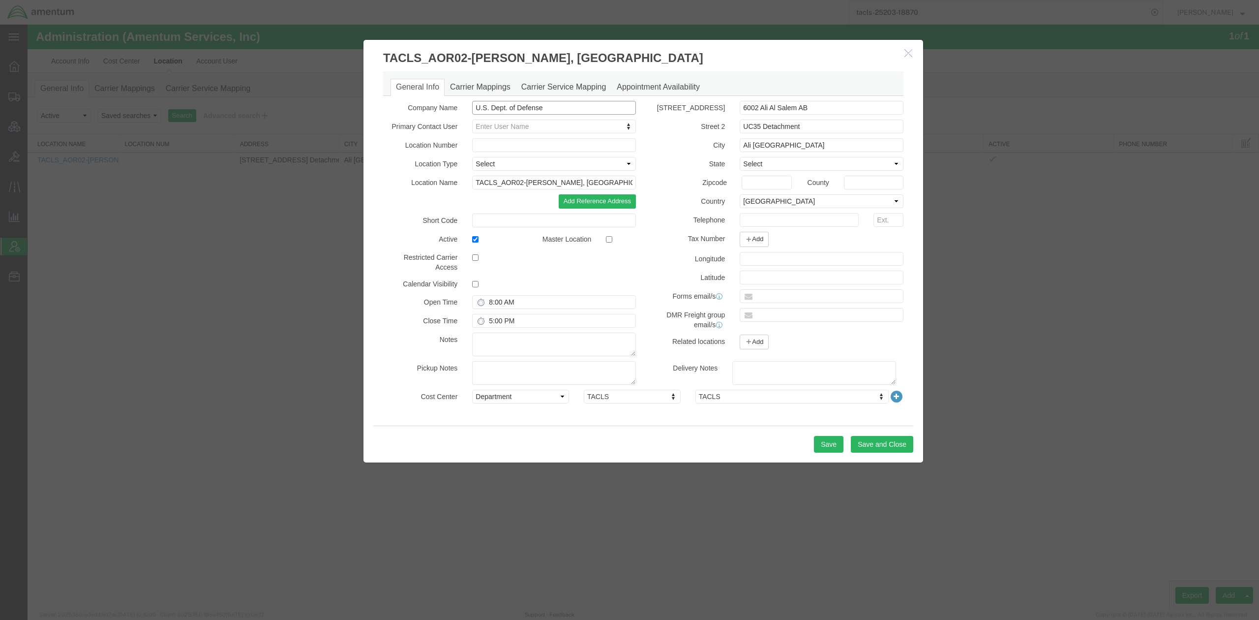
drag, startPoint x: 568, startPoint y: 106, endPoint x: 278, endPoint y: 80, distance: 290.5
click at [278, 80] on div "TACLS_AOR02-[PERSON_NAME], [GEOGRAPHIC_DATA] General Info Carrier Mappings Carr…" at bounding box center [644, 317] width 1232 height 585
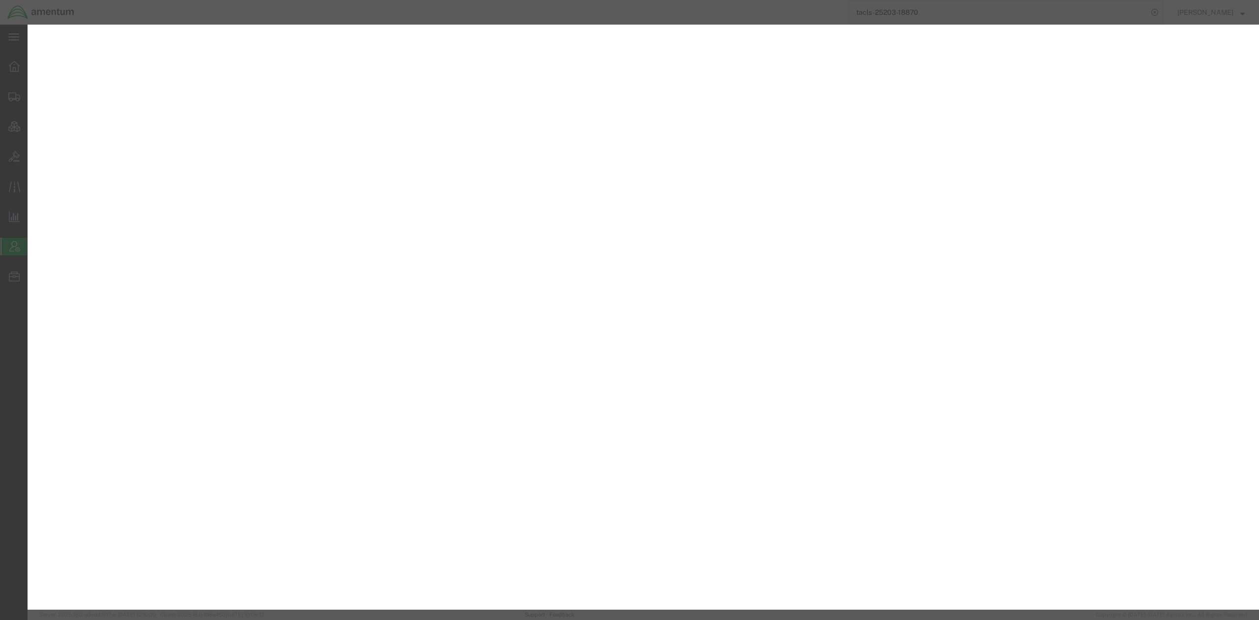
select select "DEPARTMENT"
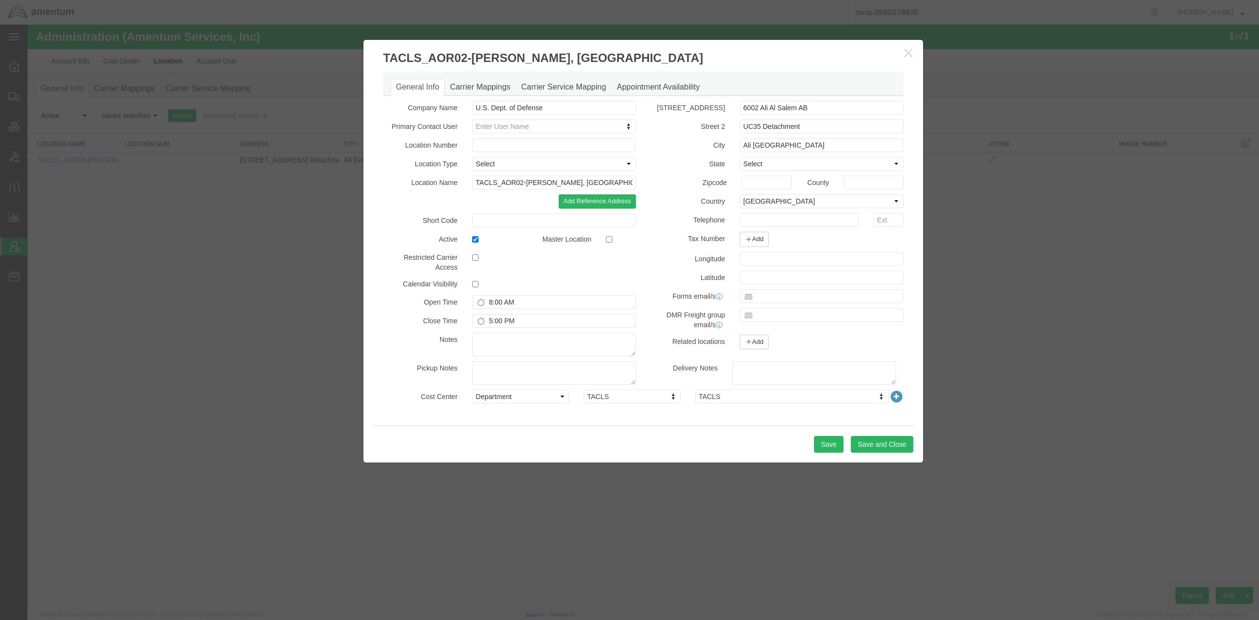
click at [911, 57] on button "button" at bounding box center [910, 53] width 12 height 12
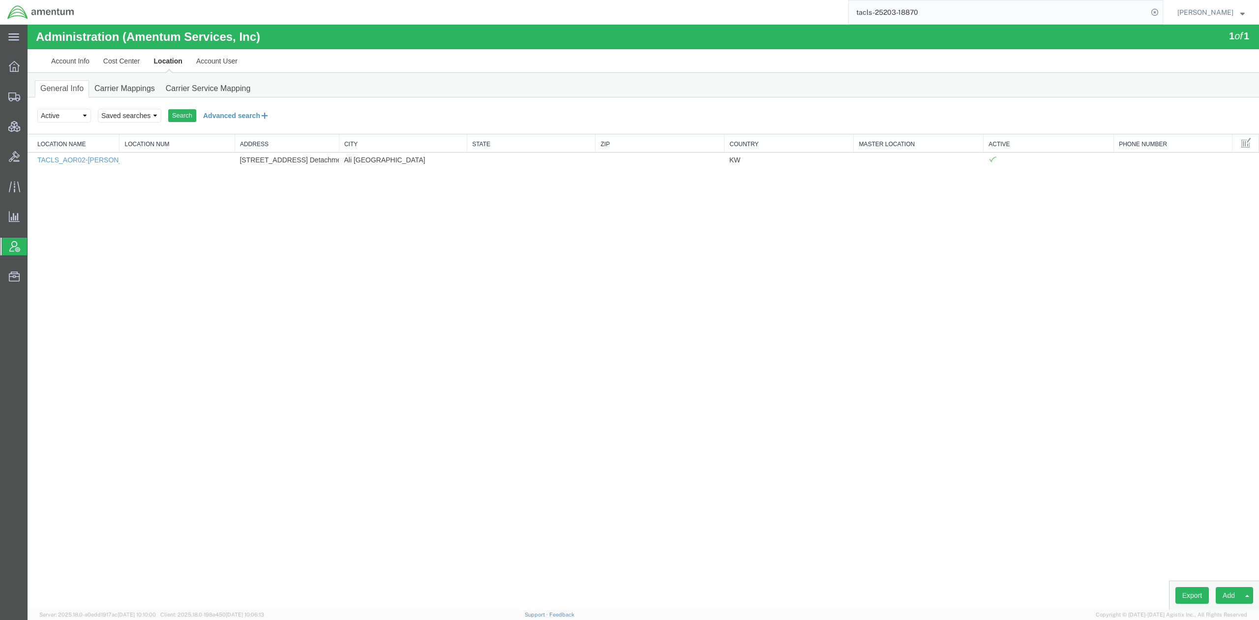
click at [244, 120] on button "Advanced search" at bounding box center [236, 115] width 80 height 17
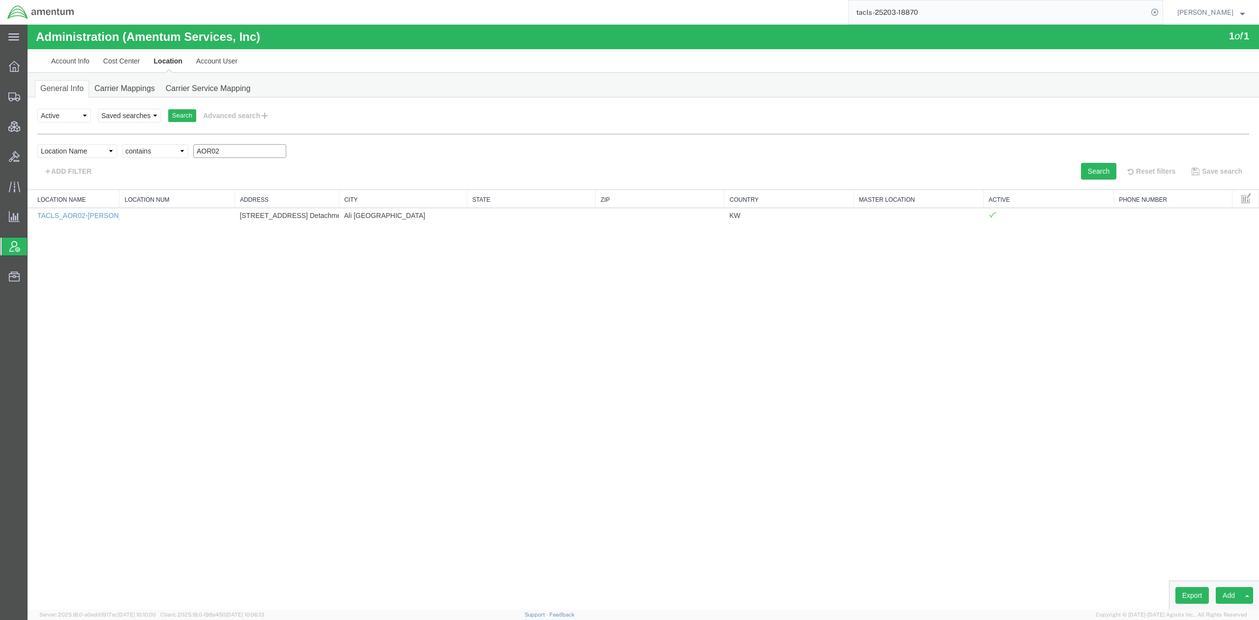
drag, startPoint x: 251, startPoint y: 152, endPoint x: -4, endPoint y: 133, distance: 255.5
click at [28, 133] on html "Administration (Amentum Services, Inc) 1 of 1 Account Info Cost Center Location…" at bounding box center [644, 317] width 1232 height 585
type input "epr"
click at [1098, 170] on button "Search" at bounding box center [1098, 171] width 35 height 17
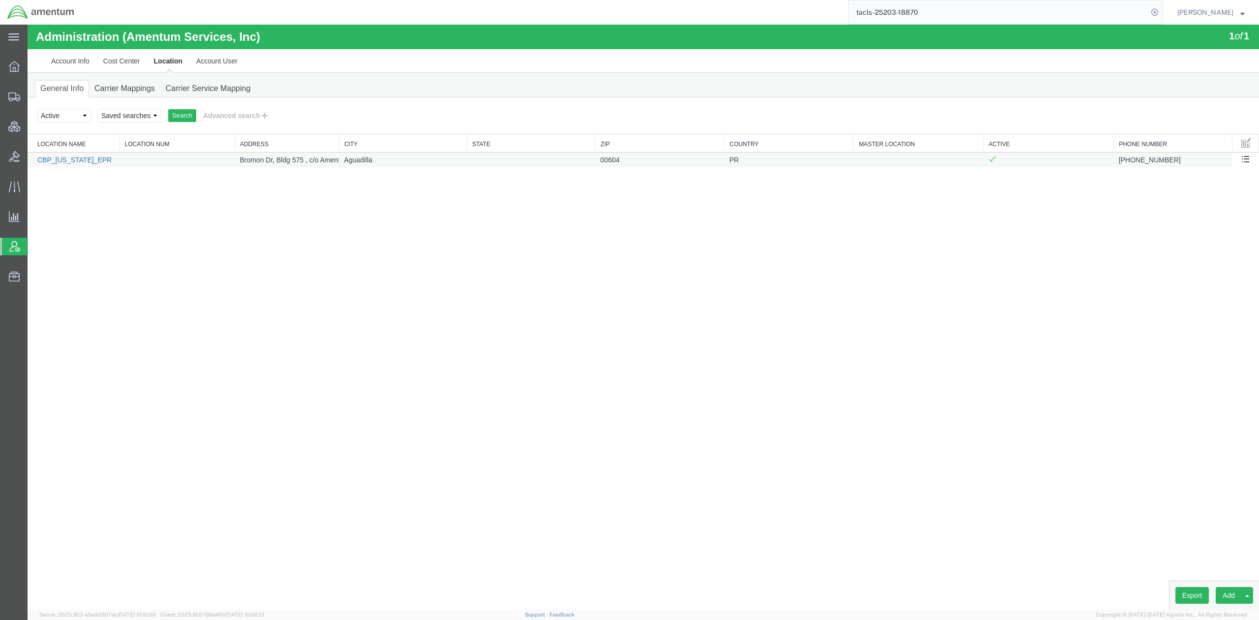
click at [93, 163] on link "CBP_[US_STATE]_EPR" at bounding box center [74, 160] width 74 height 8
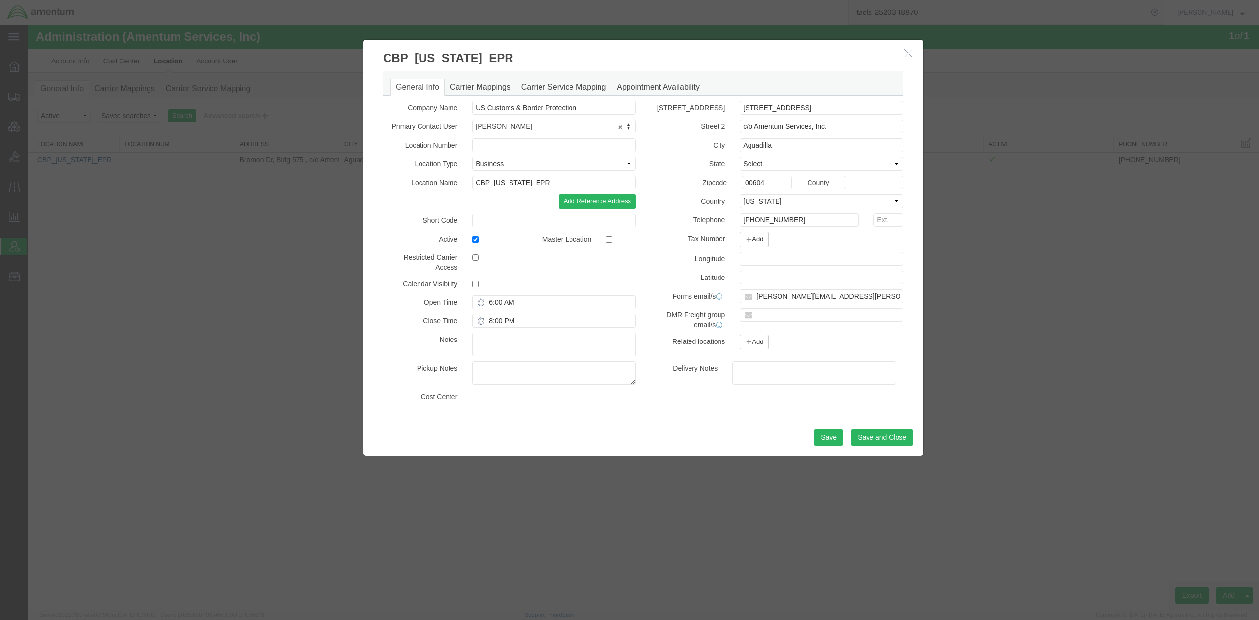
select select "DEPARTMENT"
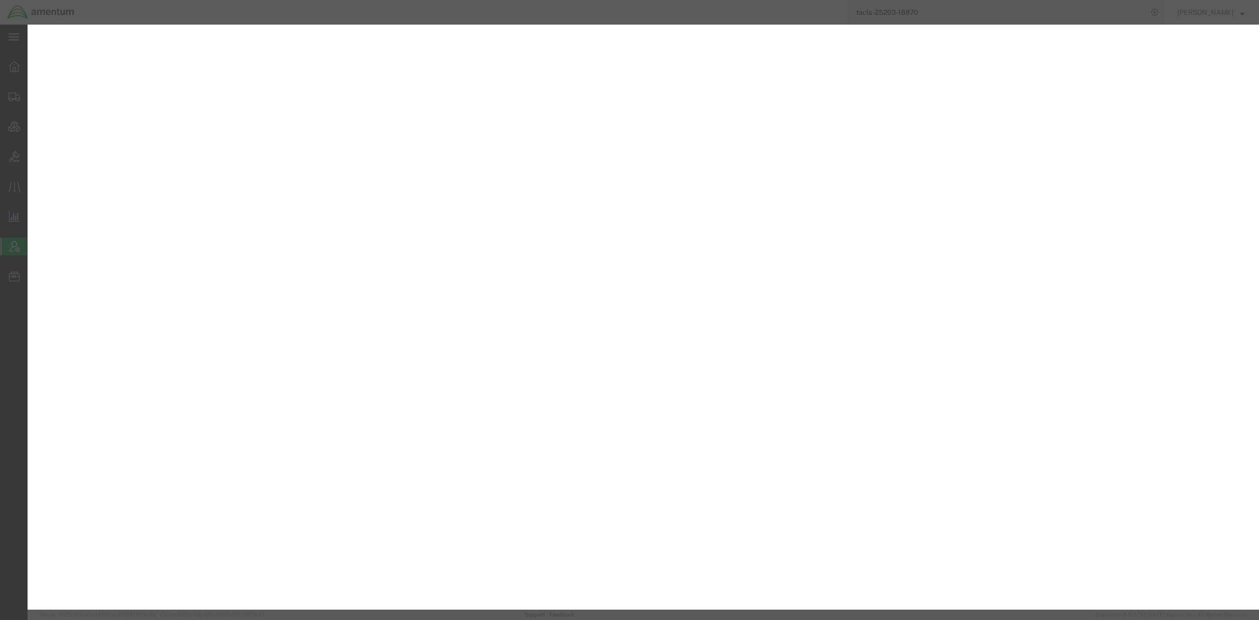
select select "DEPARTMENT"
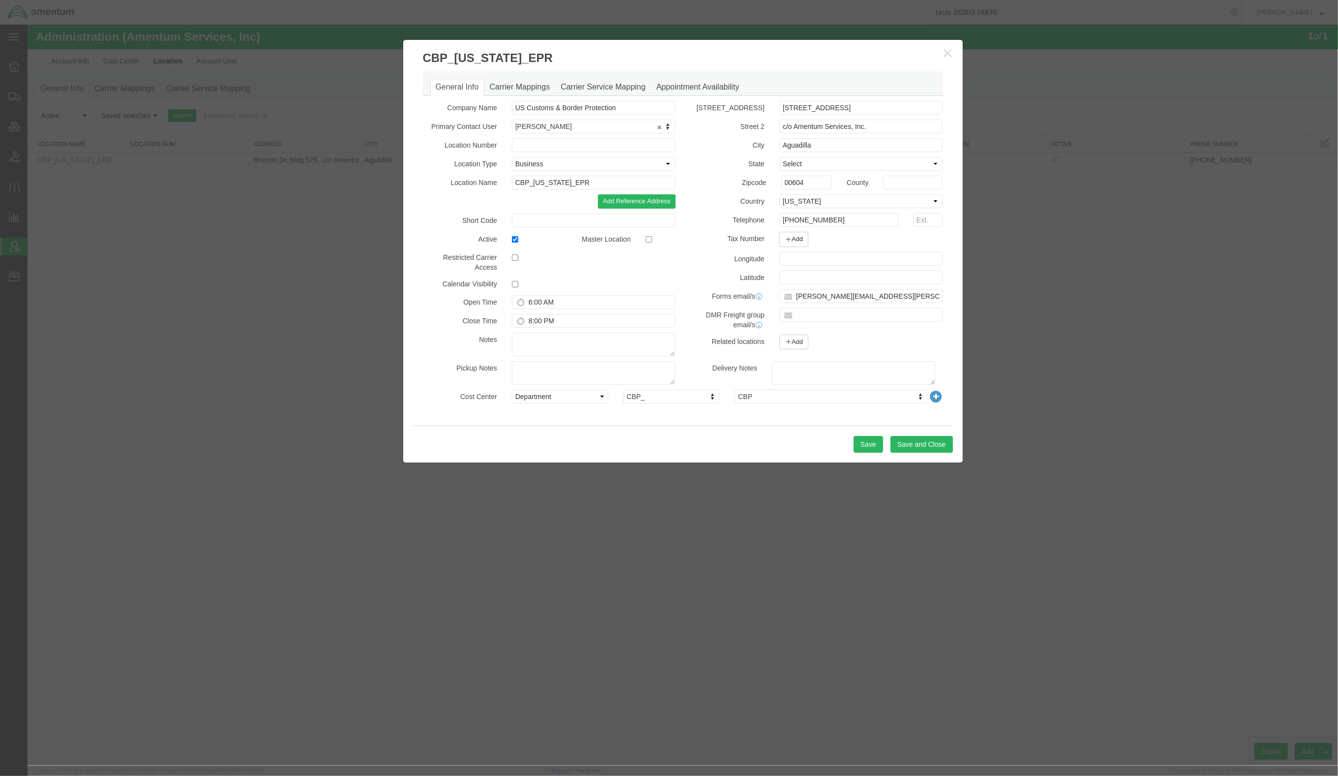
click at [944, 50] on icon "button" at bounding box center [948, 53] width 8 height 8
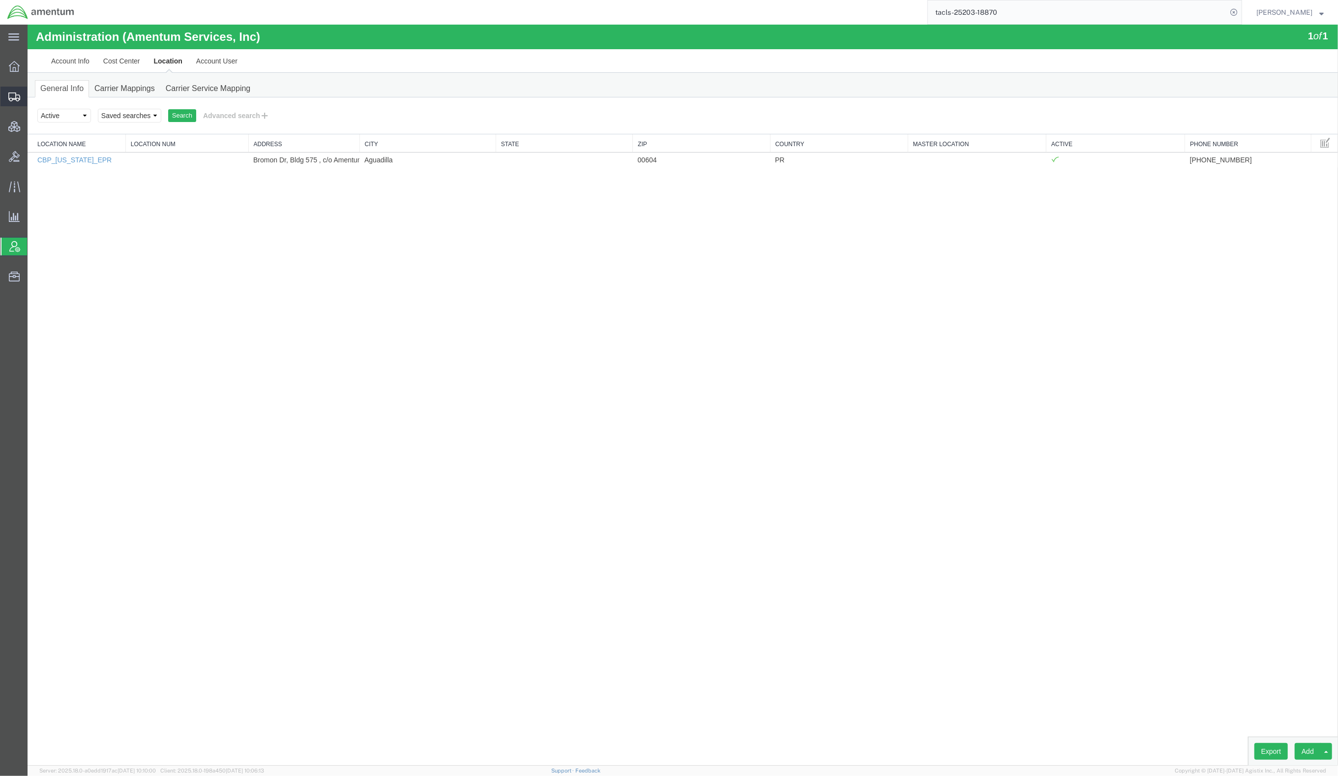
click at [34, 100] on span "Shipments" at bounding box center [30, 97] width 7 height 20
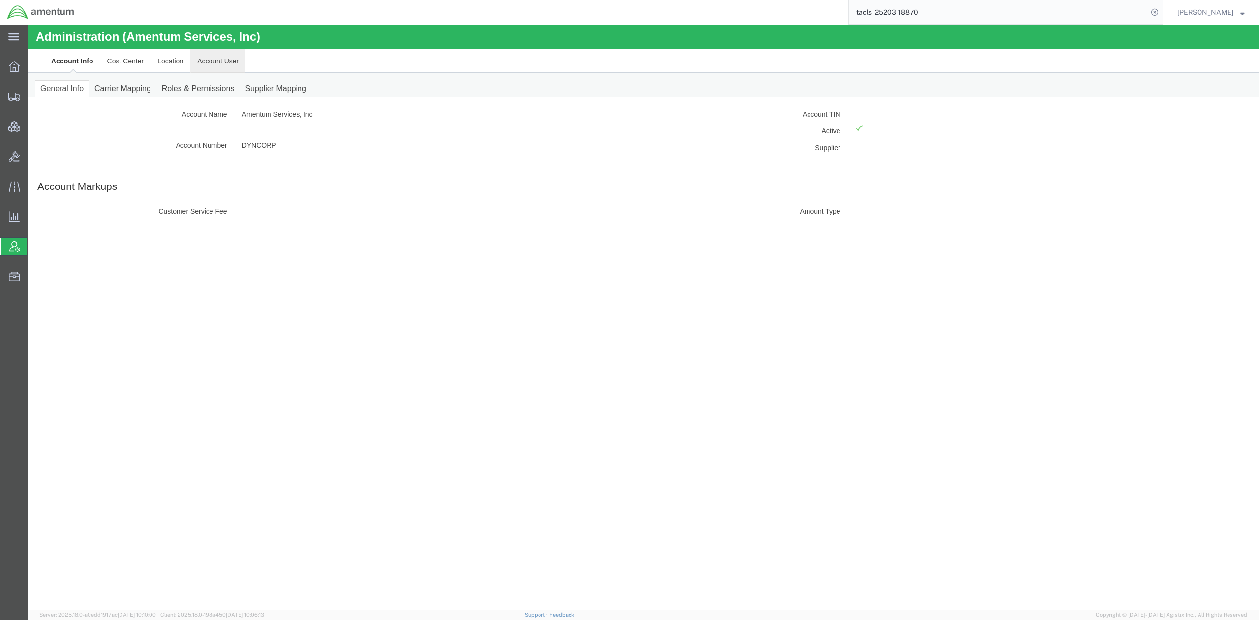
click at [231, 60] on link "Account User" at bounding box center [217, 61] width 55 height 24
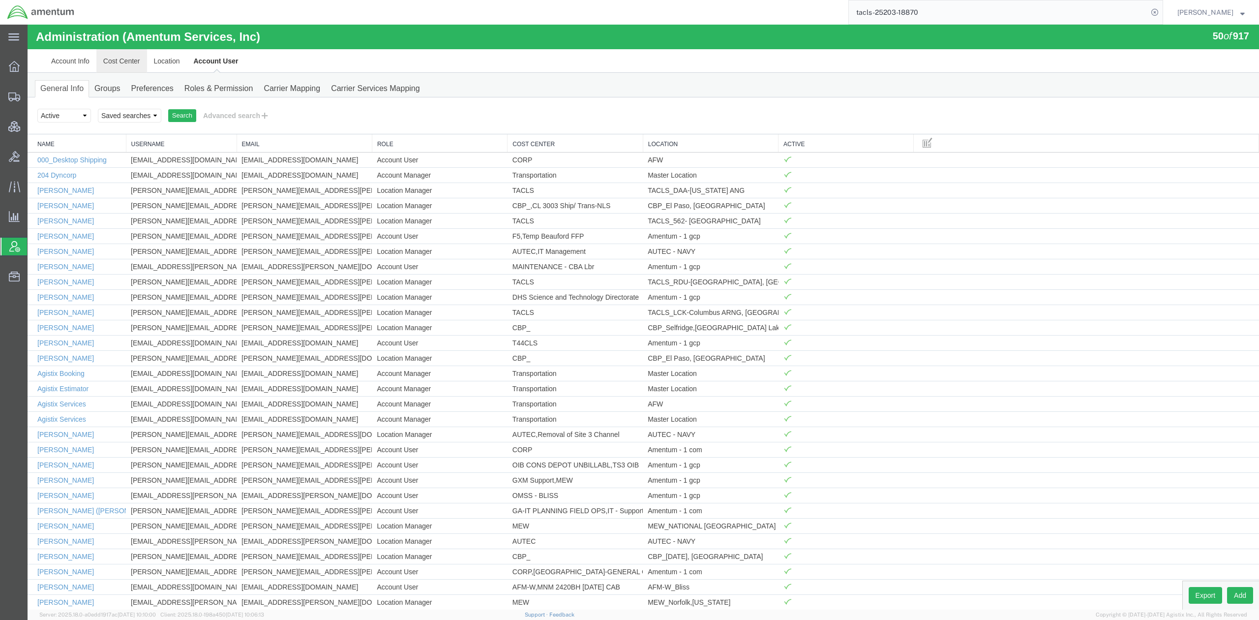
click at [146, 61] on link "Cost Center" at bounding box center [121, 61] width 51 height 24
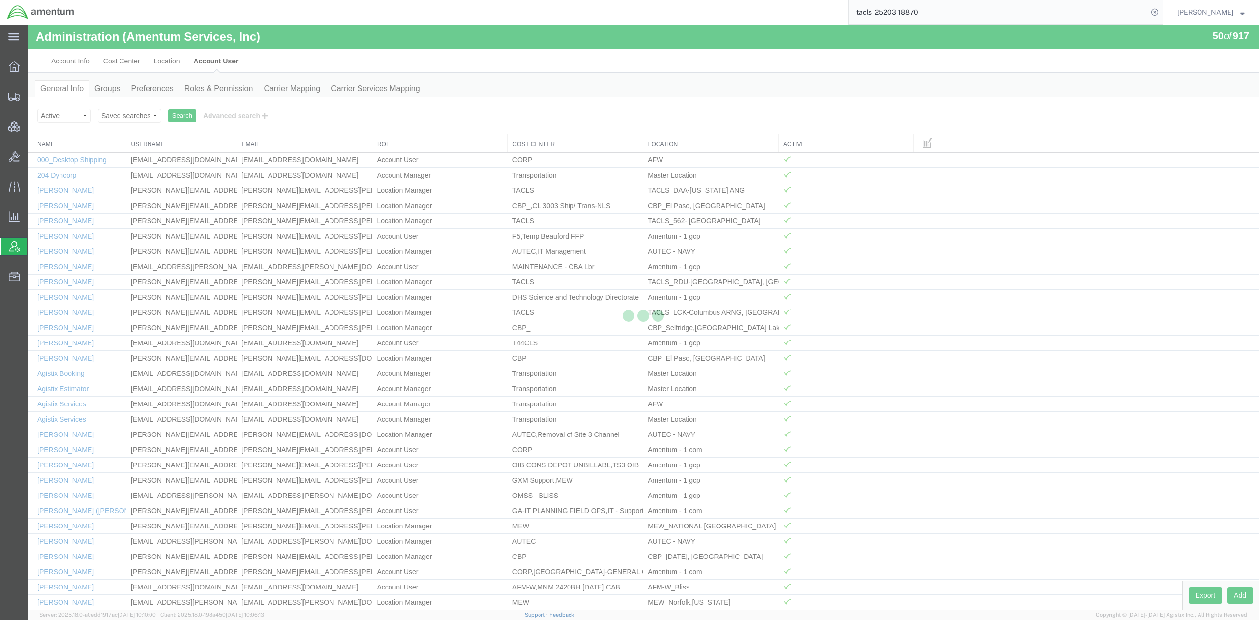
click at [172, 60] on div at bounding box center [644, 317] width 1232 height 585
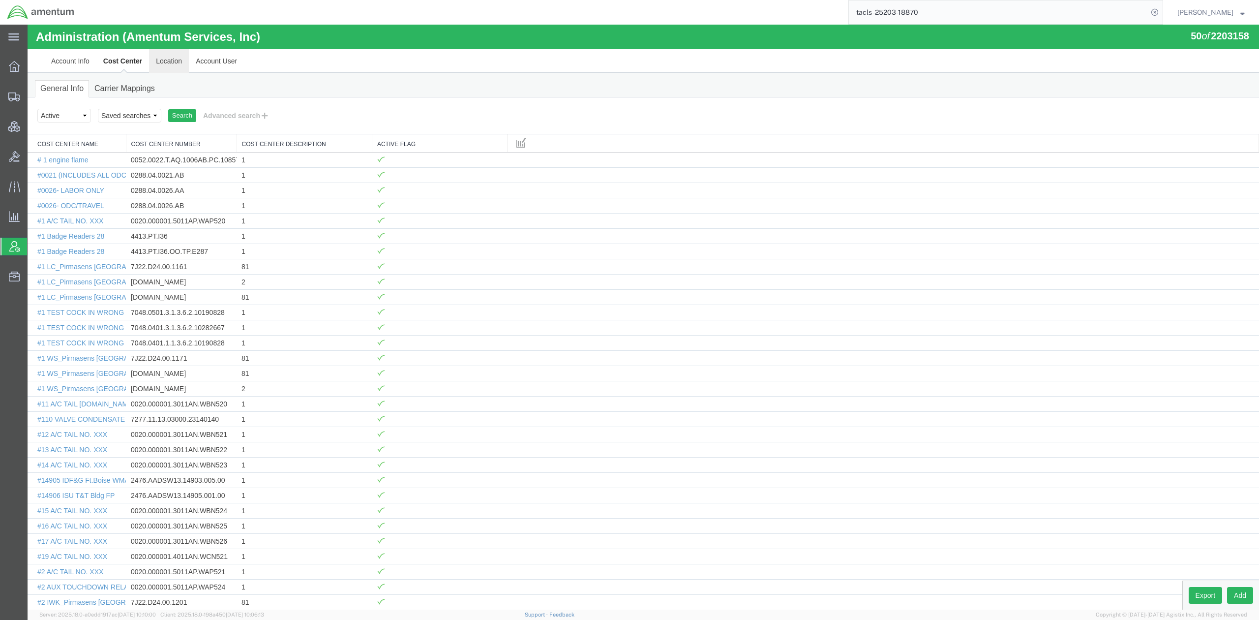
click at [172, 60] on link "Location" at bounding box center [169, 61] width 40 height 24
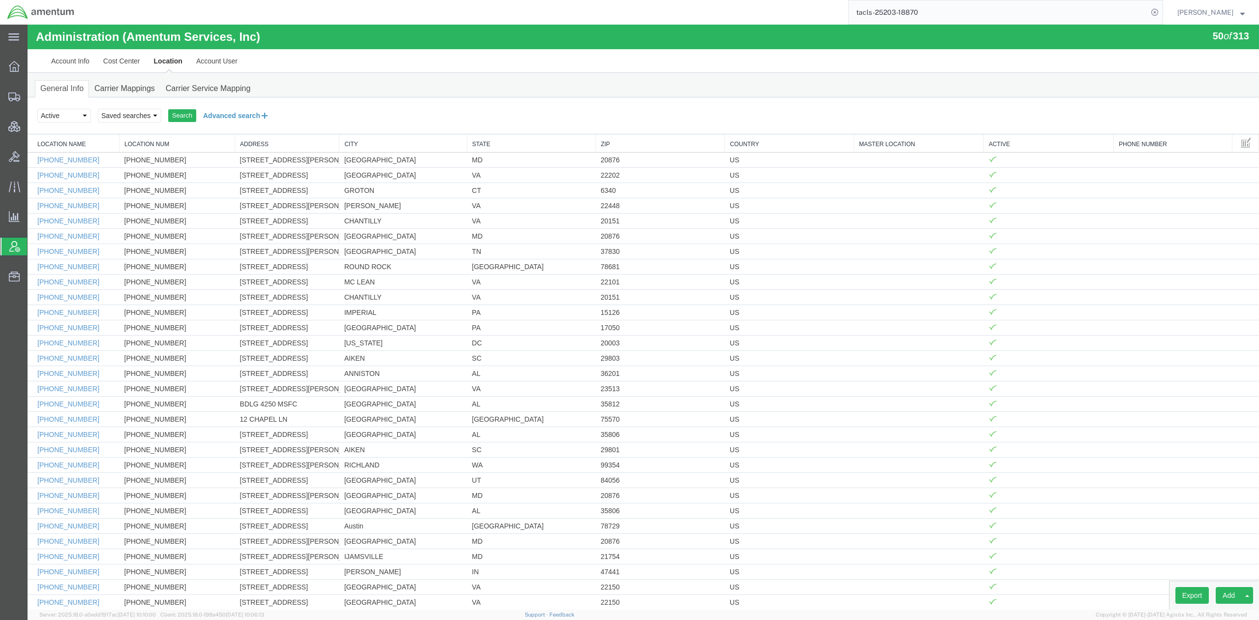
click at [219, 118] on button "Advanced search" at bounding box center [236, 115] width 80 height 17
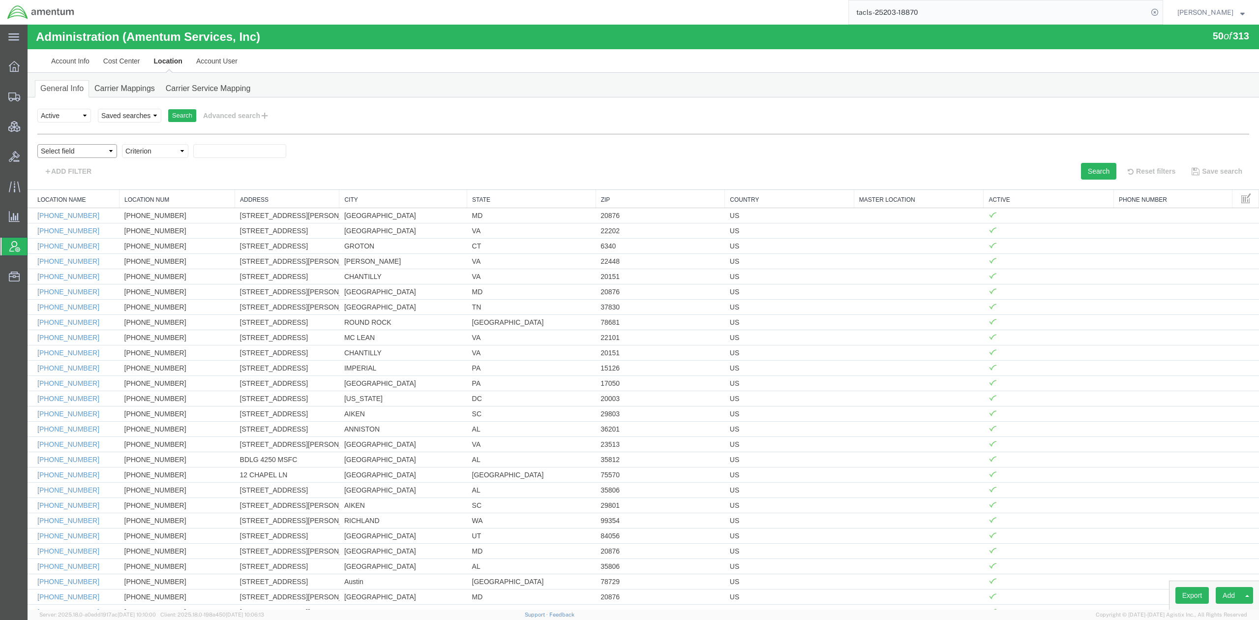
click at [96, 154] on select "Select field Address City Country County Location Name Location Num Master Loca…" at bounding box center [77, 151] width 80 height 14
select select "locationName"
click at [37, 144] on select "Select field Address City Country County Location Name Location Num Master Loca…" at bounding box center [77, 151] width 80 height 14
click at [164, 154] on select "Criterion contains does not contain is is blank is not blank starts with" at bounding box center [155, 151] width 66 height 14
select select "contains"
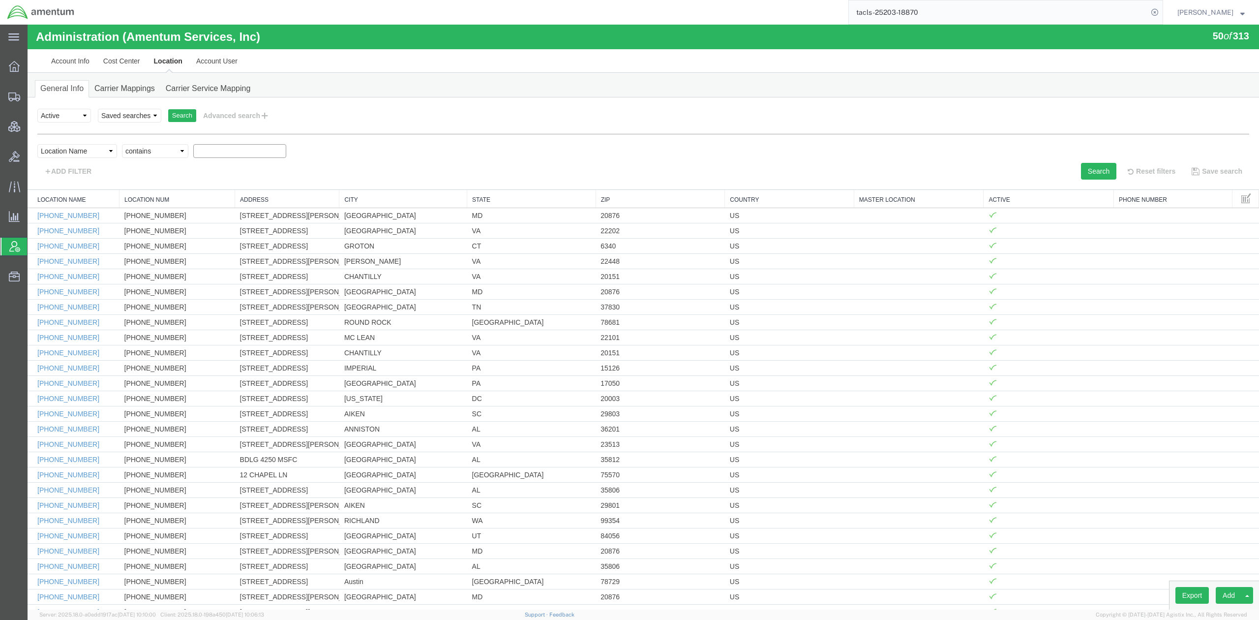
click at [122, 144] on select "Criterion contains does not contain is is blank is not blank starts with" at bounding box center [155, 151] width 66 height 14
click at [213, 157] on input "text" at bounding box center [239, 151] width 93 height 14
type input "aor02"
click at [1102, 168] on button "Search" at bounding box center [1098, 171] width 35 height 17
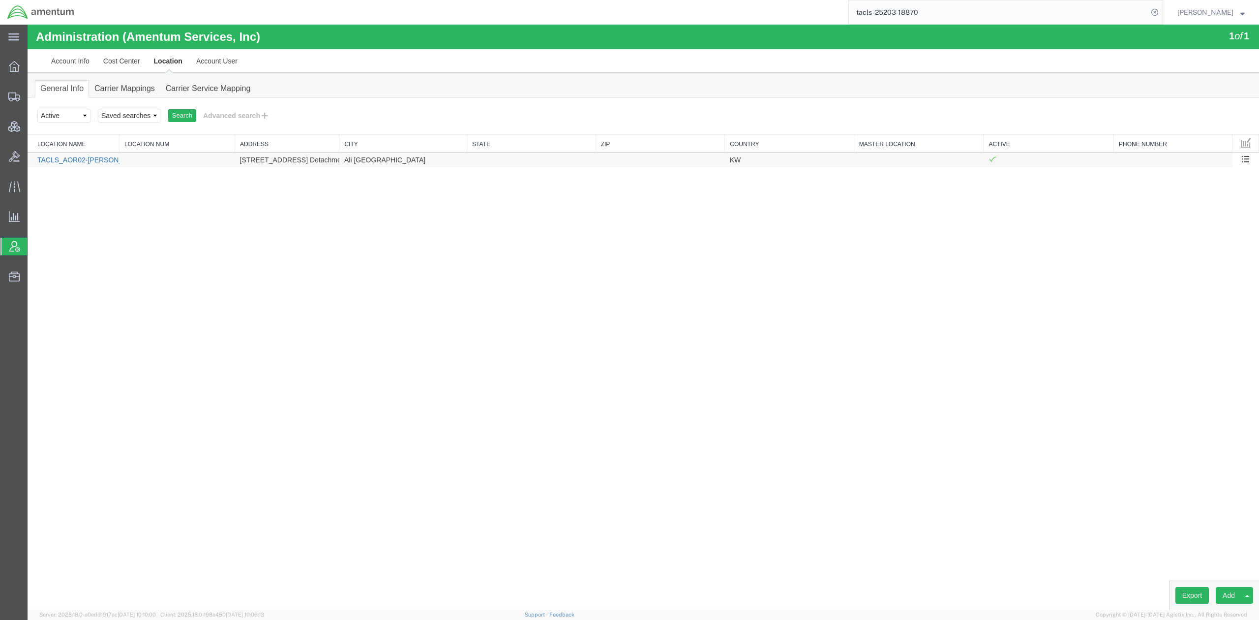
click at [107, 163] on link "TACLS_AOR02-[PERSON_NAME], [GEOGRAPHIC_DATA]" at bounding box center [128, 160] width 182 height 8
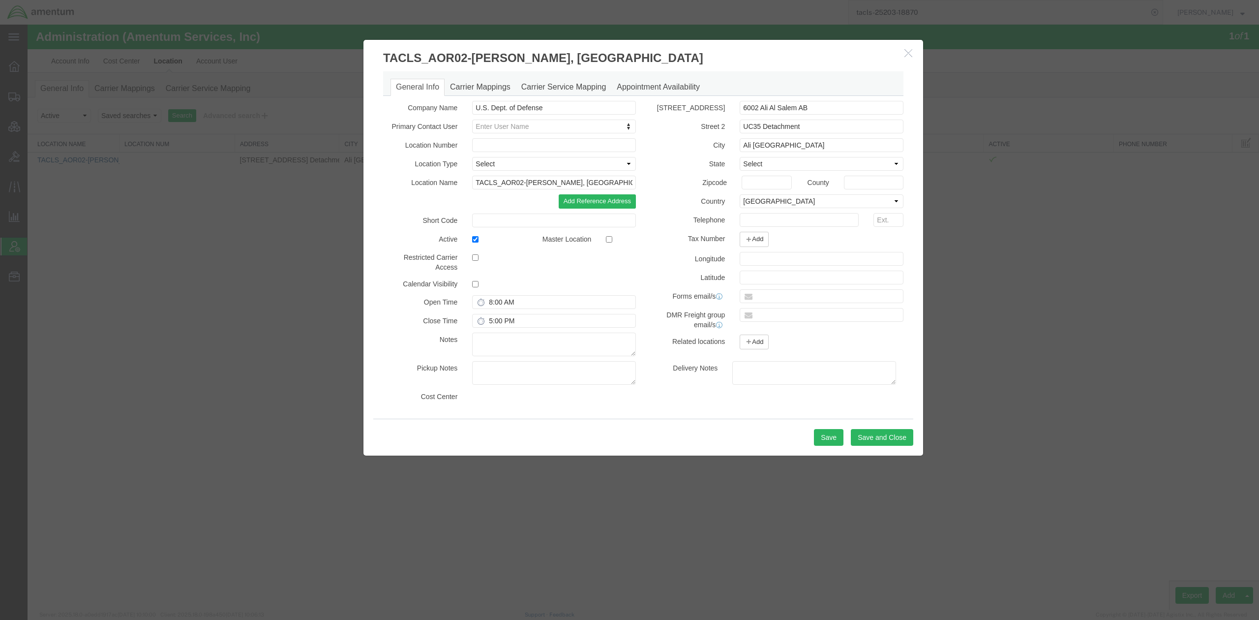
select select "DEPARTMENT"
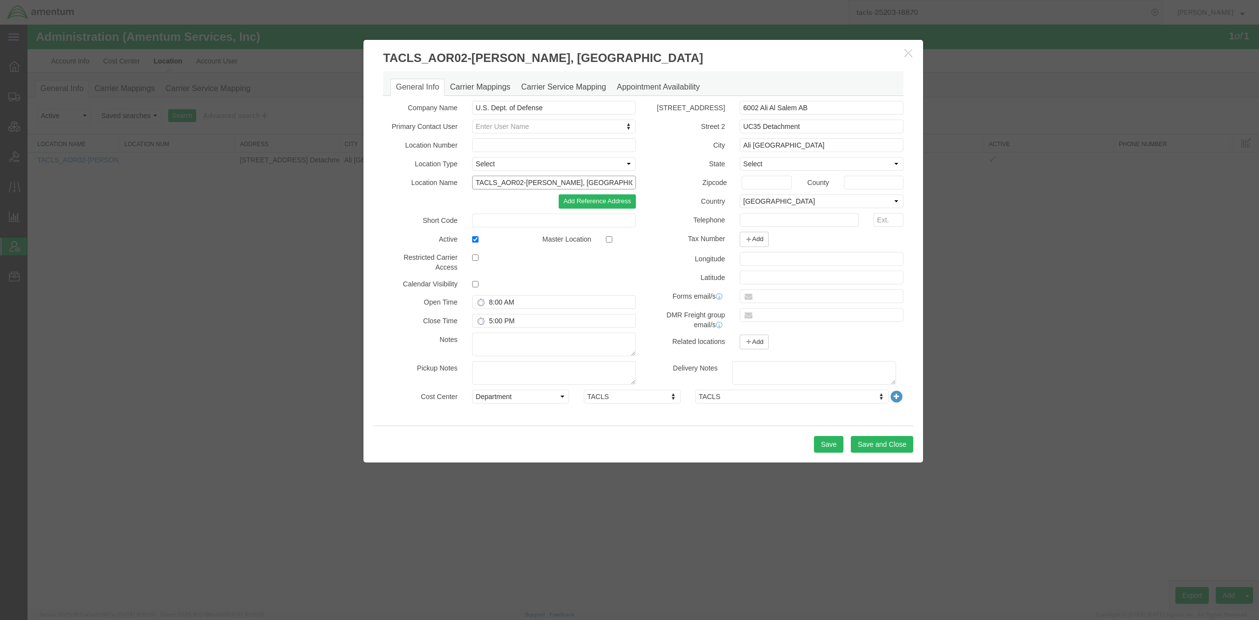
drag, startPoint x: 599, startPoint y: 179, endPoint x: 372, endPoint y: 161, distance: 227.9
click at [372, 161] on div "General Info Carrier Mappings Carrier Service Mapping Appointment Availability …" at bounding box center [644, 245] width 560 height 359
click at [910, 52] on icon "button" at bounding box center [909, 53] width 8 height 8
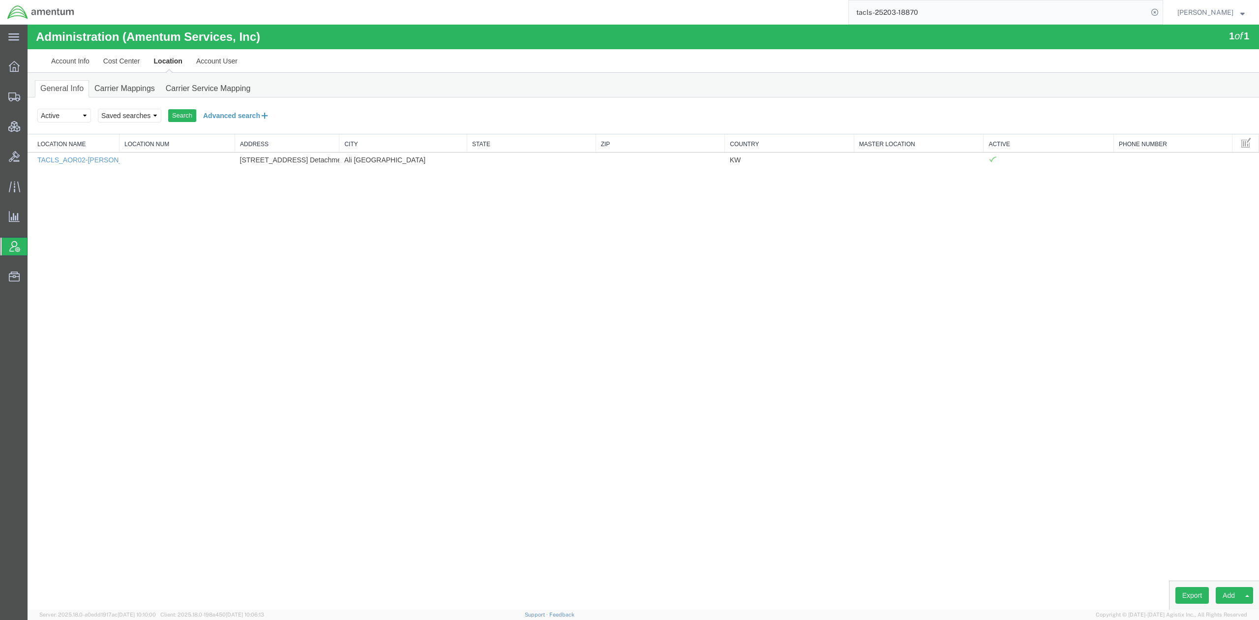
click at [231, 115] on button "Advanced search" at bounding box center [236, 115] width 80 height 17
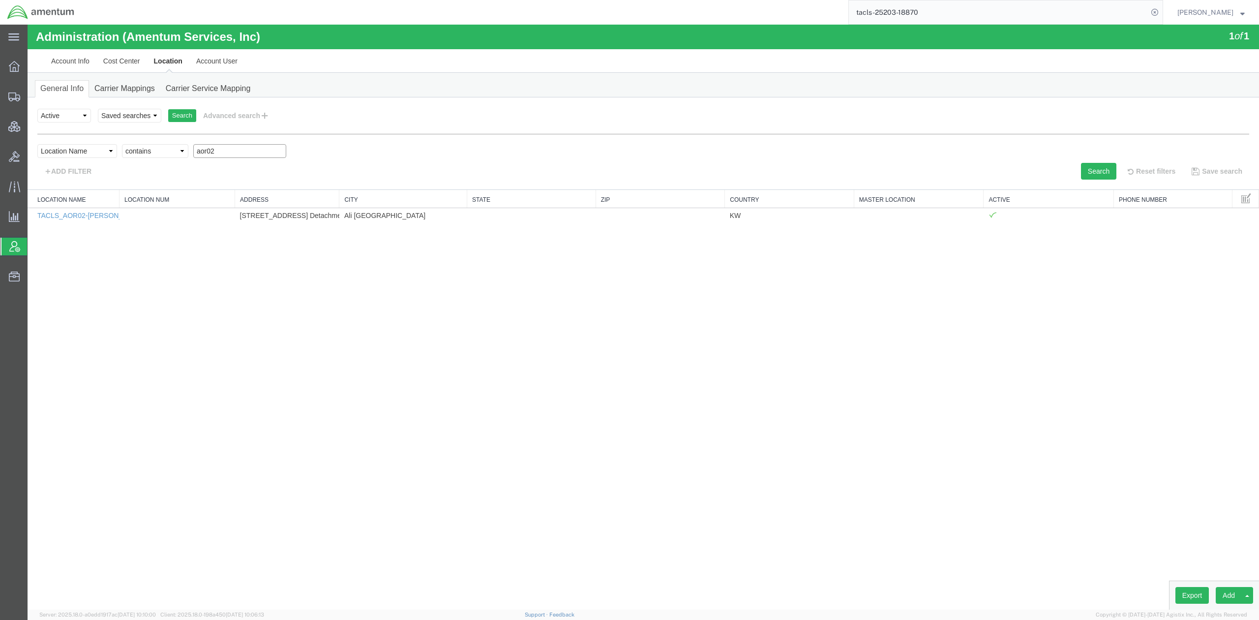
drag, startPoint x: 229, startPoint y: 153, endPoint x: 65, endPoint y: 126, distance: 166.1
click at [65, 126] on form "Select status Active All Inactive Saved searches Search Advanced search Select …" at bounding box center [643, 143] width 1212 height 72
type input "epr"
click at [1094, 170] on button "Search" at bounding box center [1098, 171] width 35 height 17
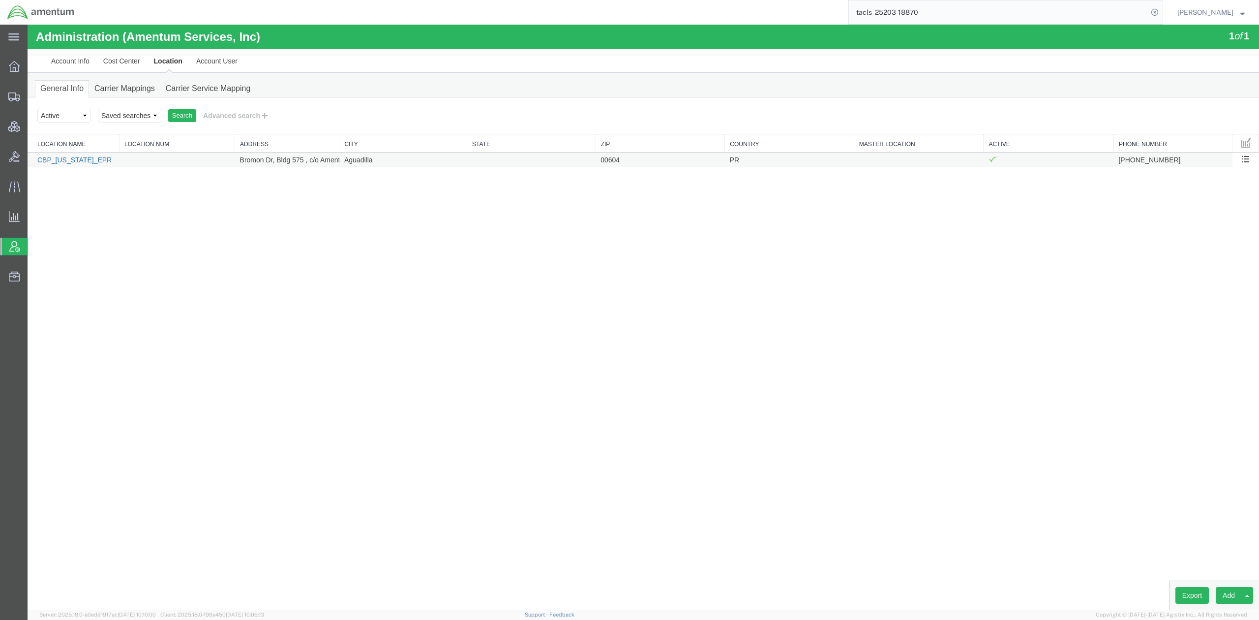
click at [93, 164] on link "CBP_[US_STATE]_EPR" at bounding box center [74, 160] width 74 height 8
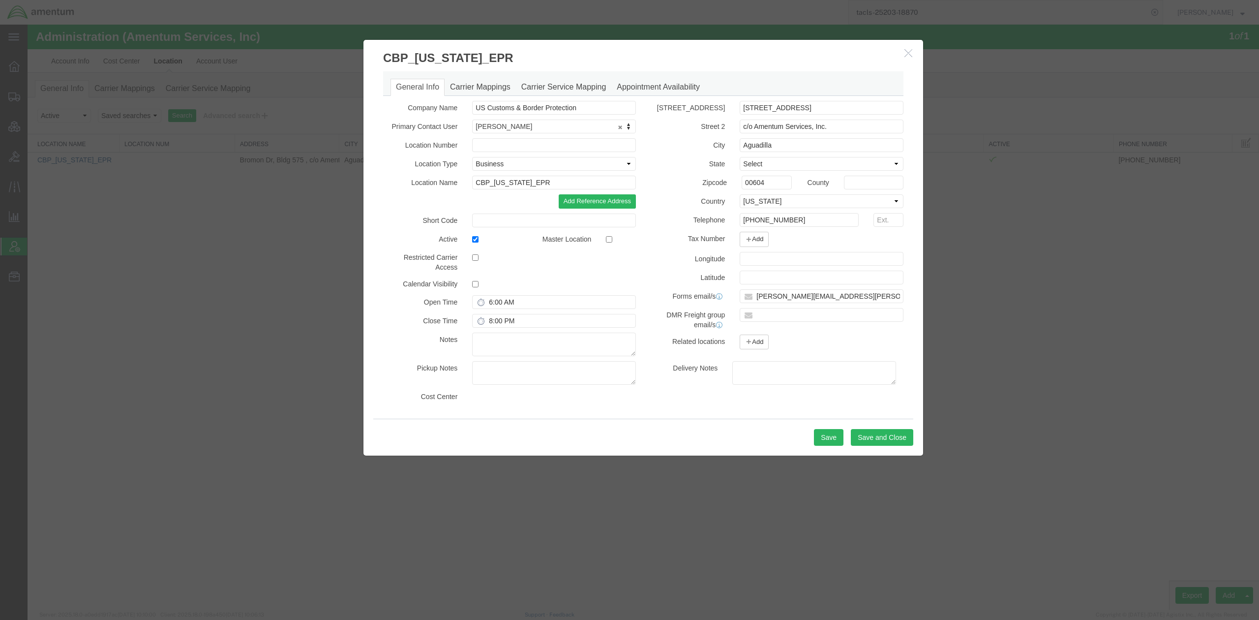
select select "DEPARTMENT"
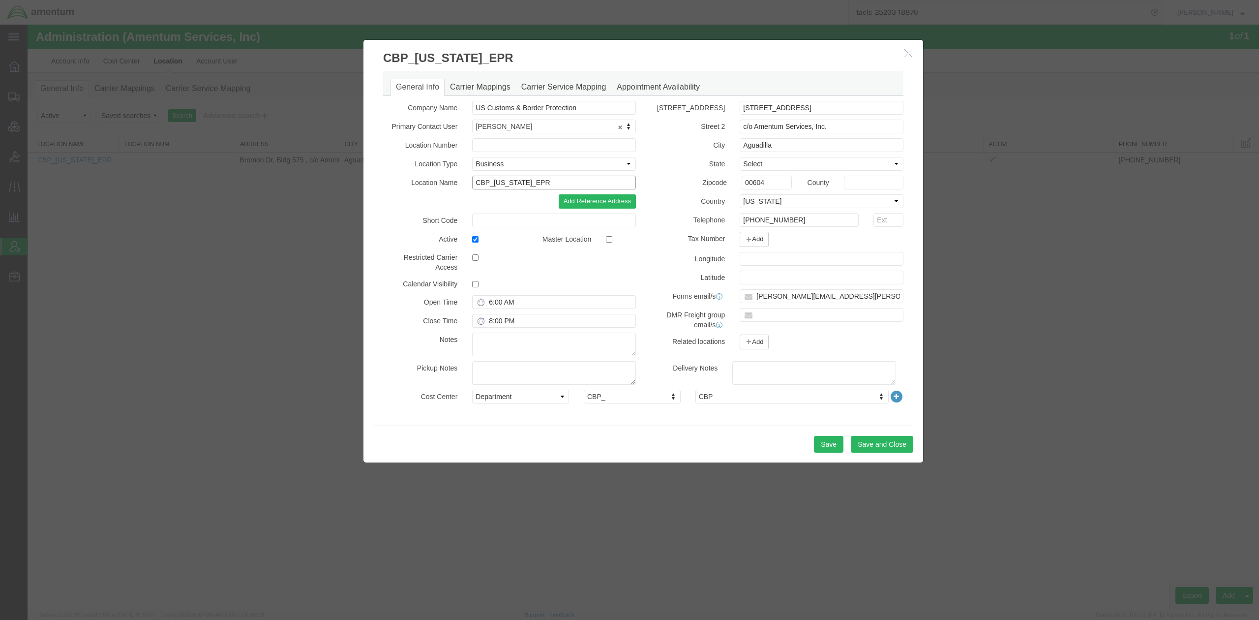
drag, startPoint x: 564, startPoint y: 180, endPoint x: 283, endPoint y: 177, distance: 280.4
click at [283, 177] on div "CBP_Puerto Rico_EPR General Info Carrier Mappings Carrier Service Mapping Appoi…" at bounding box center [644, 317] width 1232 height 585
click at [910, 57] on button "button" at bounding box center [910, 53] width 12 height 12
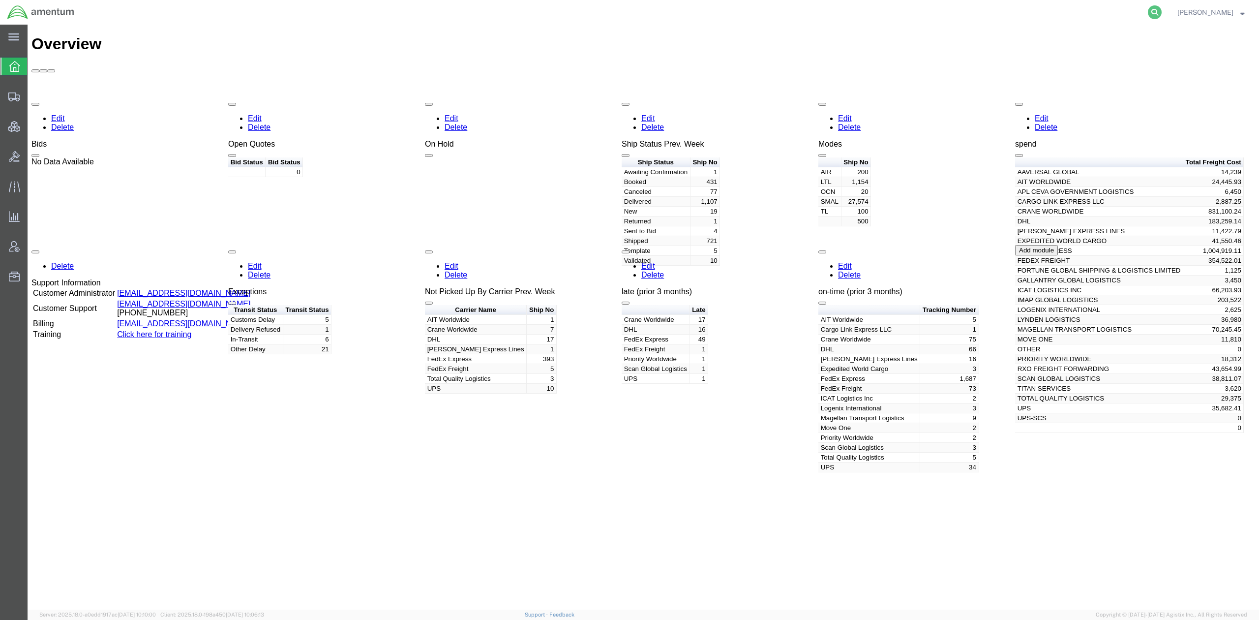
click at [1066, 14] on icon at bounding box center [1155, 12] width 14 height 14
paste input "56713425"
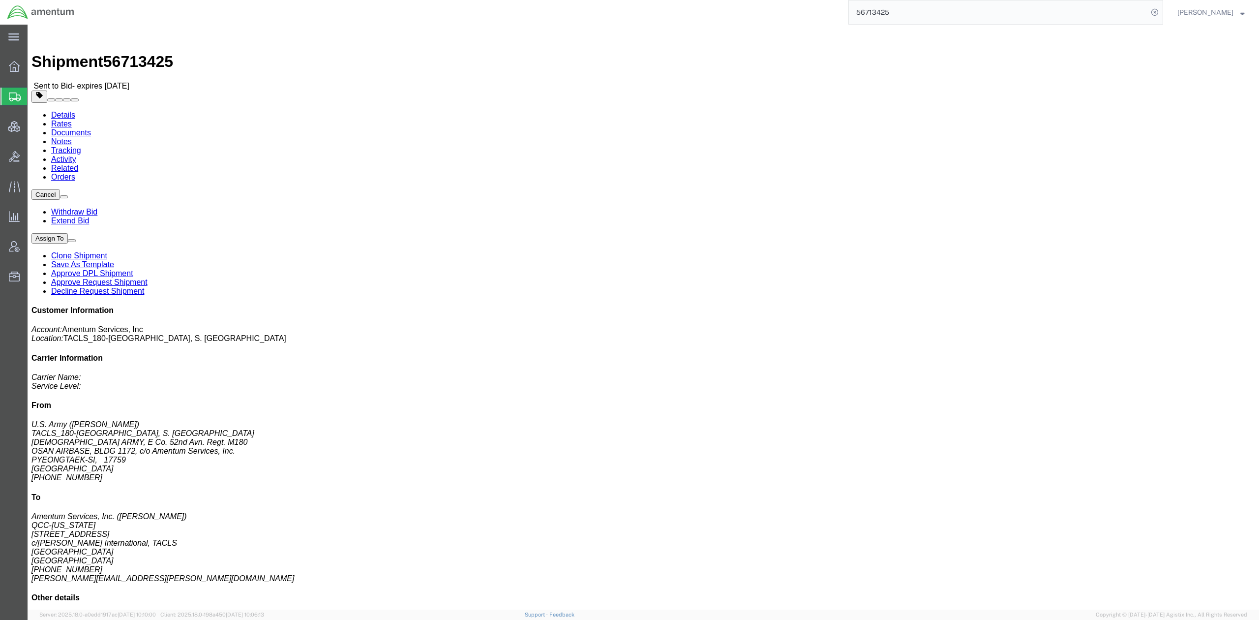
click link "Documents"
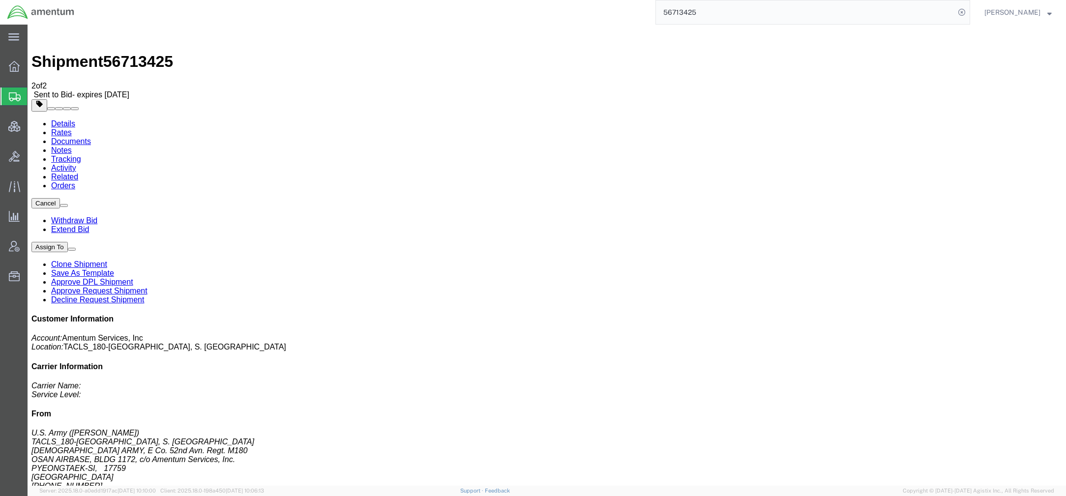
click at [1024, 429] on address "U.S. Army ([PERSON_NAME]) TACLS_180-[GEOGRAPHIC_DATA], S. Korea [DEMOGRAPHIC_DA…" at bounding box center [546, 460] width 1031 height 62
click at [1051, 429] on address "U.S. Army ([PERSON_NAME]) TACLS_180-[GEOGRAPHIC_DATA], S. Korea [DEMOGRAPHIC_DA…" at bounding box center [546, 460] width 1031 height 62
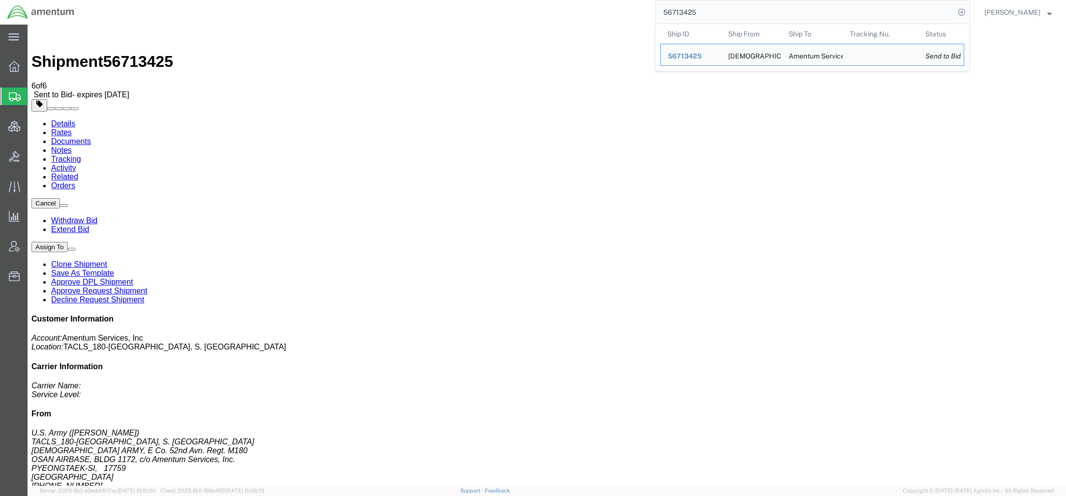
drag, startPoint x: 699, startPoint y: 17, endPoint x: 559, endPoint y: 3, distance: 140.4
click at [559, 3] on div "56713425 Ship ID Ship From Ship To Tracking Nu. Status Ship ID 56713425 Ship Fr…" at bounding box center [526, 12] width 889 height 25
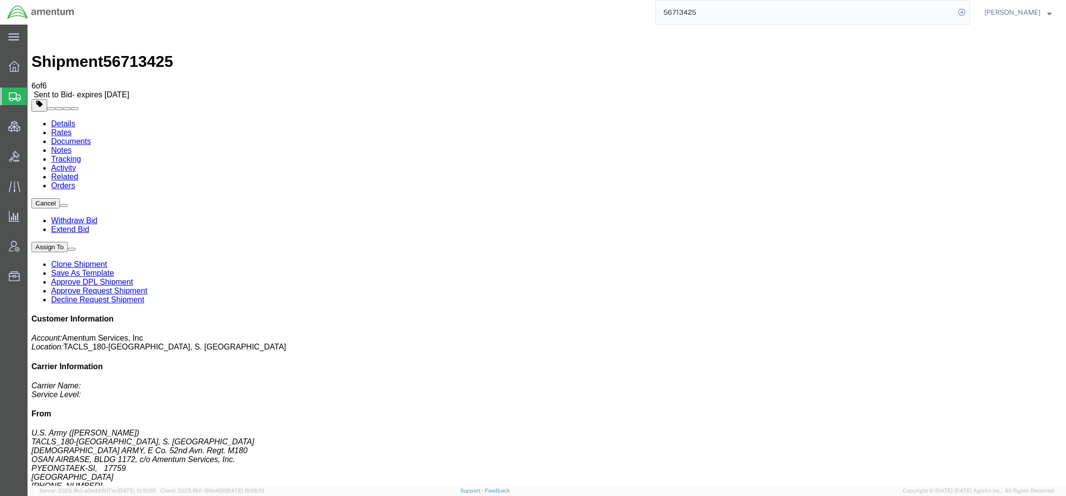
paste input "1ZFA17860354553534"
type input "1ZFA17860354553534"
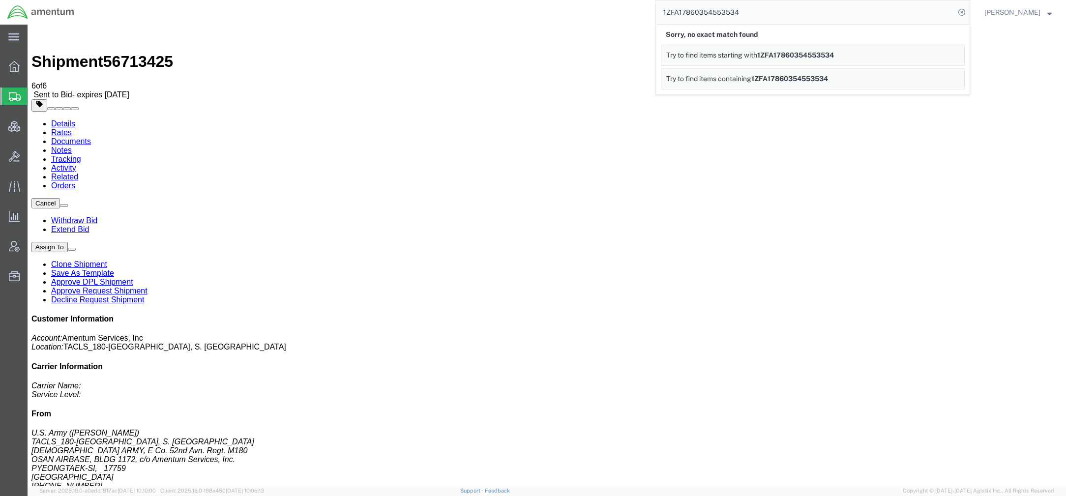
click at [35, 99] on span "Shipments" at bounding box center [31, 97] width 8 height 20
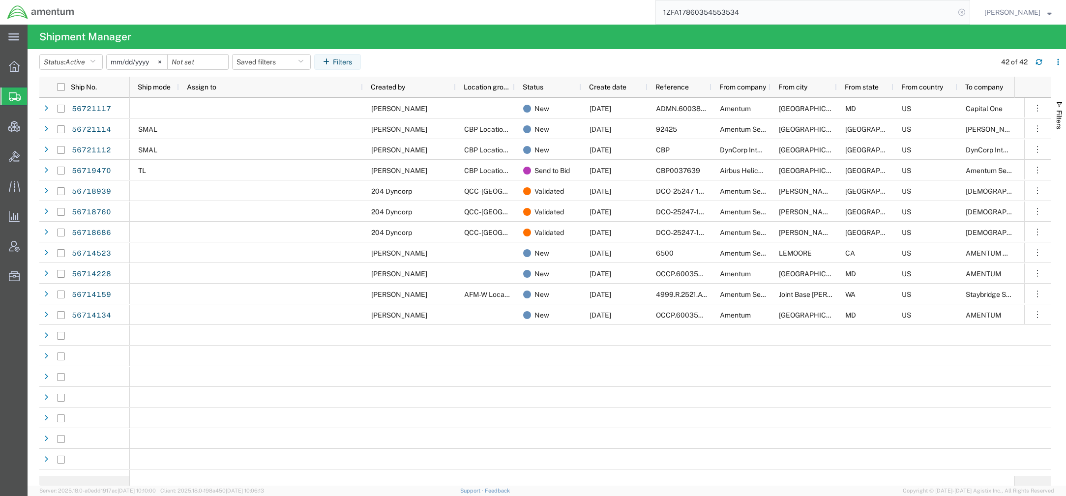
click at [963, 12] on icon at bounding box center [962, 12] width 14 height 14
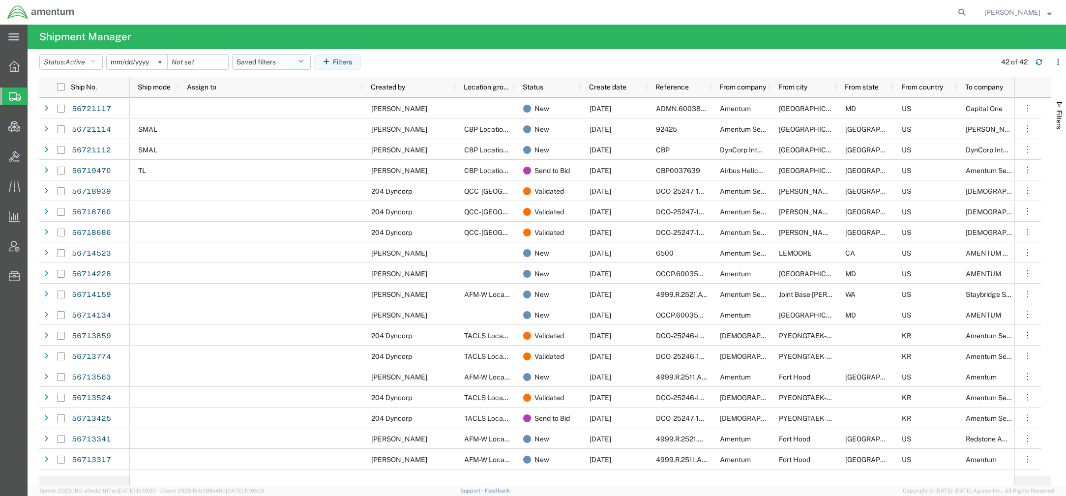
click at [304, 61] on icon "button" at bounding box center [300, 62] width 5 height 7
click at [297, 121] on span "Active DCI shipments" at bounding box center [298, 123] width 129 height 18
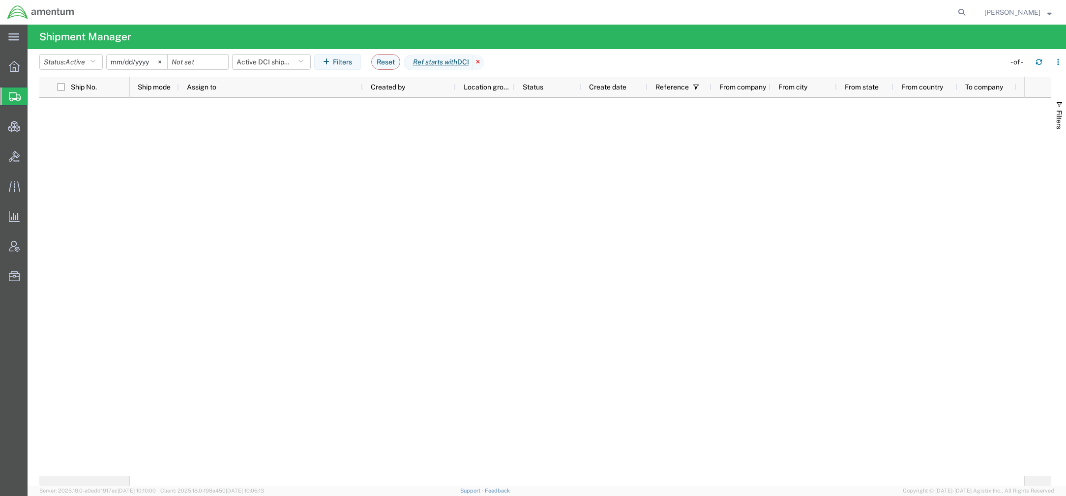
click at [485, 61] on icon at bounding box center [479, 63] width 12 height 16
